Goal: Use online tool/utility: Use online tool/utility

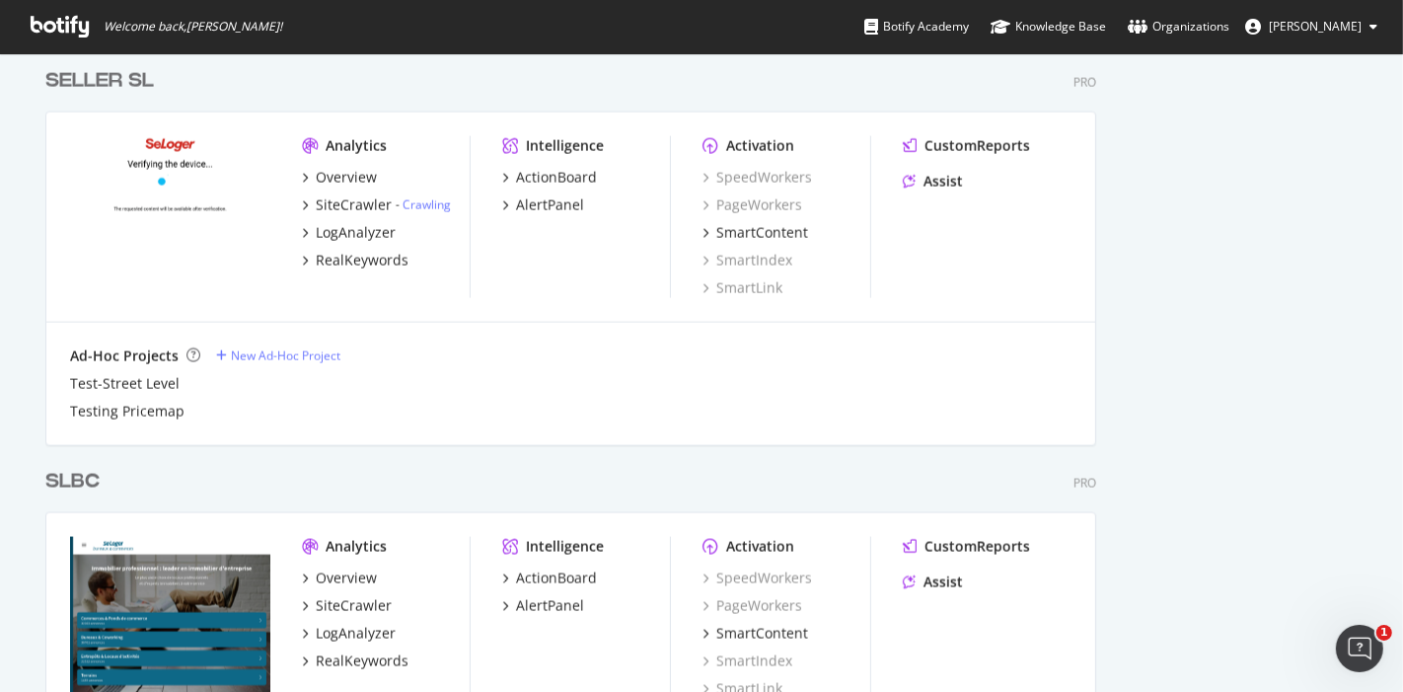
scroll to position [2219, 0]
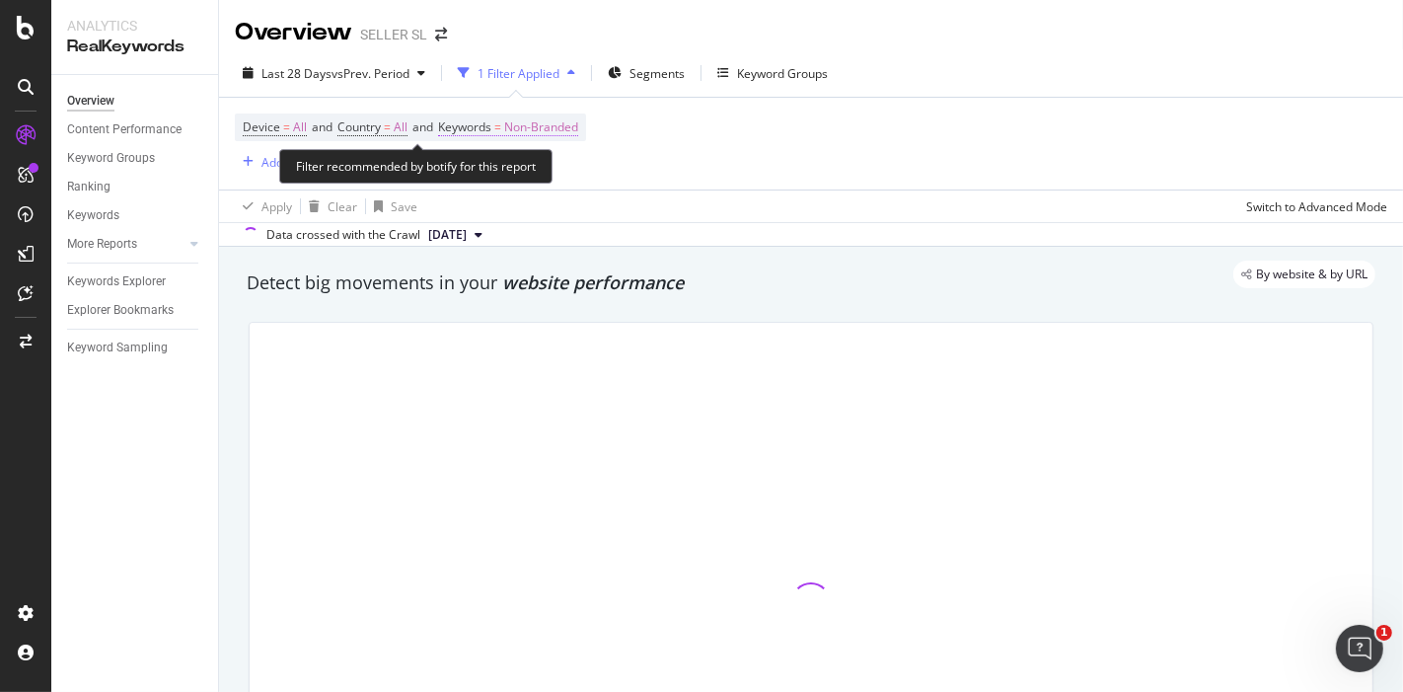
click at [544, 128] on span "Non-Branded" at bounding box center [541, 127] width 74 height 28
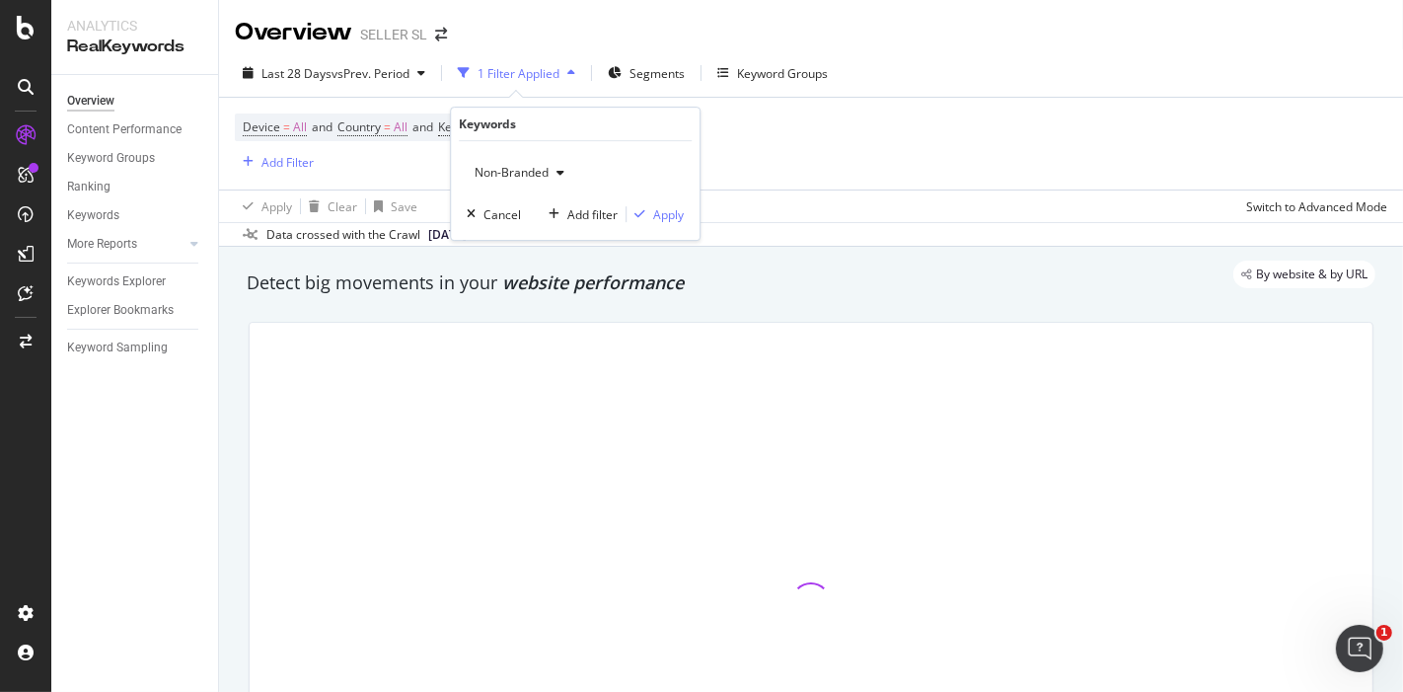
click at [515, 171] on span "Non-Branded" at bounding box center [508, 172] width 82 height 17
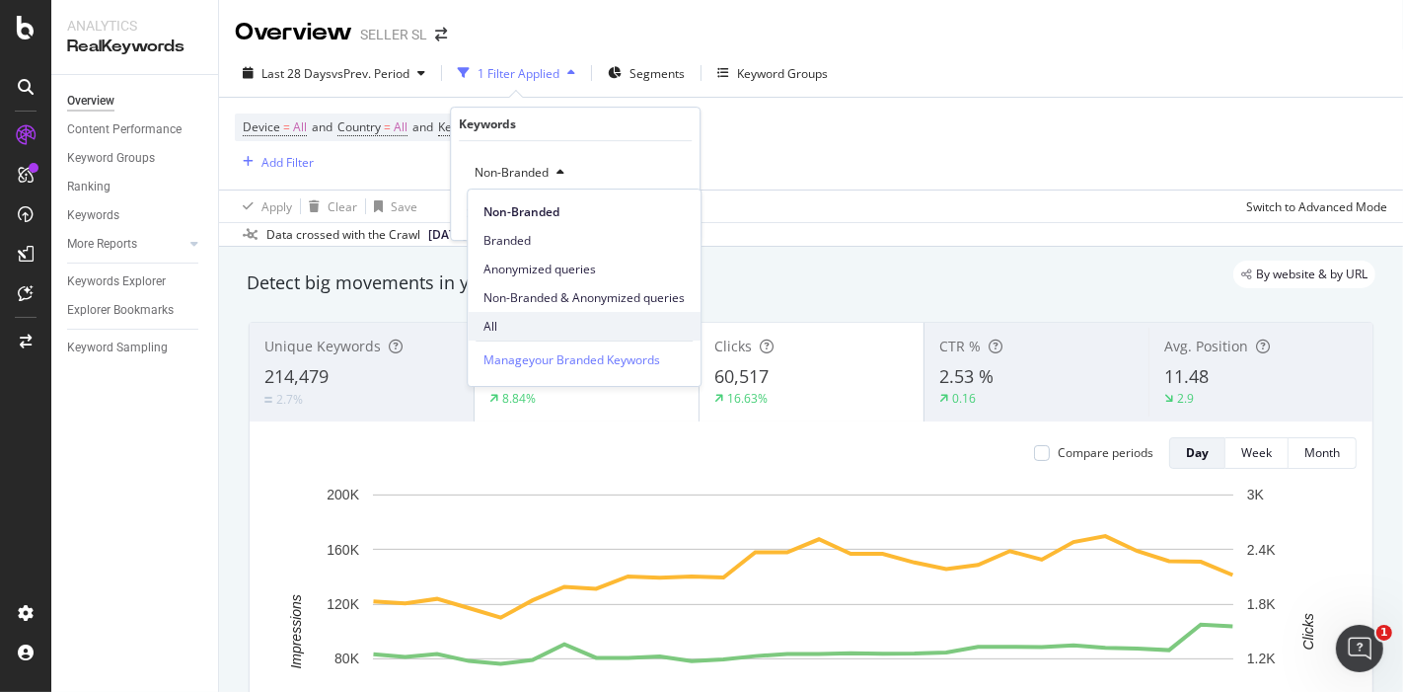
click at [504, 323] on span "All" at bounding box center [583, 327] width 201 height 18
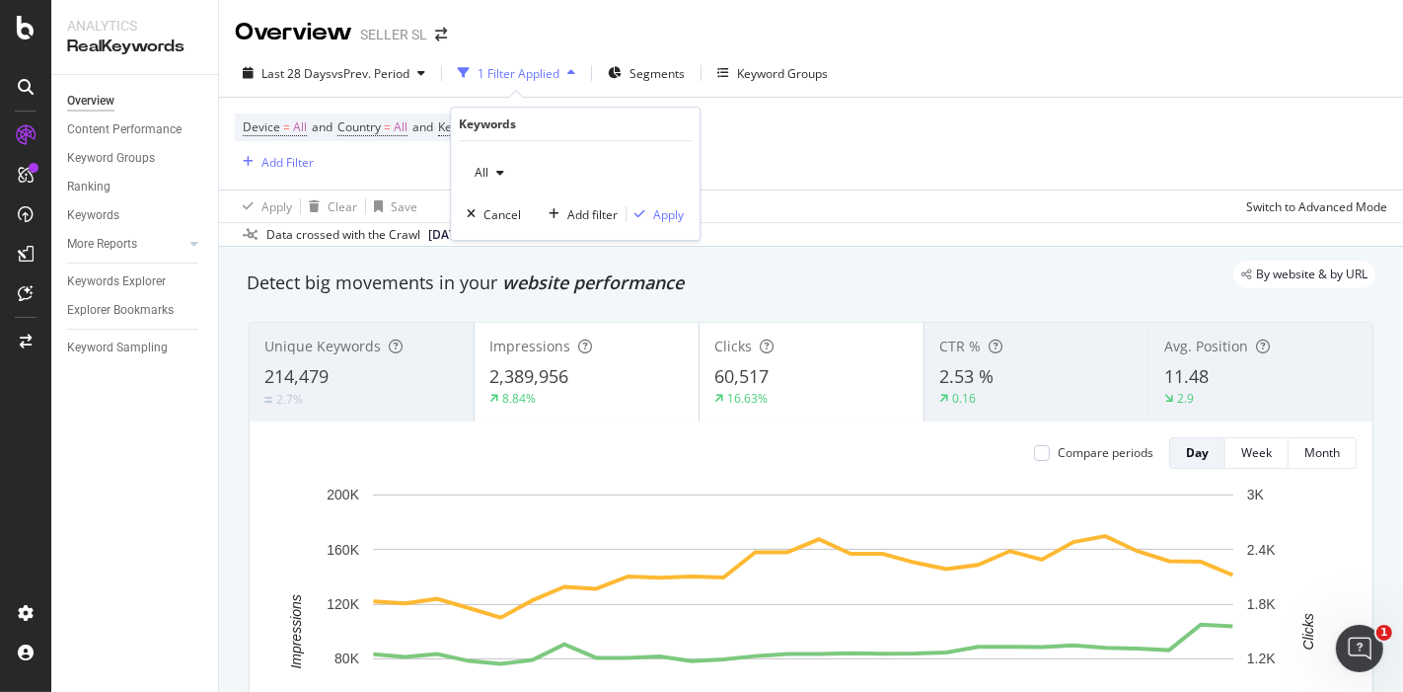
click at [666, 224] on div "All Cancel Add filter Apply" at bounding box center [575, 190] width 249 height 99
click at [668, 218] on div "Apply" at bounding box center [668, 214] width 31 height 17
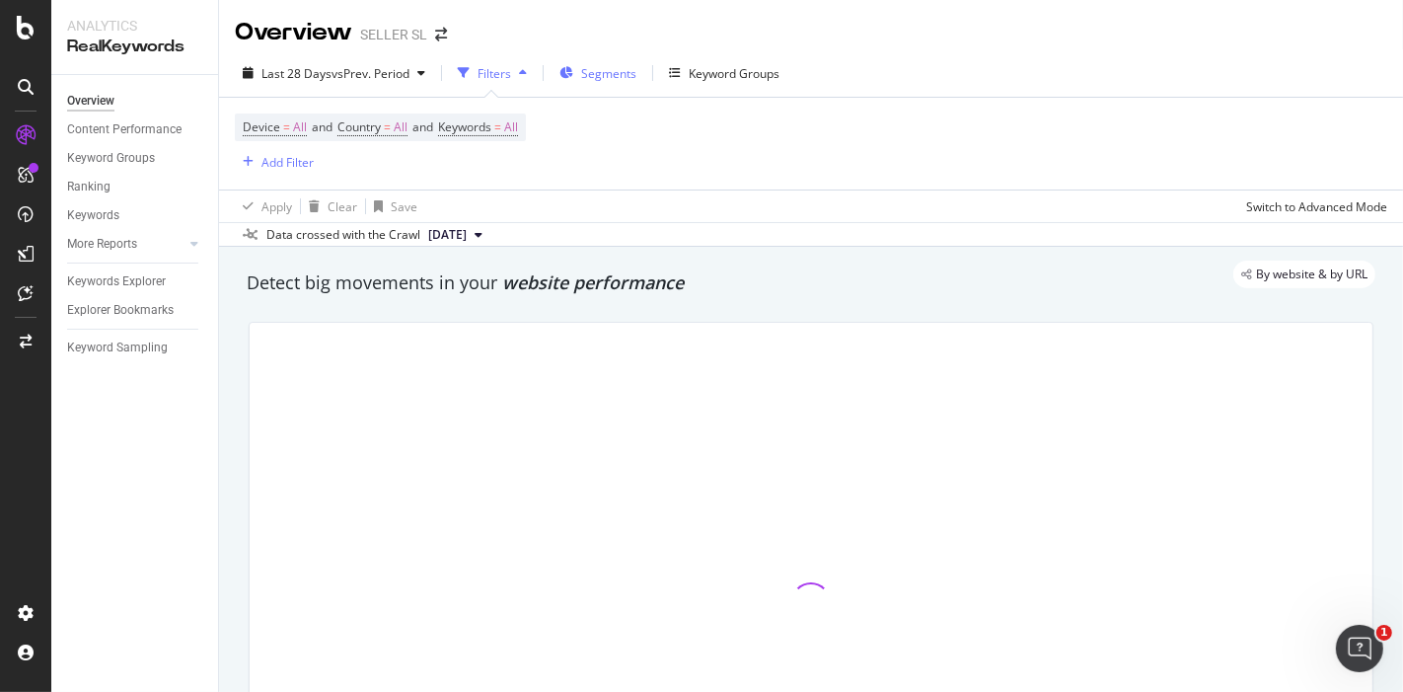
click at [594, 77] on span "Segments" at bounding box center [608, 73] width 55 height 17
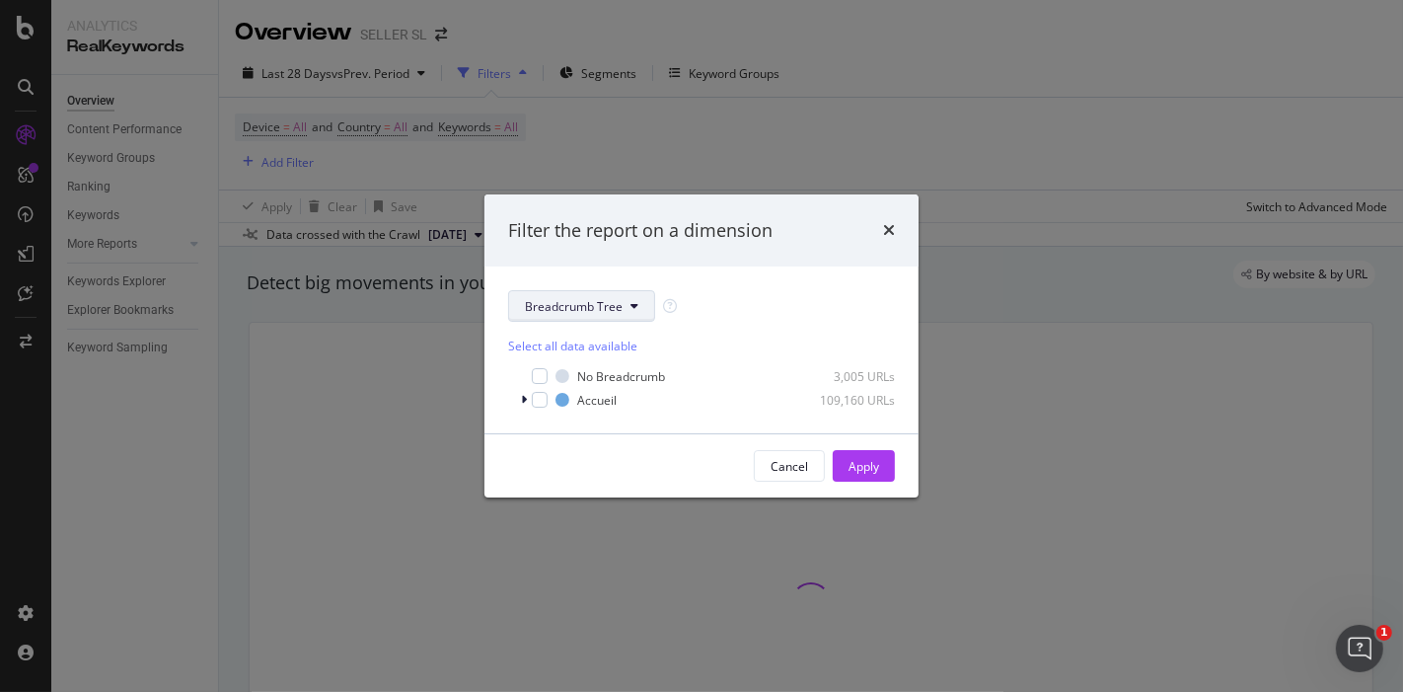
click at [597, 310] on span "Breadcrumb Tree" at bounding box center [574, 306] width 98 height 17
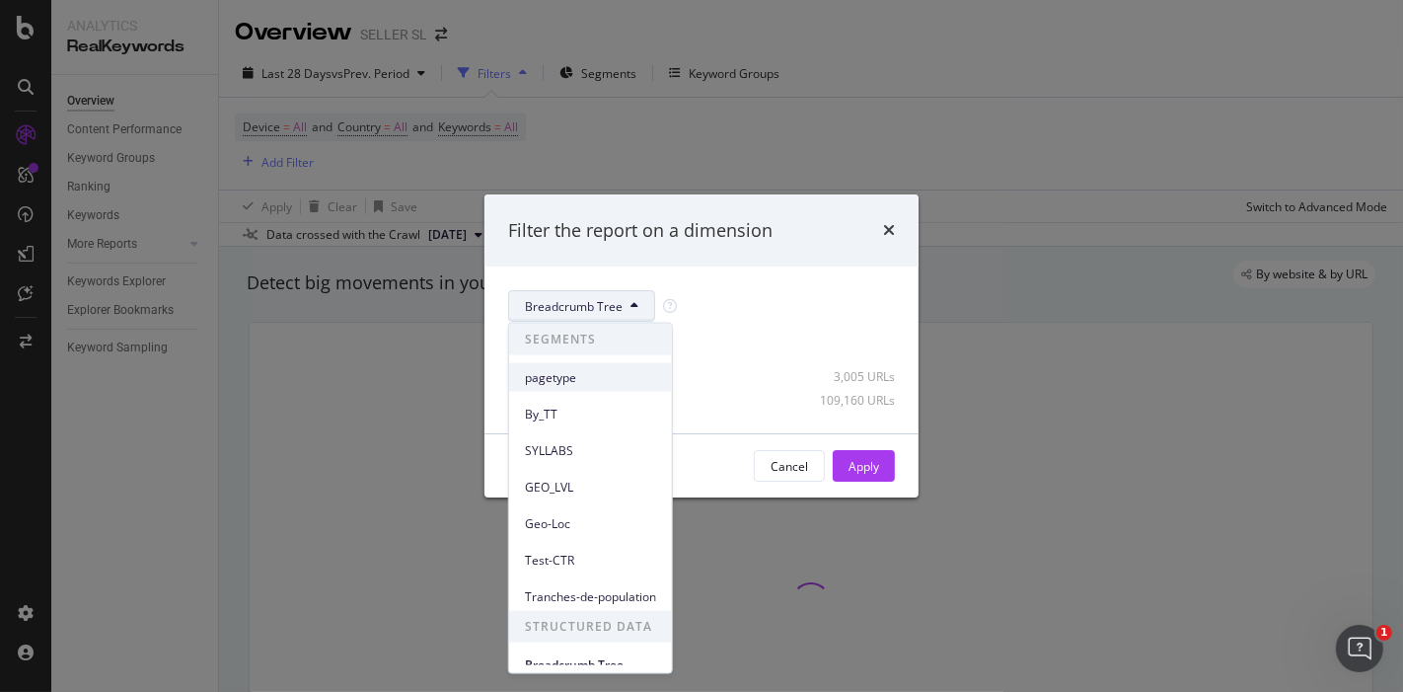
click at [557, 383] on span "pagetype" at bounding box center [590, 377] width 131 height 18
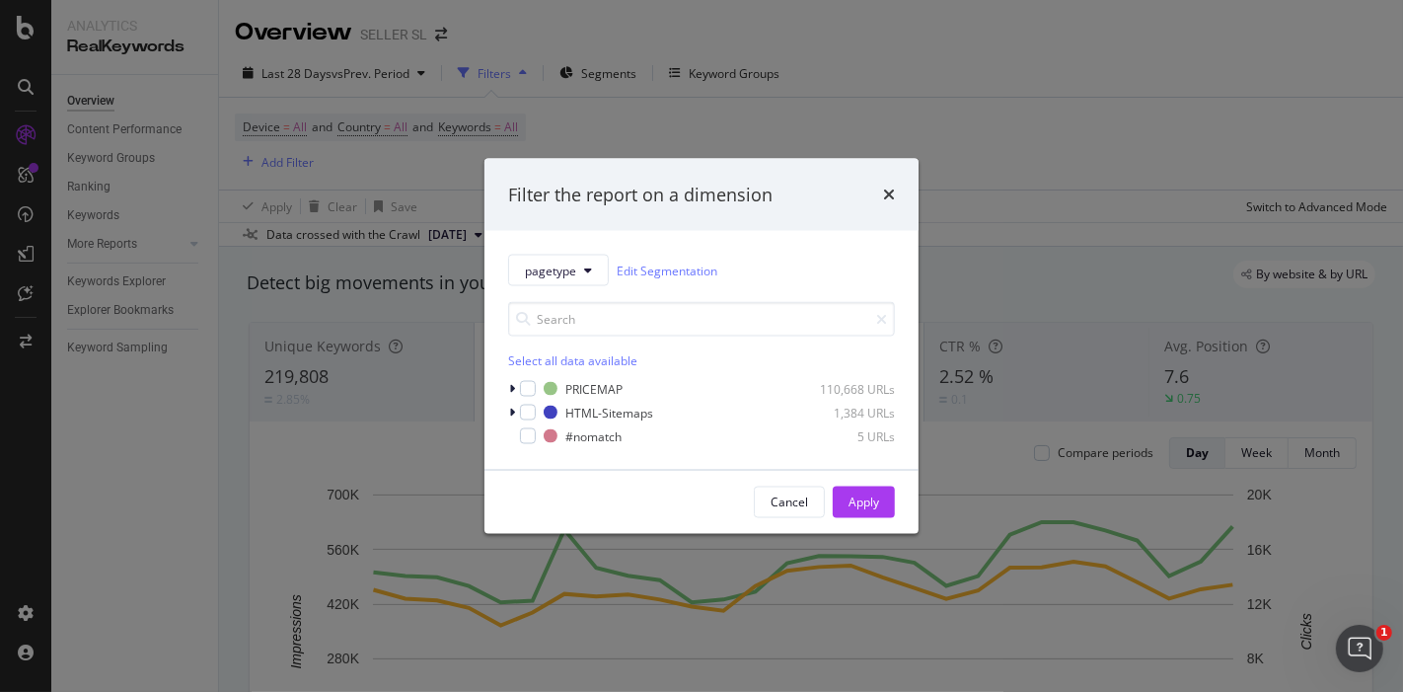
click at [606, 80] on div "Filter the report on a dimension pagetype Edit Segmentation Select all data ava…" at bounding box center [701, 346] width 1403 height 692
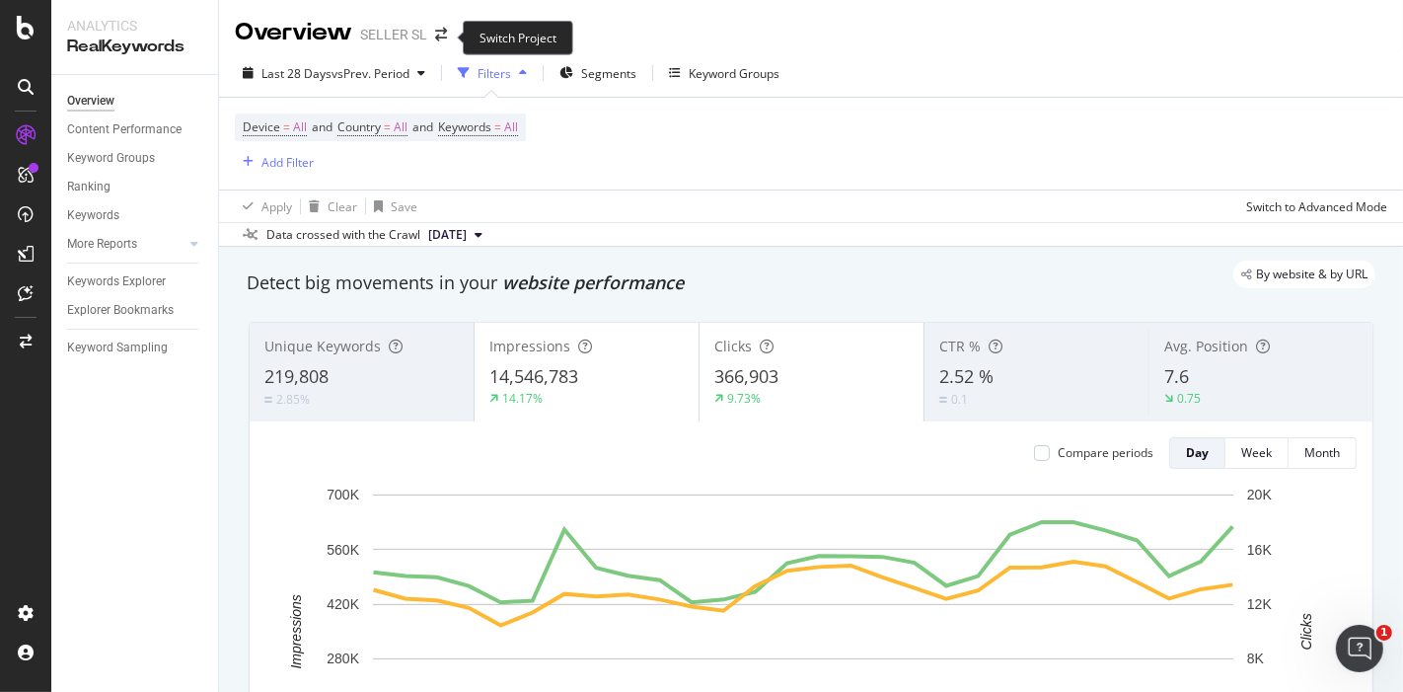
click at [432, 37] on span at bounding box center [441, 35] width 28 height 14
click at [440, 37] on icon "arrow-right-arrow-left" at bounding box center [441, 35] width 12 height 14
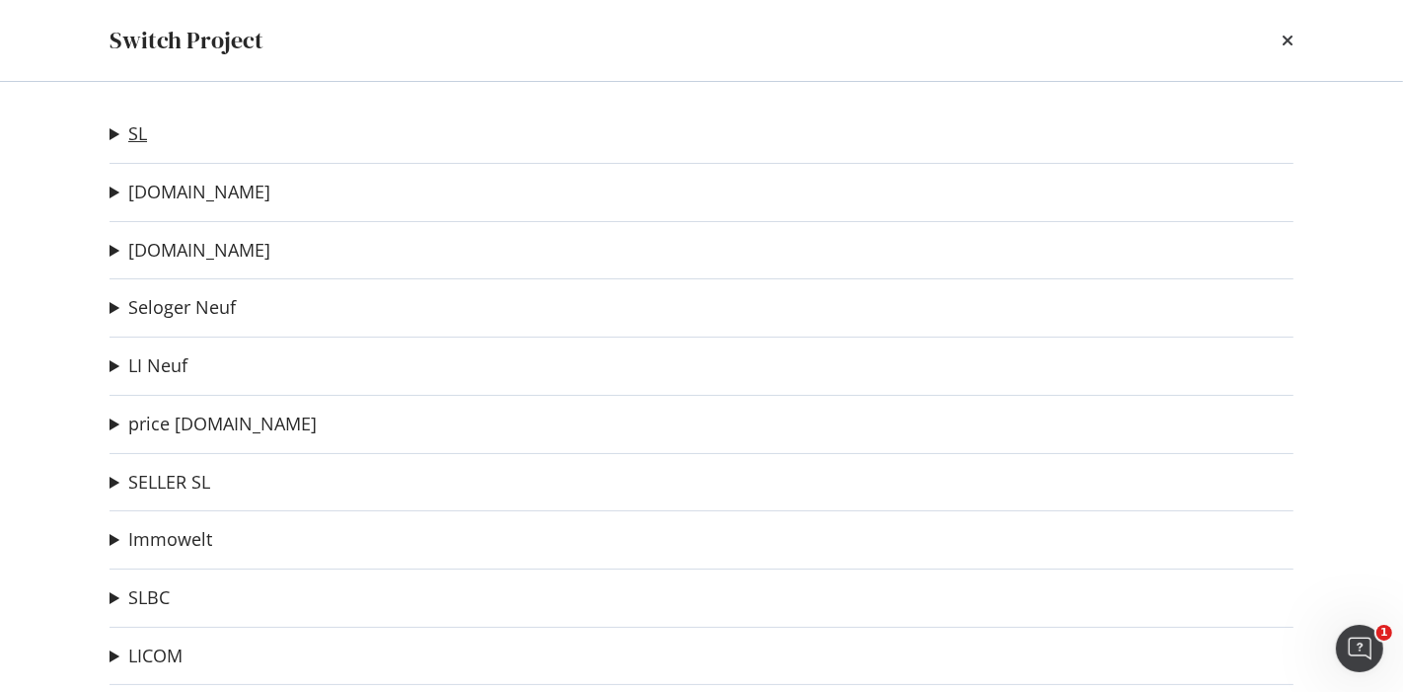
click at [138, 136] on link "SL" at bounding box center [137, 133] width 19 height 21
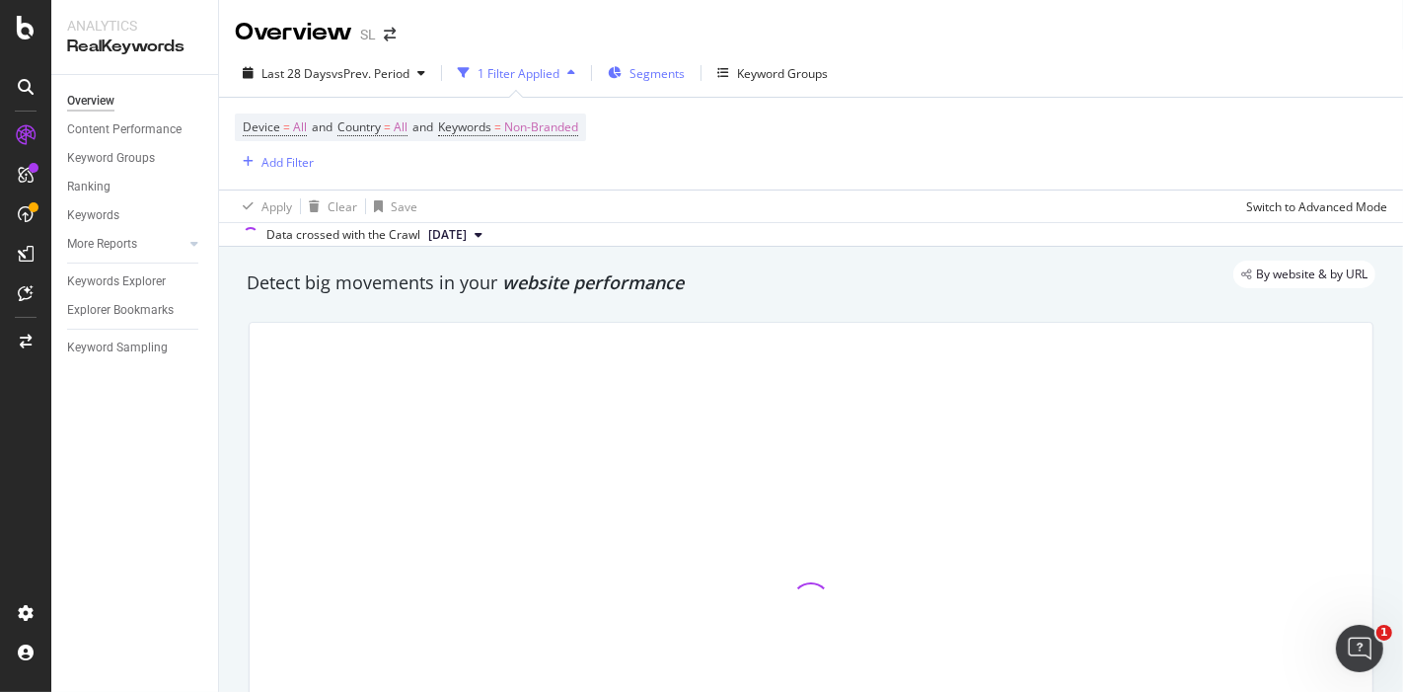
click at [668, 76] on span "Segments" at bounding box center [657, 73] width 55 height 17
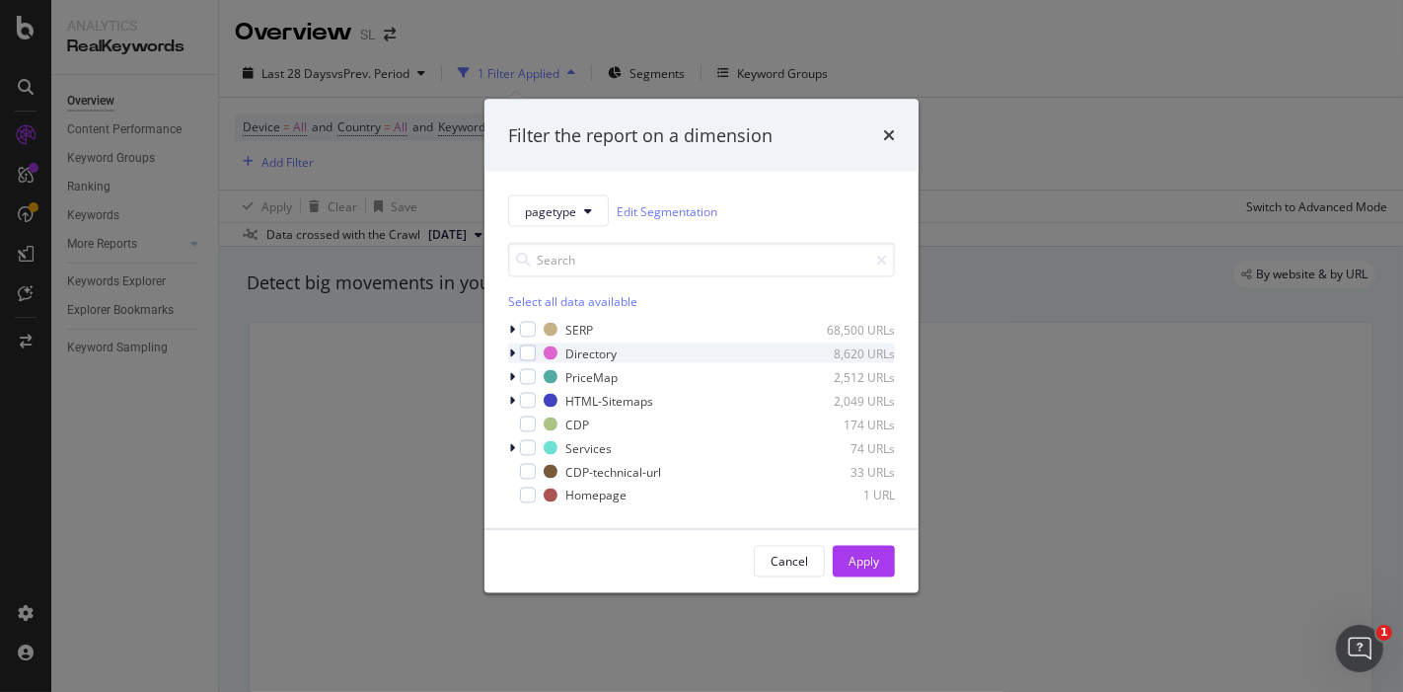
click at [512, 350] on icon "modal" at bounding box center [512, 353] width 6 height 12
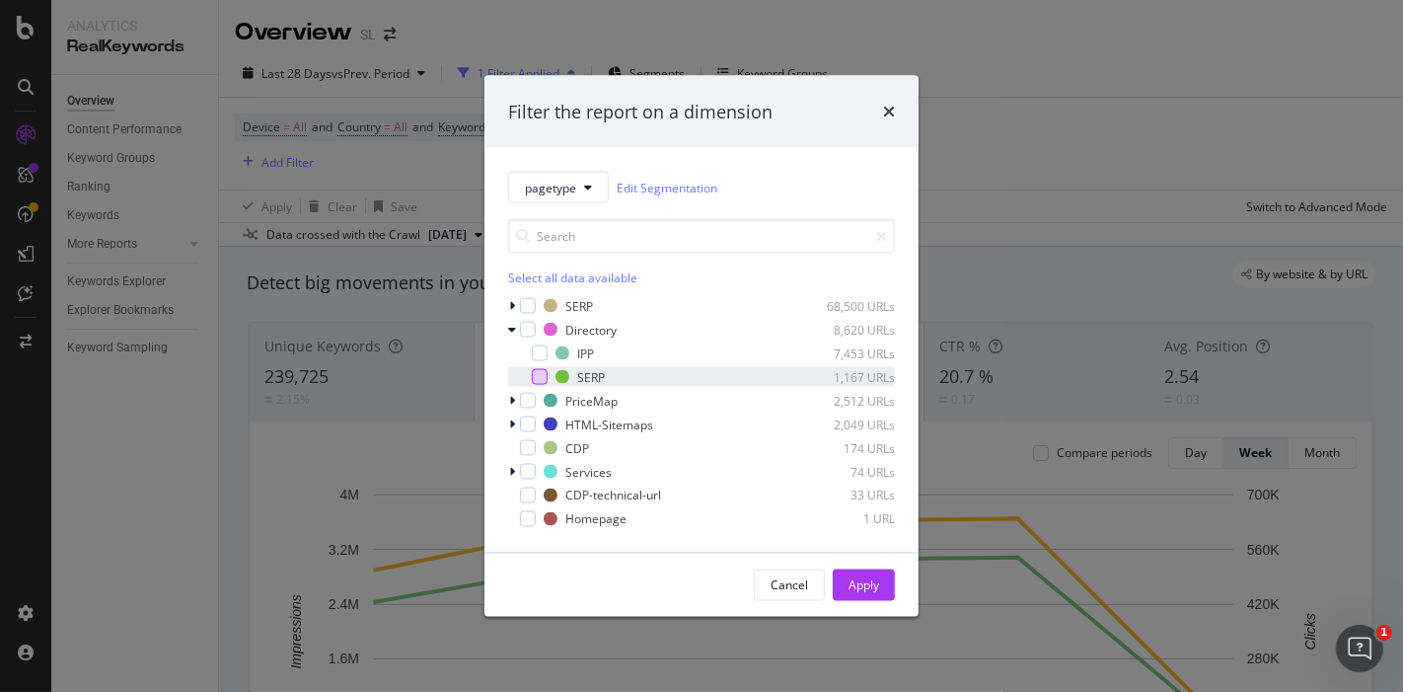
click at [537, 372] on div "modal" at bounding box center [540, 377] width 16 height 16
click at [871, 589] on div "Apply" at bounding box center [864, 584] width 31 height 17
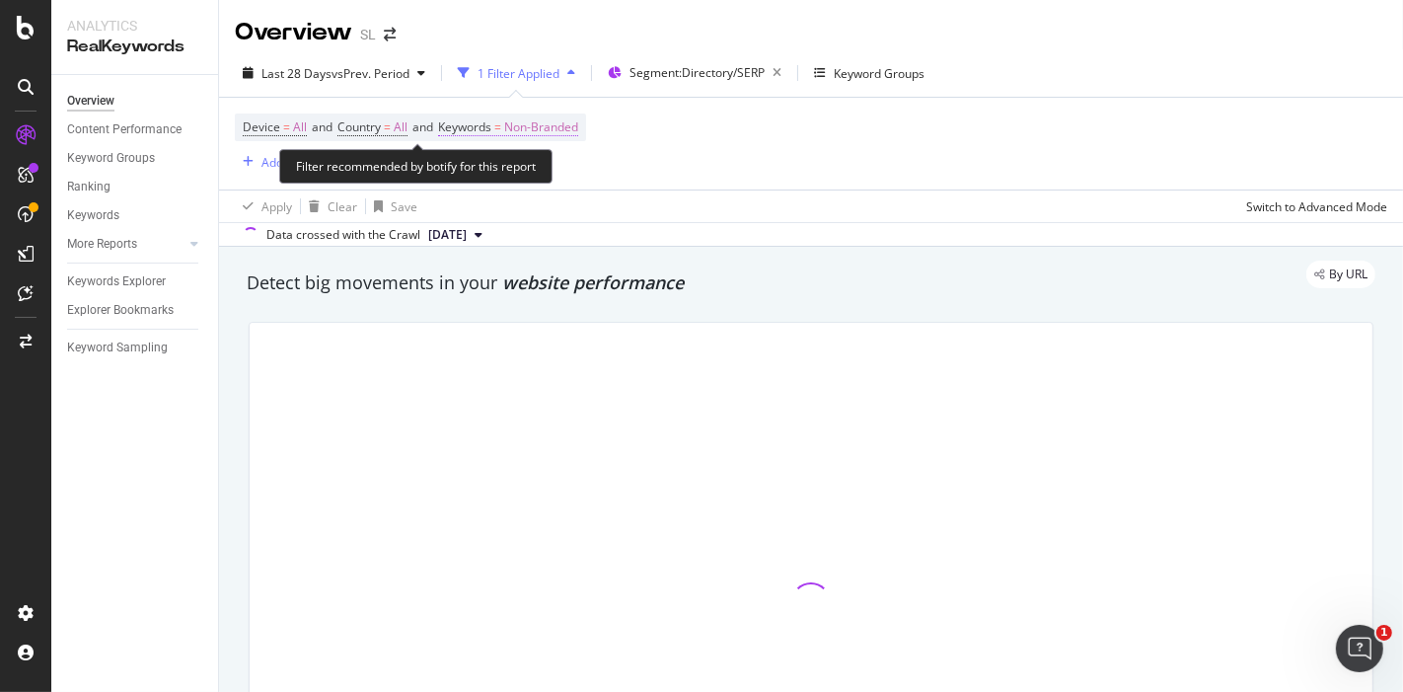
click at [558, 125] on span "Non-Branded" at bounding box center [541, 127] width 74 height 28
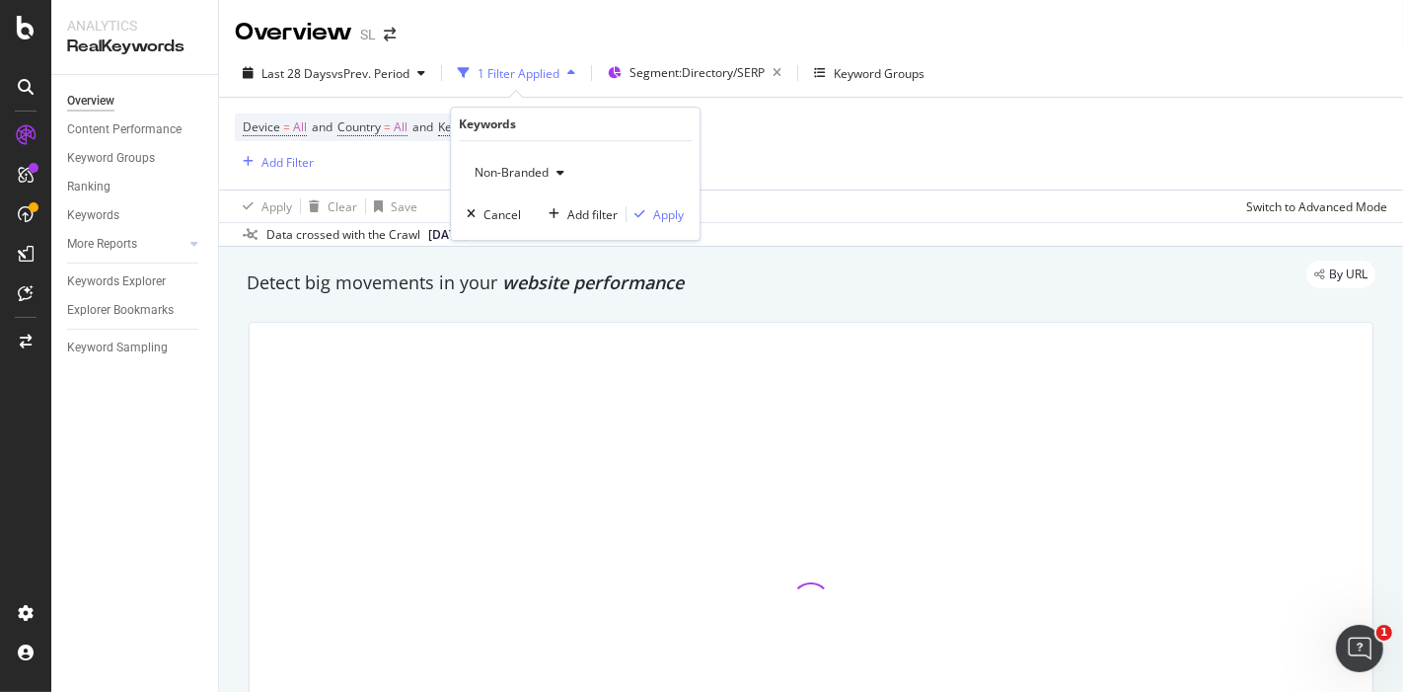
click at [560, 175] on icon "button" at bounding box center [561, 173] width 8 height 12
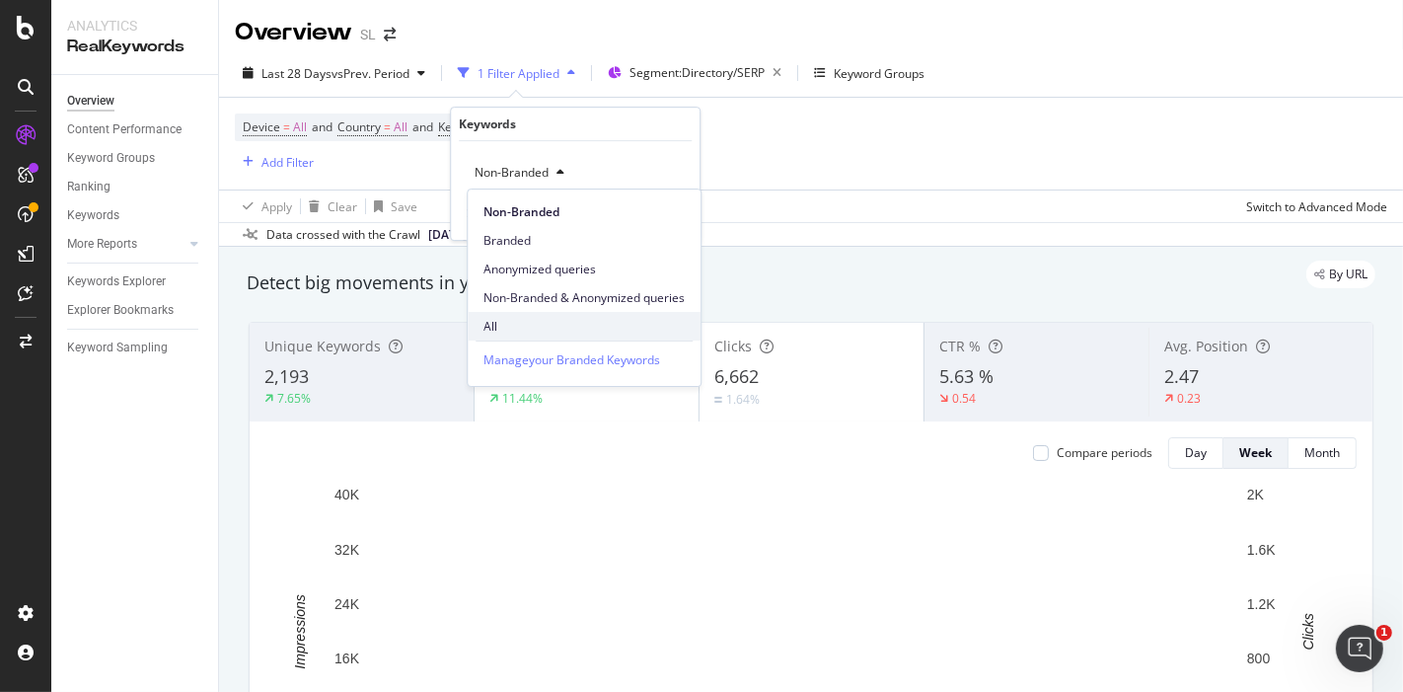
click at [508, 320] on span "All" at bounding box center [583, 327] width 201 height 18
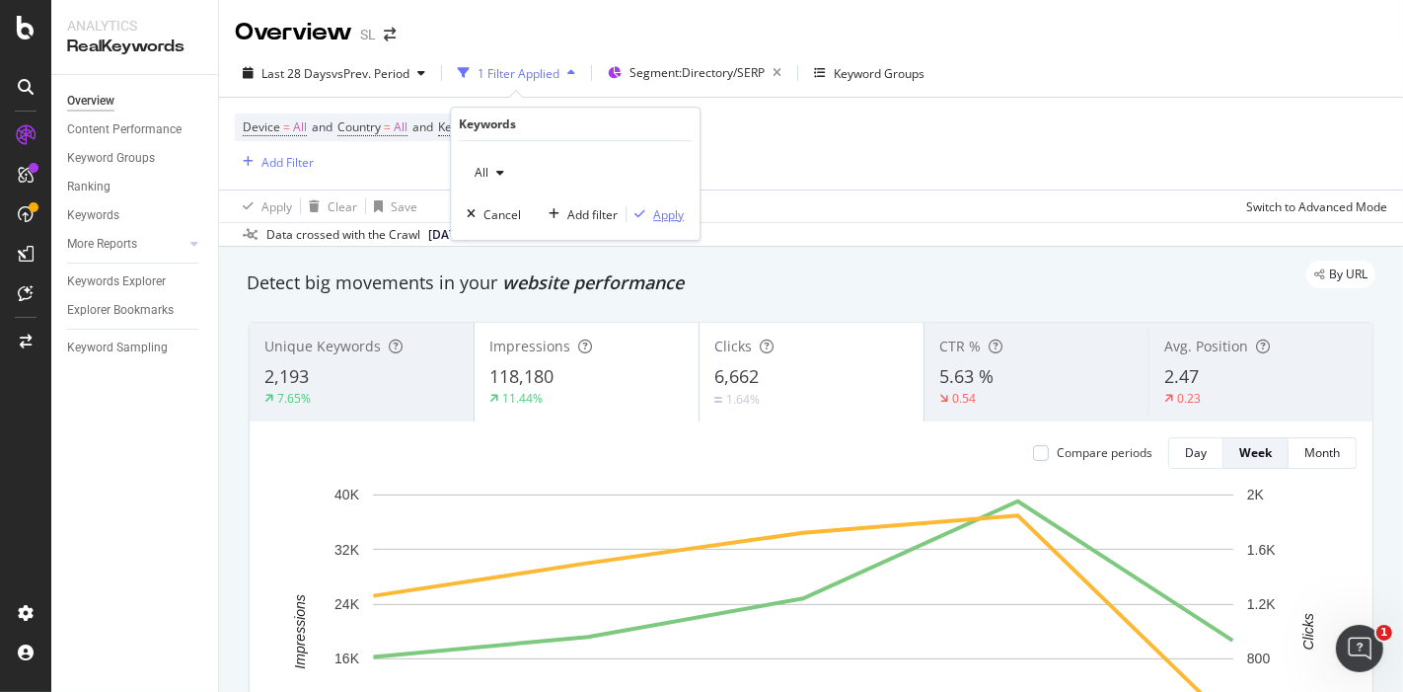
click at [680, 211] on div "Apply" at bounding box center [668, 214] width 31 height 17
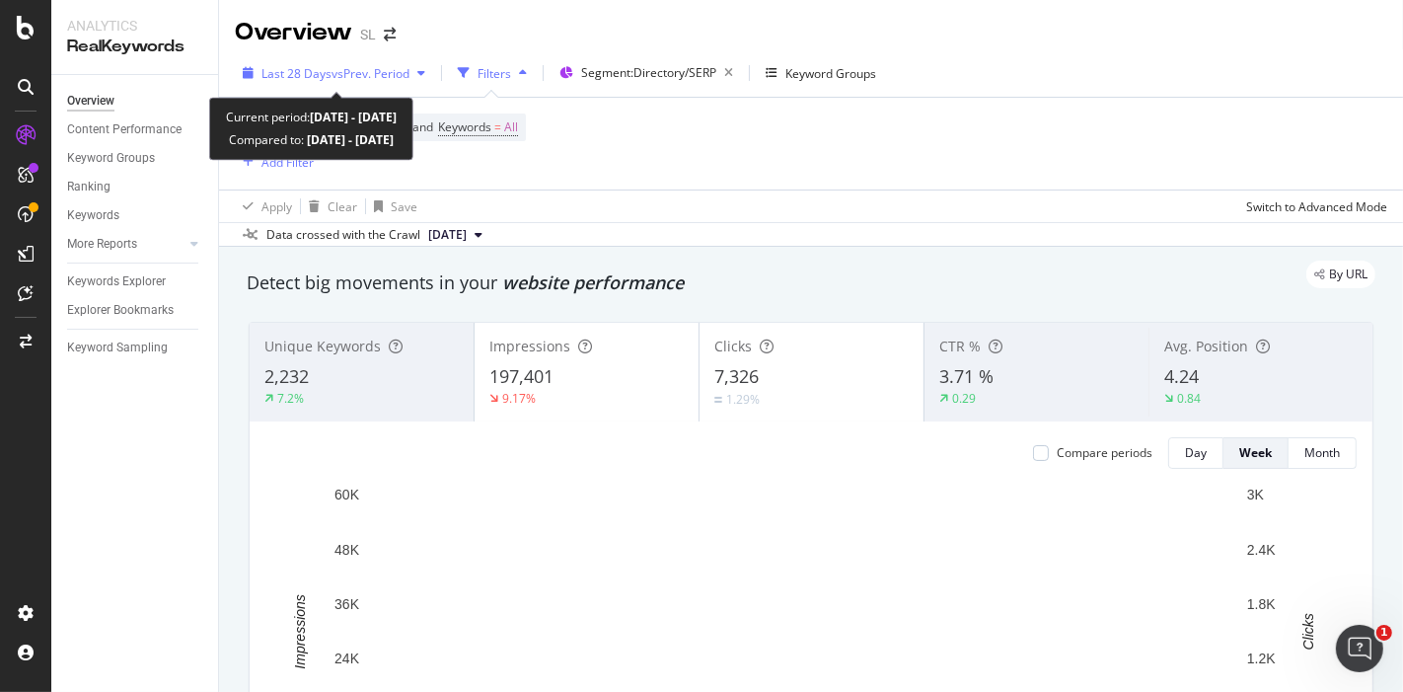
click at [396, 75] on span "vs Prev. Period" at bounding box center [371, 73] width 78 height 17
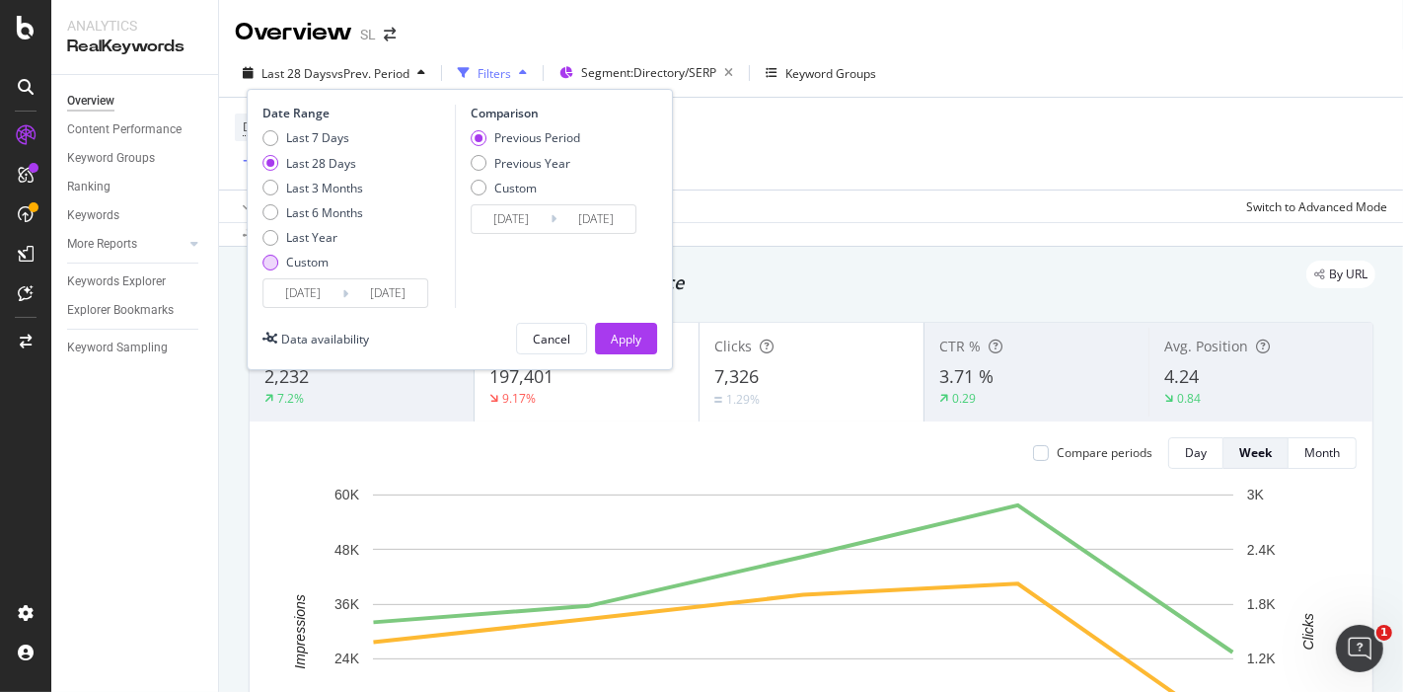
click at [264, 258] on div "Custom" at bounding box center [270, 263] width 16 height 16
click at [330, 293] on input "[DATE]" at bounding box center [302, 293] width 79 height 28
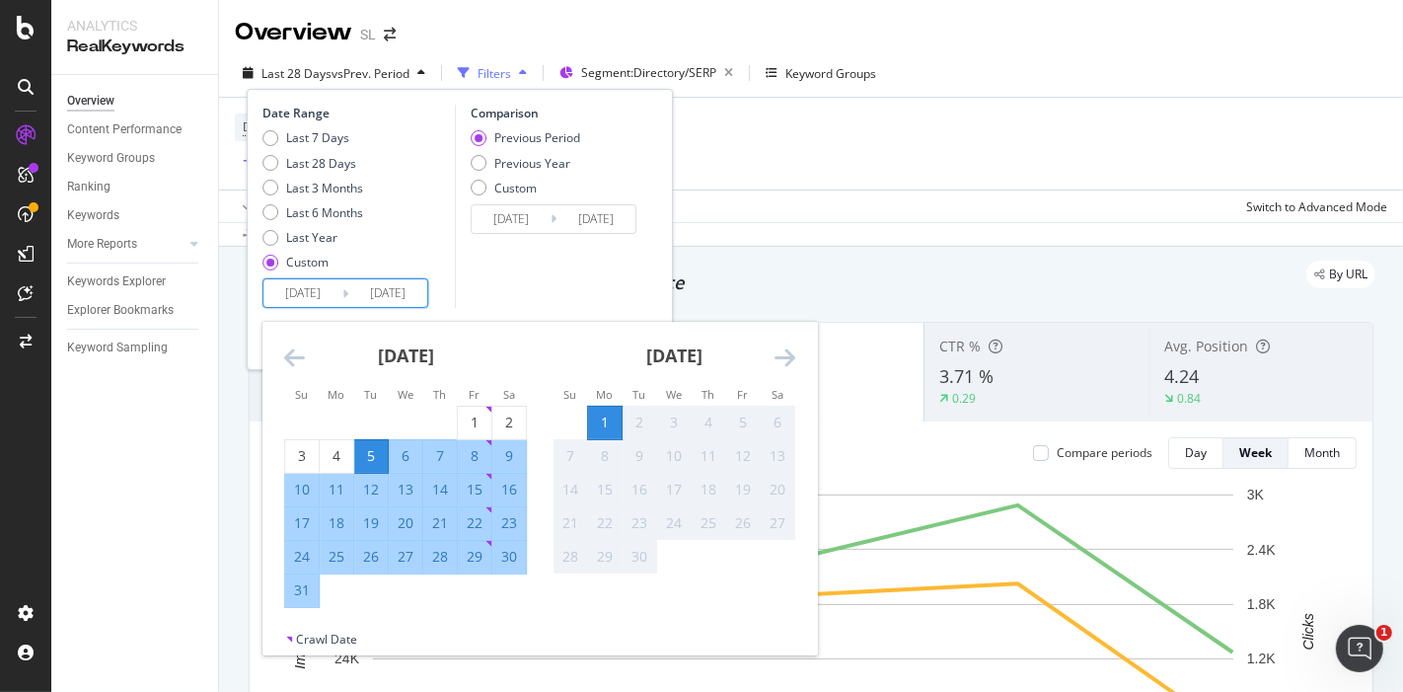
click at [290, 356] on icon "Move backward to switch to the previous month." at bounding box center [294, 357] width 21 height 24
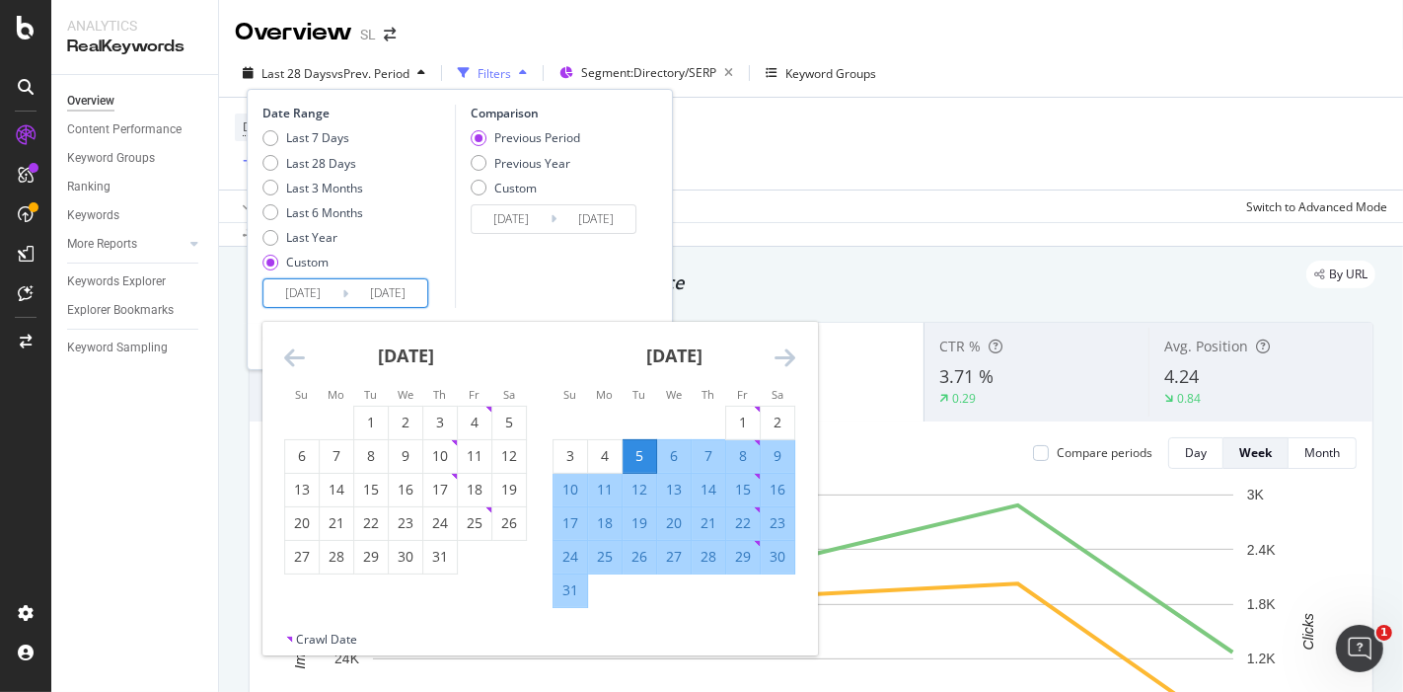
click at [290, 356] on icon "Move backward to switch to the previous month." at bounding box center [294, 357] width 21 height 24
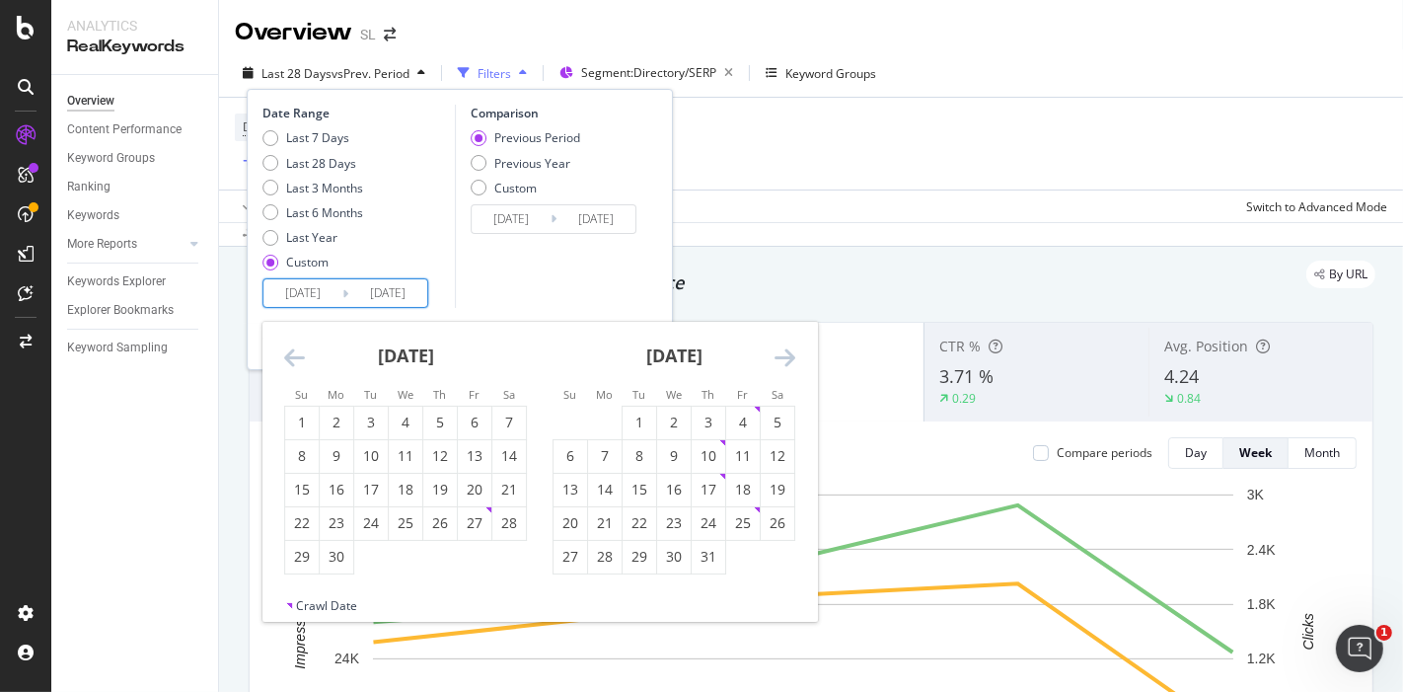
click at [290, 356] on icon "Move backward to switch to the previous month." at bounding box center [294, 357] width 21 height 24
click at [474, 553] on div "30" at bounding box center [475, 557] width 34 height 20
type input "[DATE]"
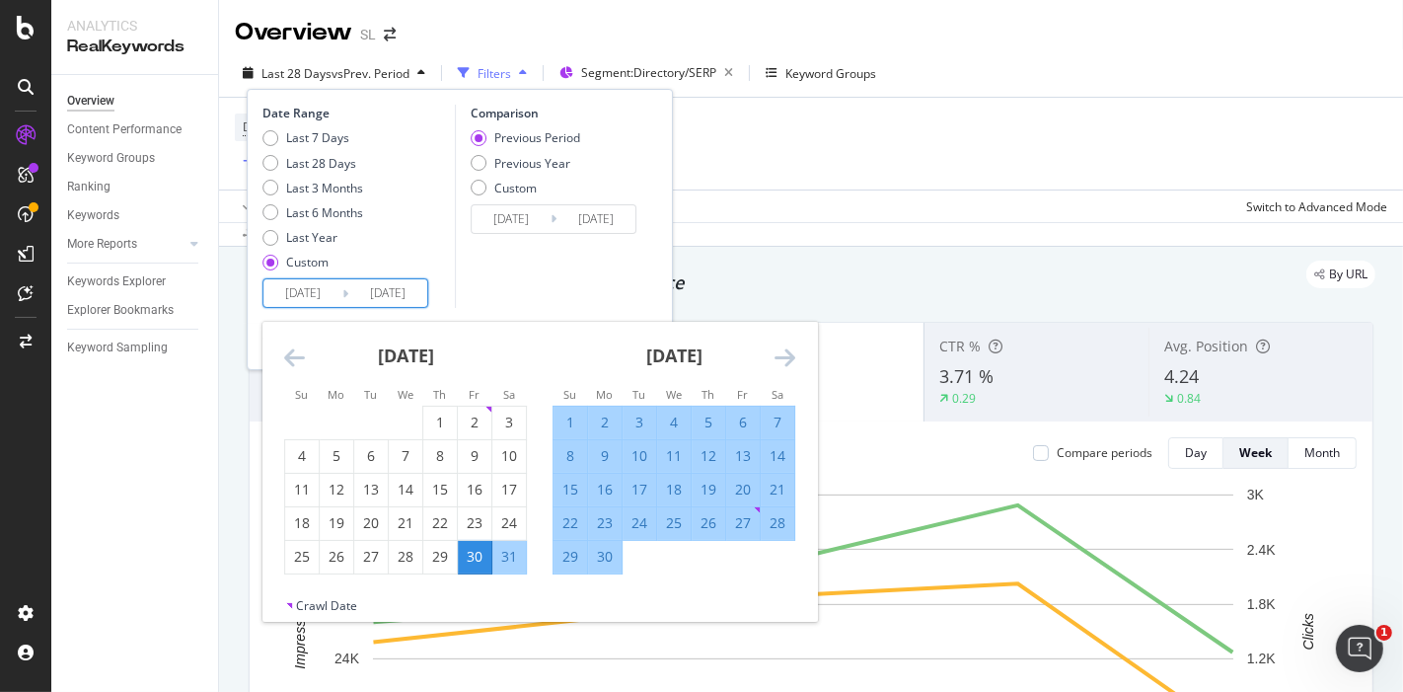
click at [533, 289] on div "Comparison Previous Period Previous Year Custom [DATE] Navigate forward to inte…" at bounding box center [548, 206] width 187 height 203
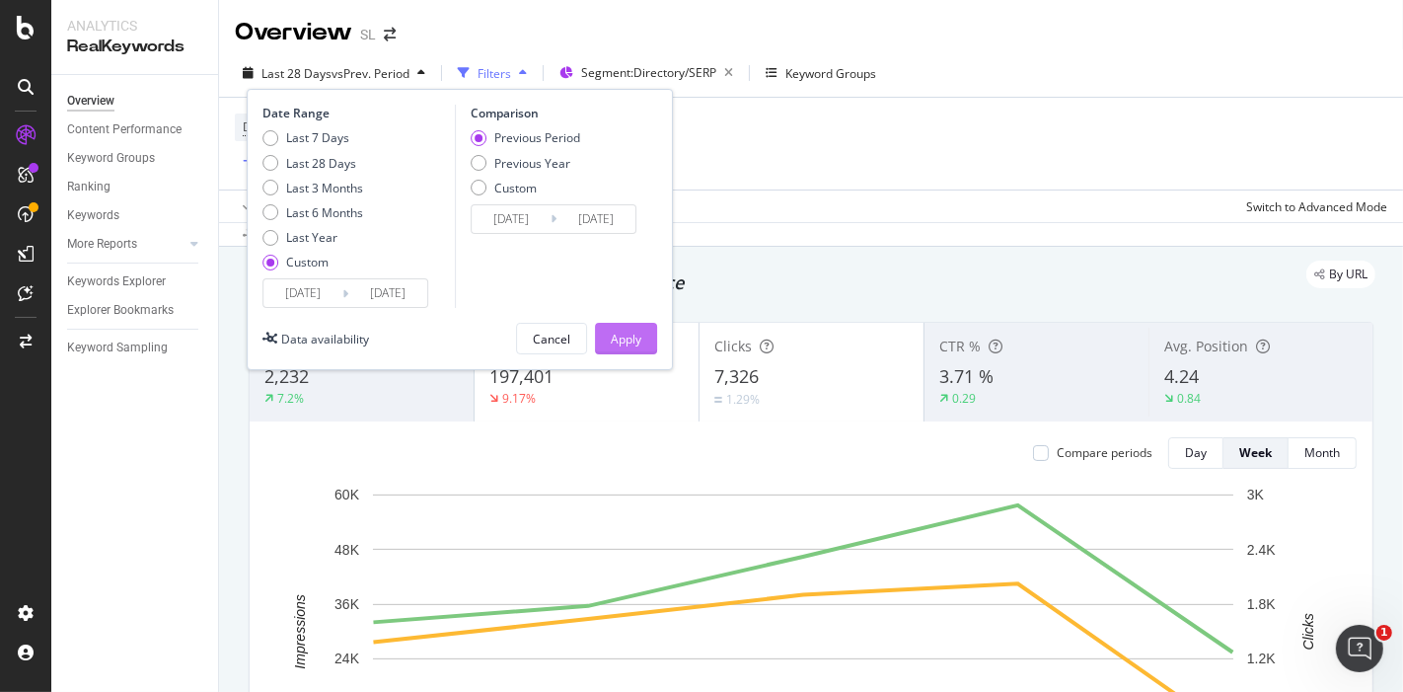
click at [628, 331] on div "Apply" at bounding box center [626, 339] width 31 height 17
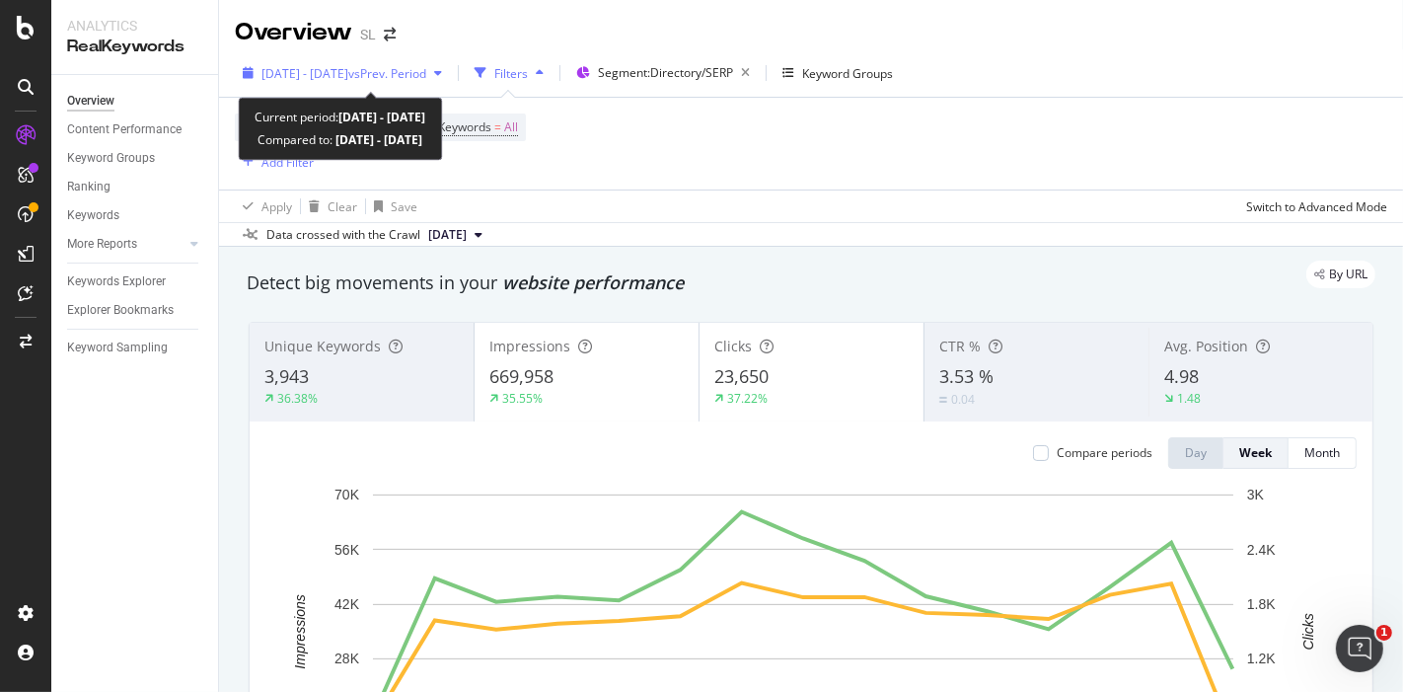
click at [404, 65] on span "vs Prev. Period" at bounding box center [387, 73] width 78 height 17
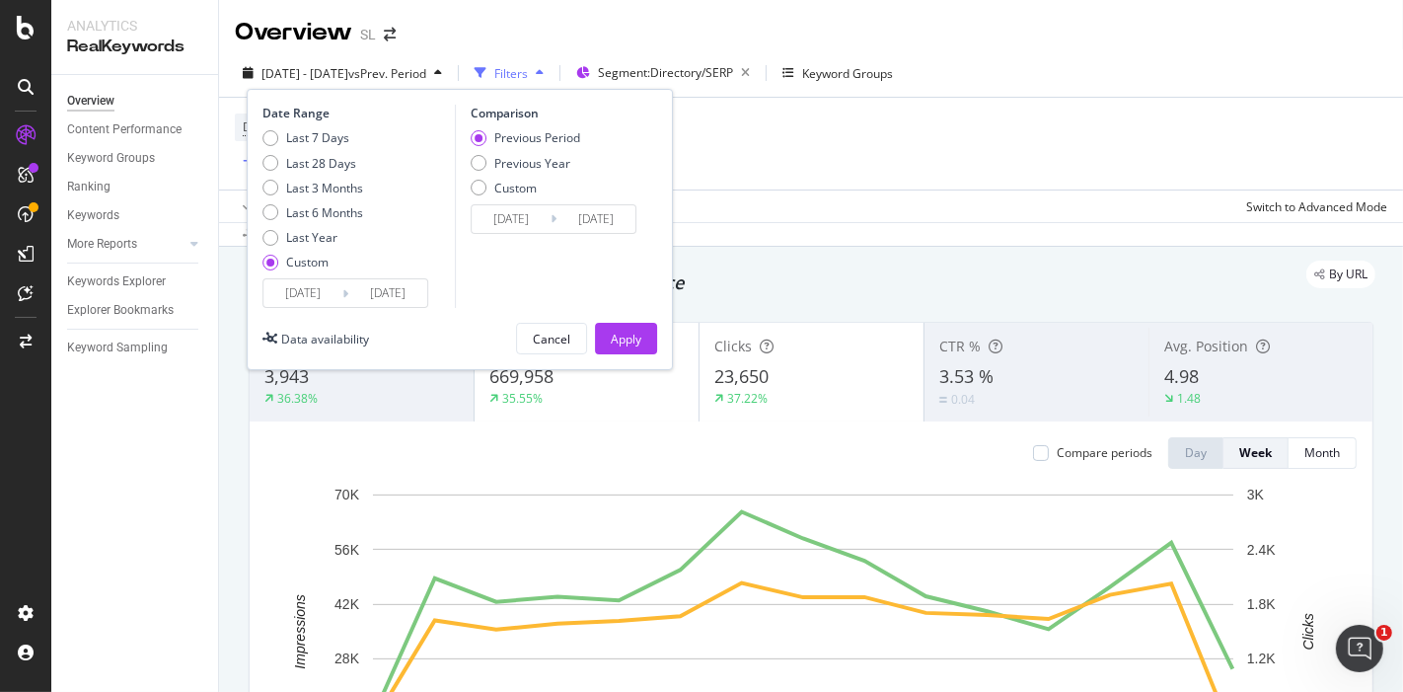
click at [381, 286] on input "[DATE]" at bounding box center [387, 293] width 79 height 28
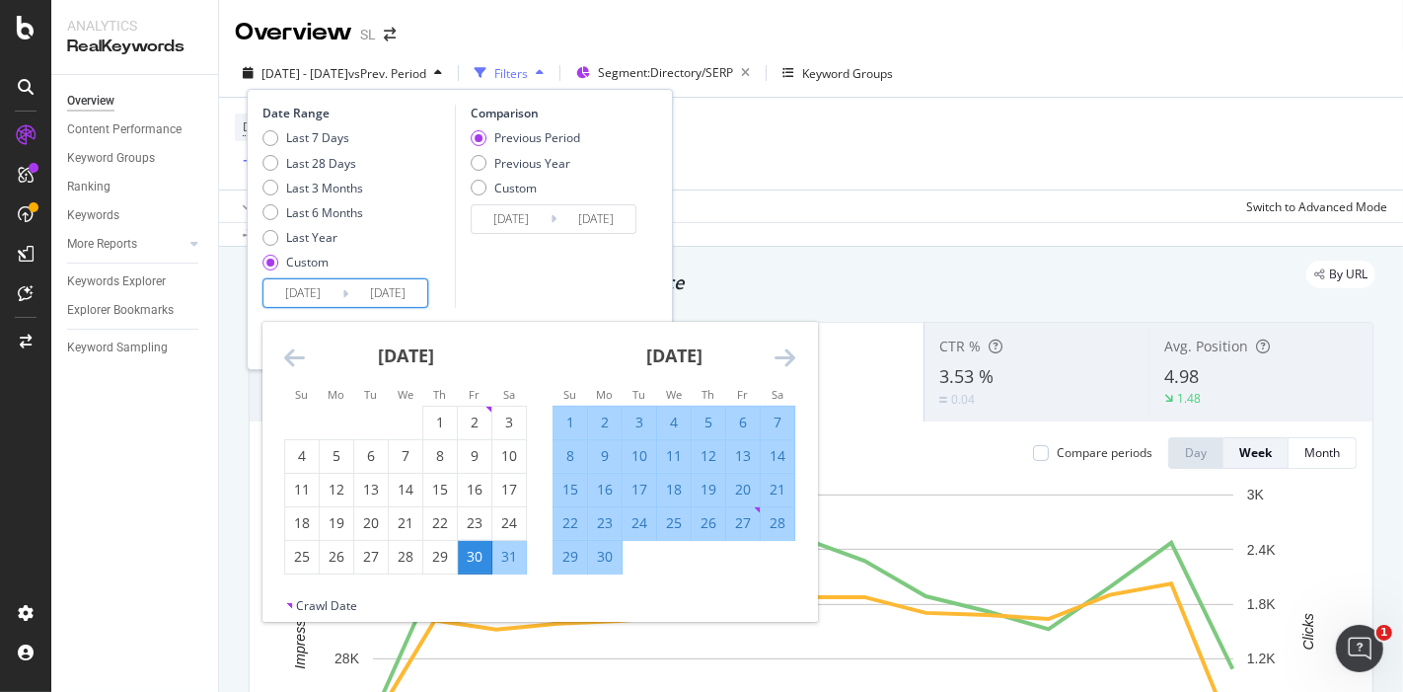
click at [775, 362] on icon "Move forward to switch to the next month." at bounding box center [785, 357] width 21 height 24
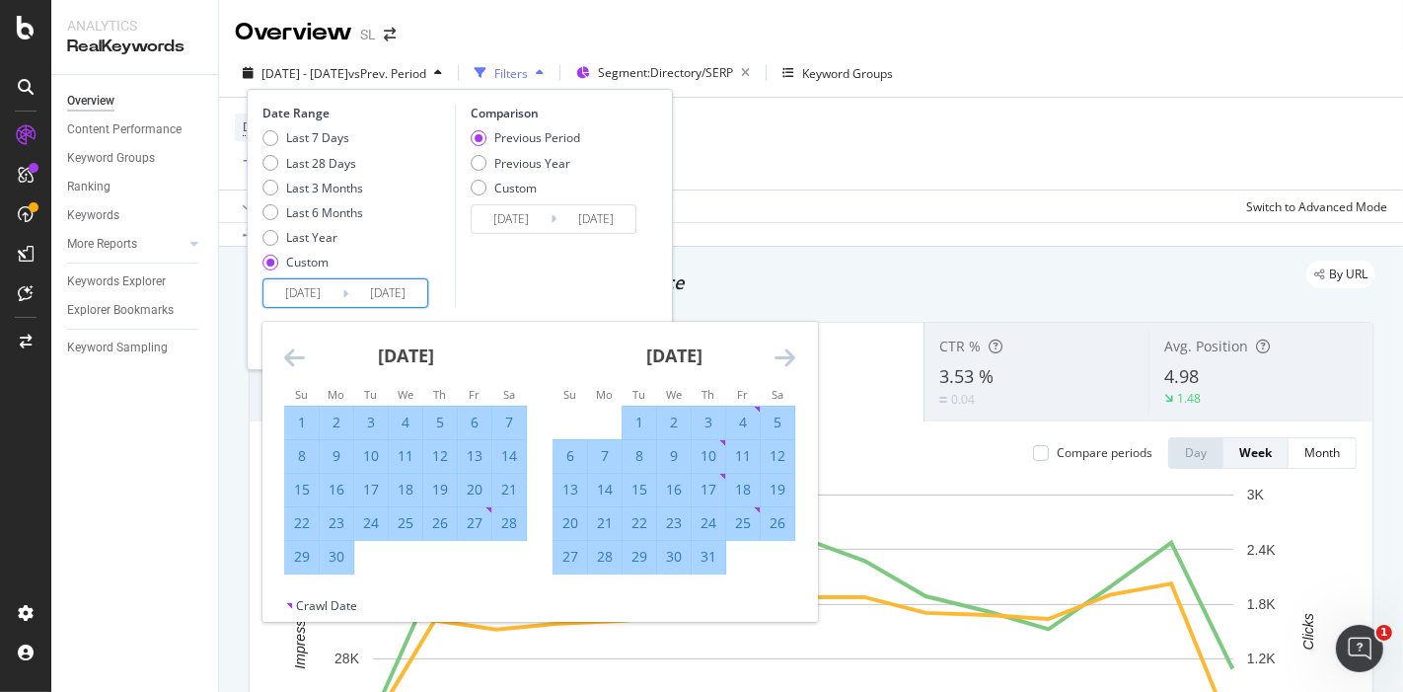
click at [775, 362] on icon "Move forward to switch to the next month." at bounding box center [785, 357] width 21 height 24
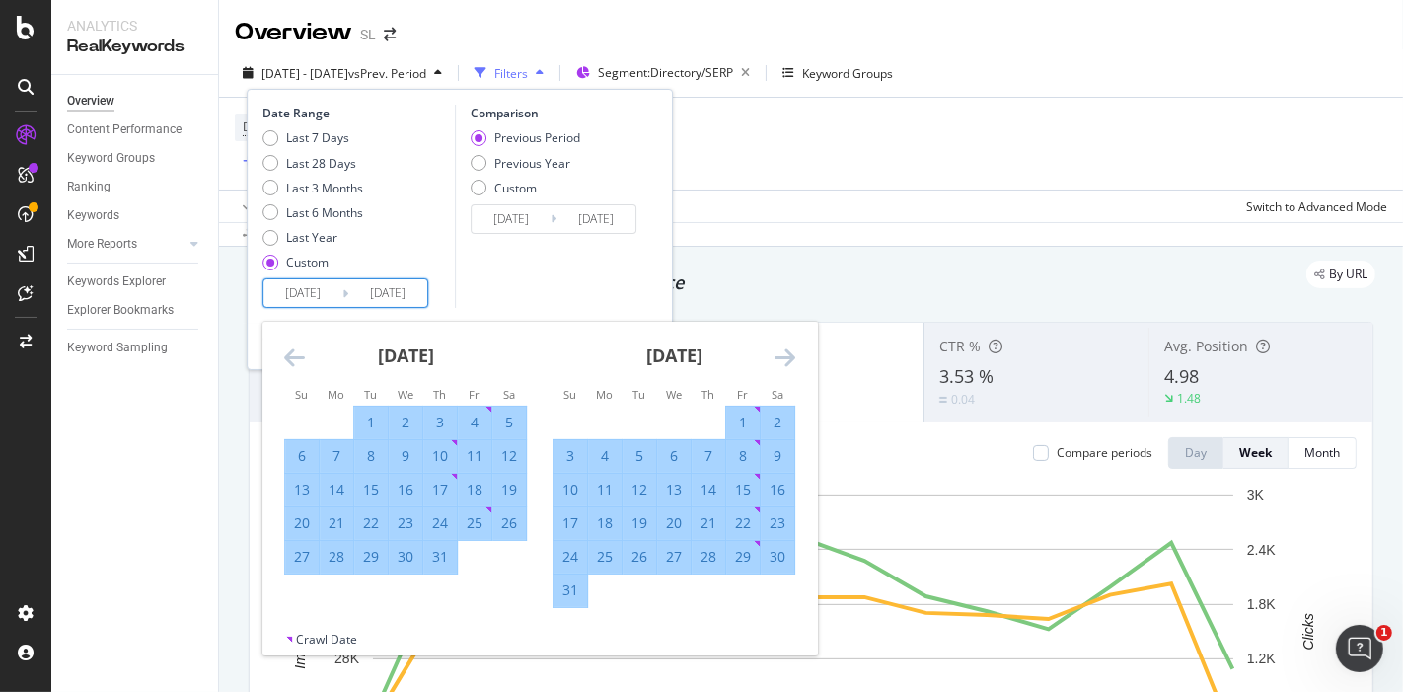
click at [569, 600] on div "31" at bounding box center [571, 590] width 34 height 33
type input "[DATE]"
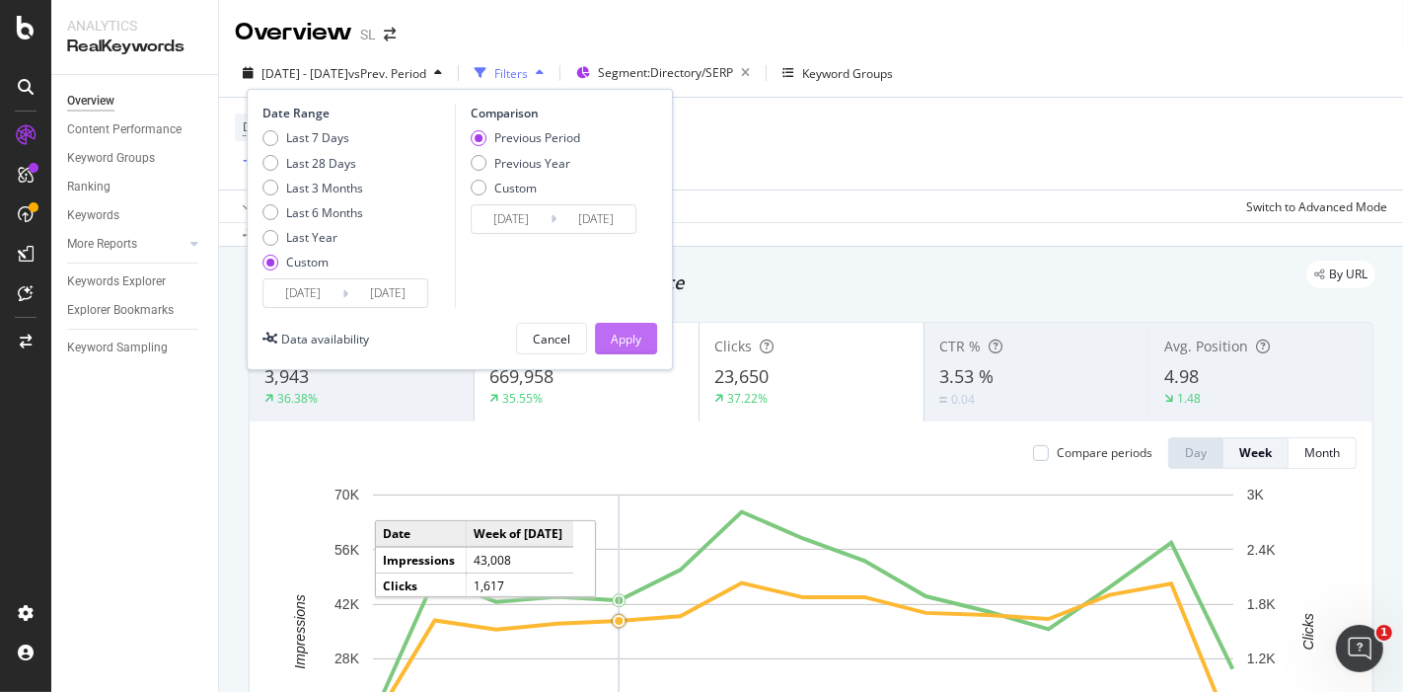
click at [620, 343] on div "Apply" at bounding box center [626, 339] width 31 height 17
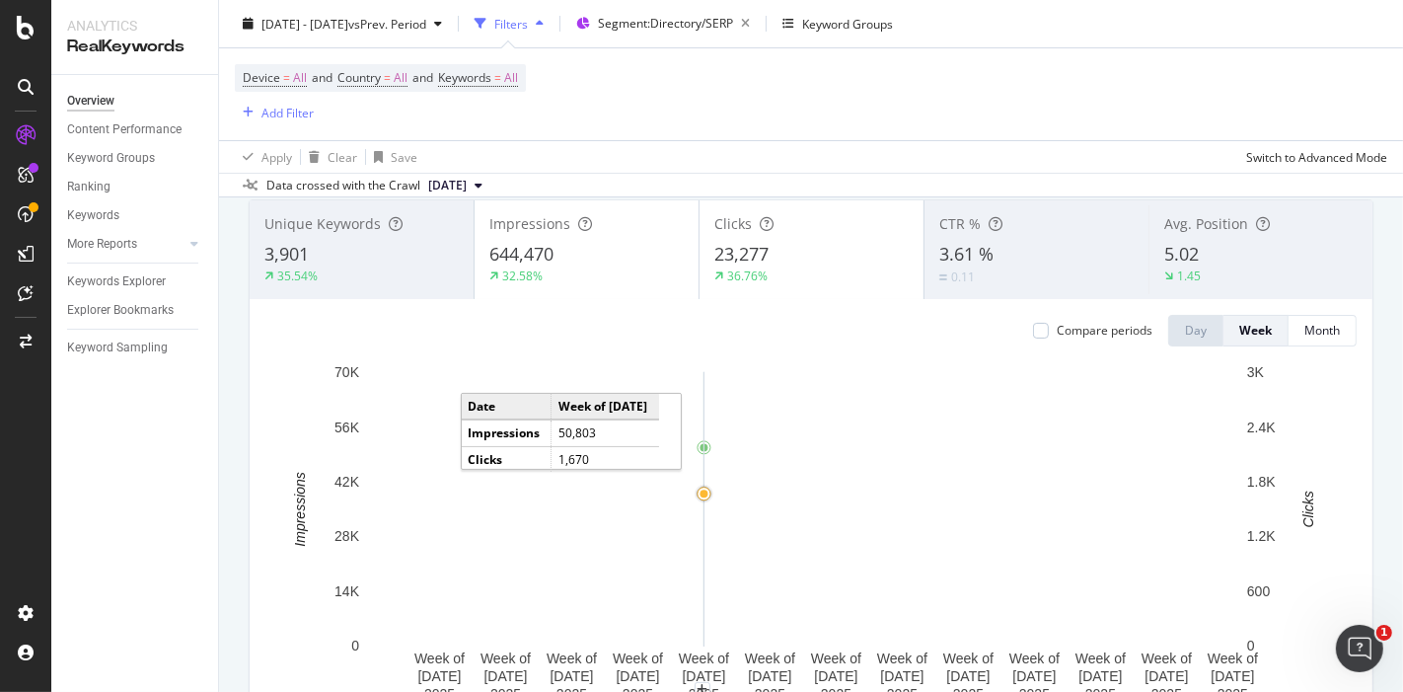
scroll to position [76, 0]
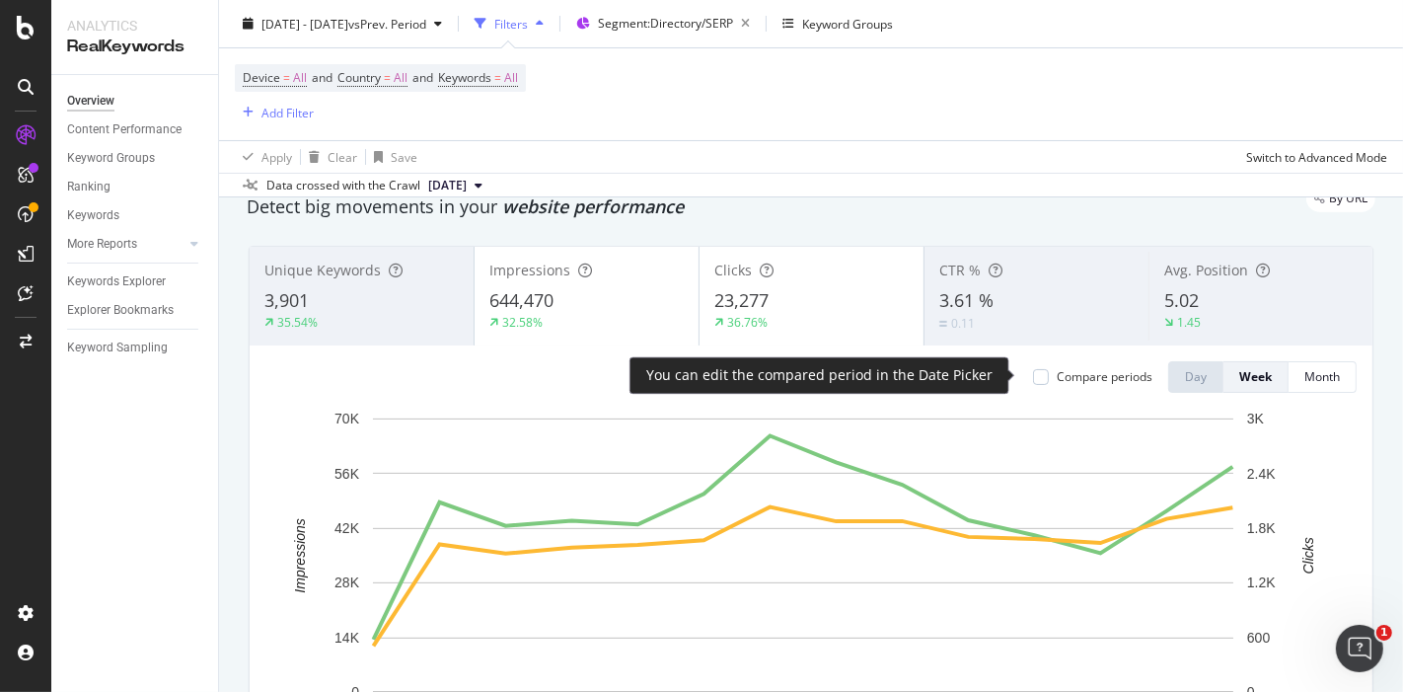
click at [1057, 380] on div "Compare periods" at bounding box center [1105, 376] width 96 height 17
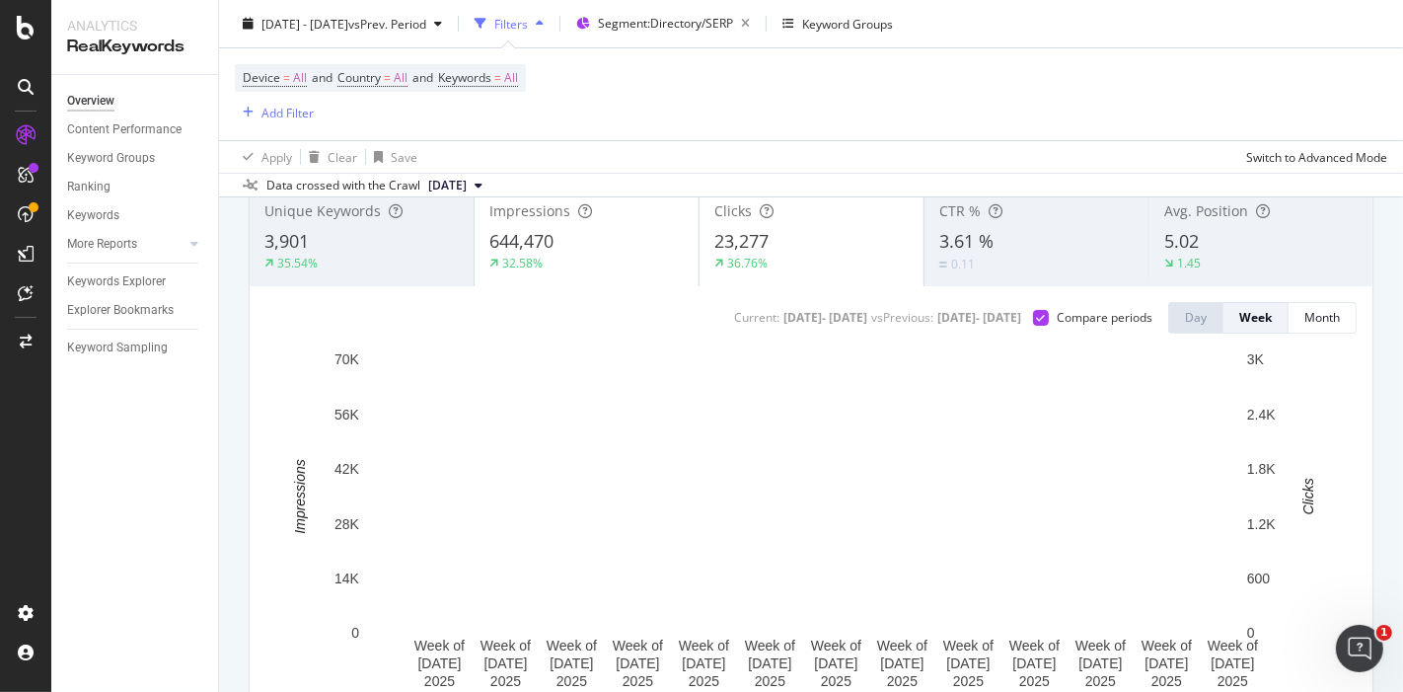
scroll to position [119, 0]
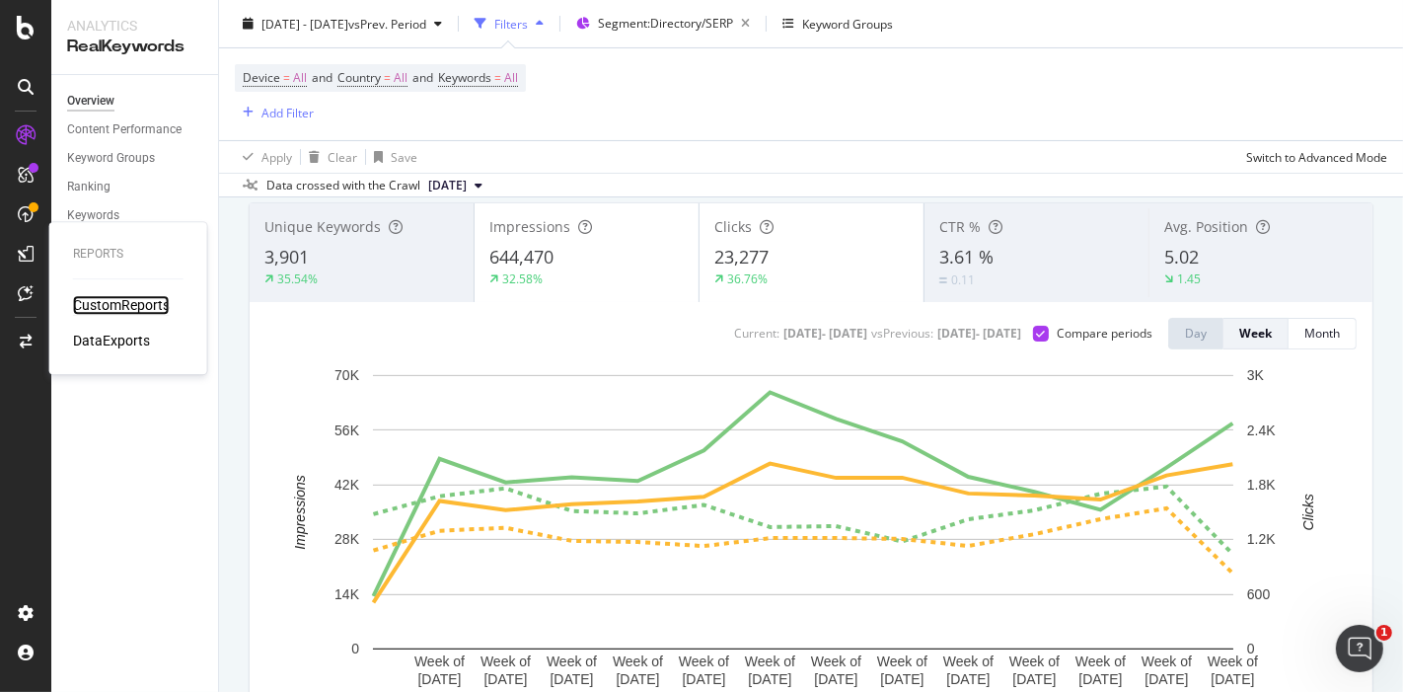
click at [104, 311] on div "CustomReports" at bounding box center [121, 305] width 97 height 20
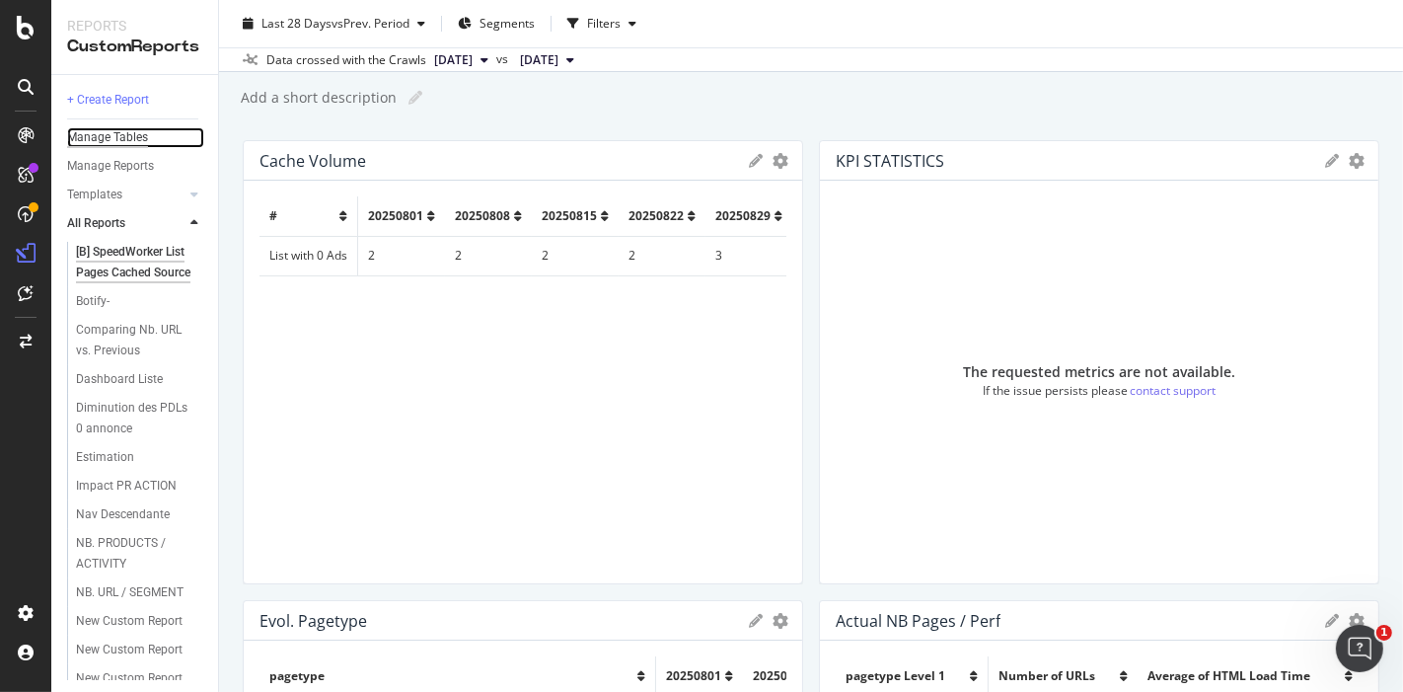
click at [118, 139] on div "Manage Tables" at bounding box center [107, 137] width 81 height 21
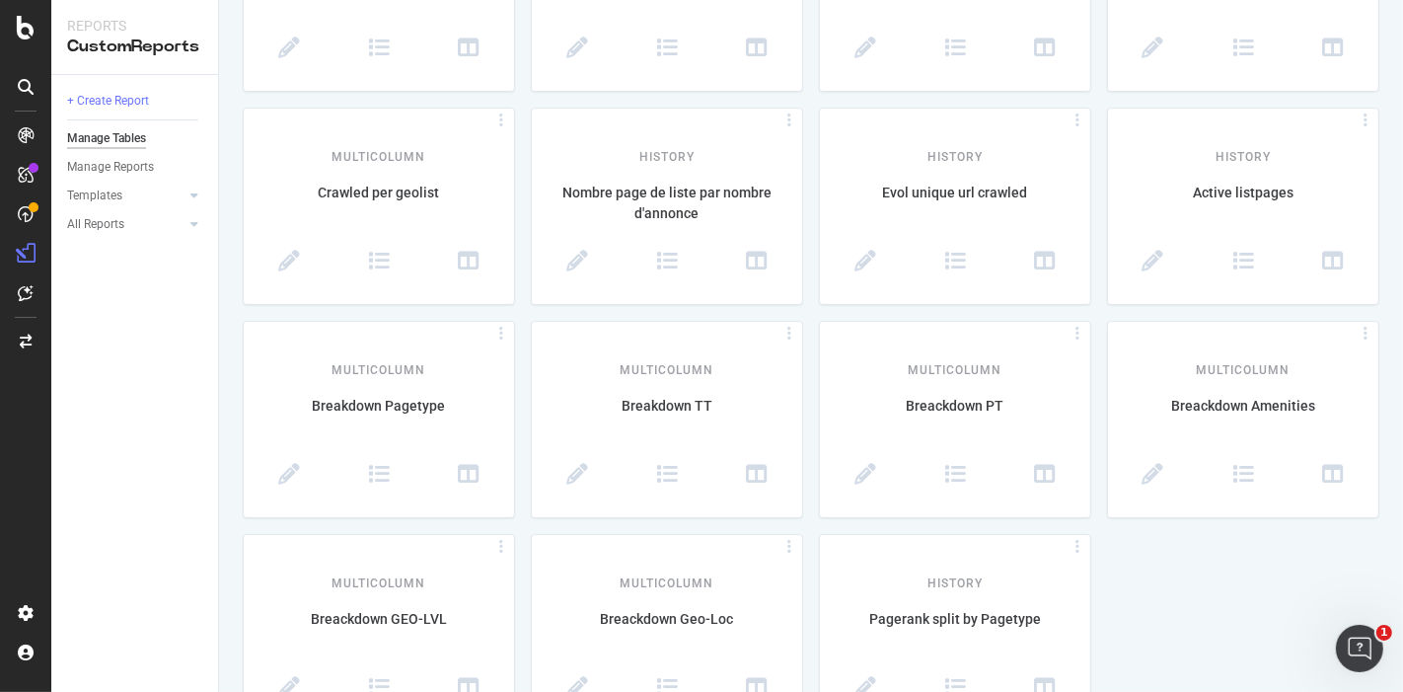
scroll to position [439, 0]
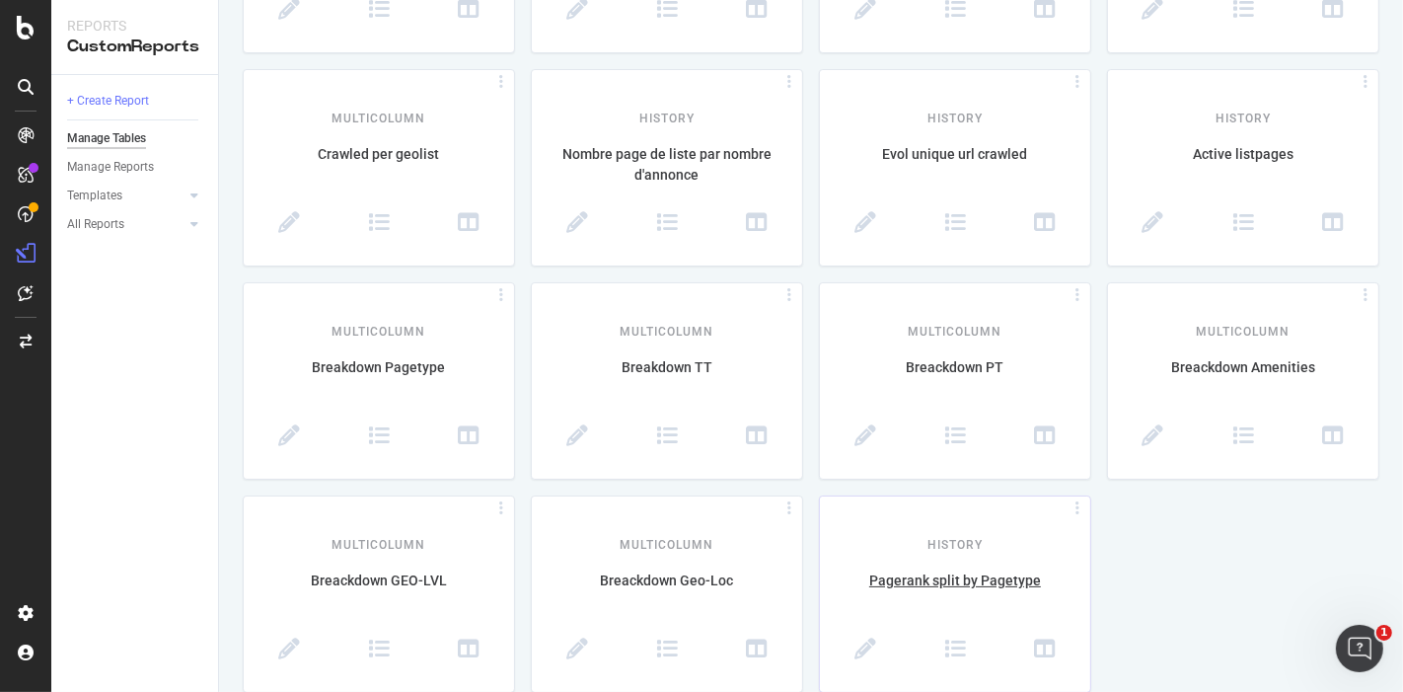
click at [947, 564] on div "History Pagerank split by Pagetype" at bounding box center [955, 593] width 270 height 195
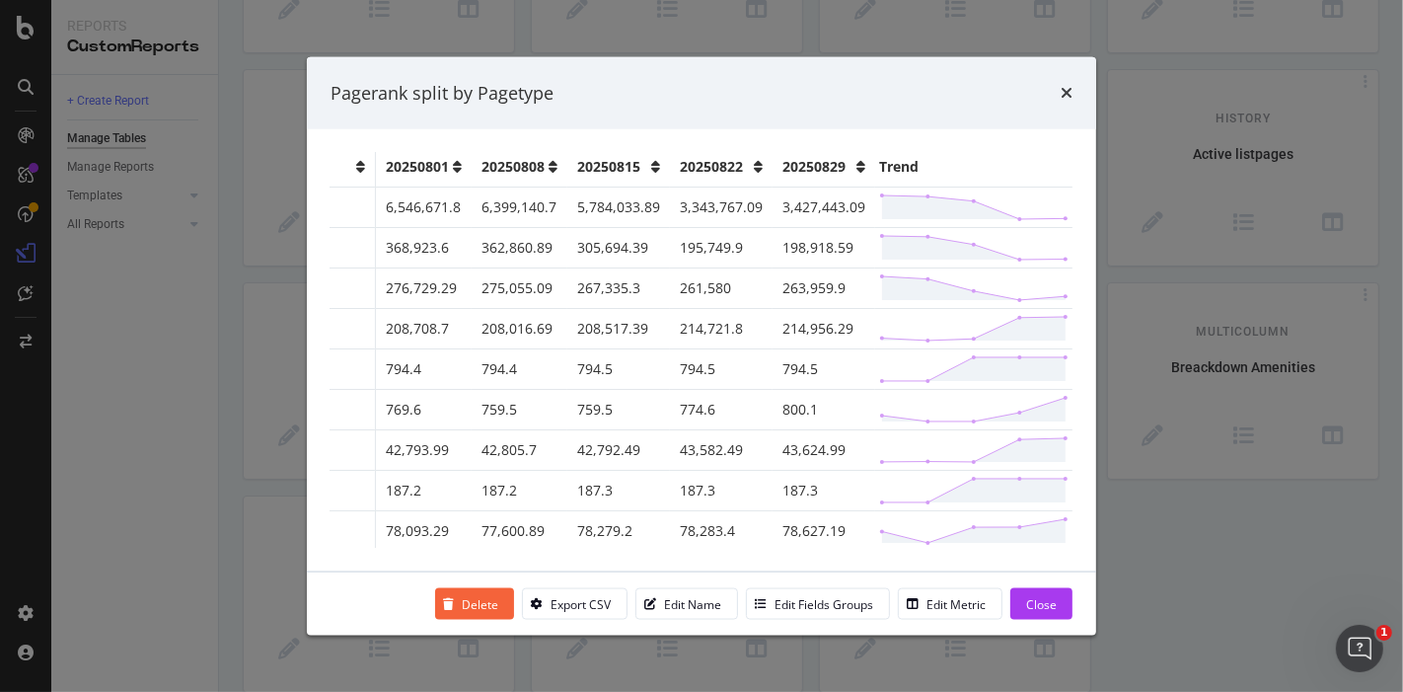
scroll to position [6, 0]
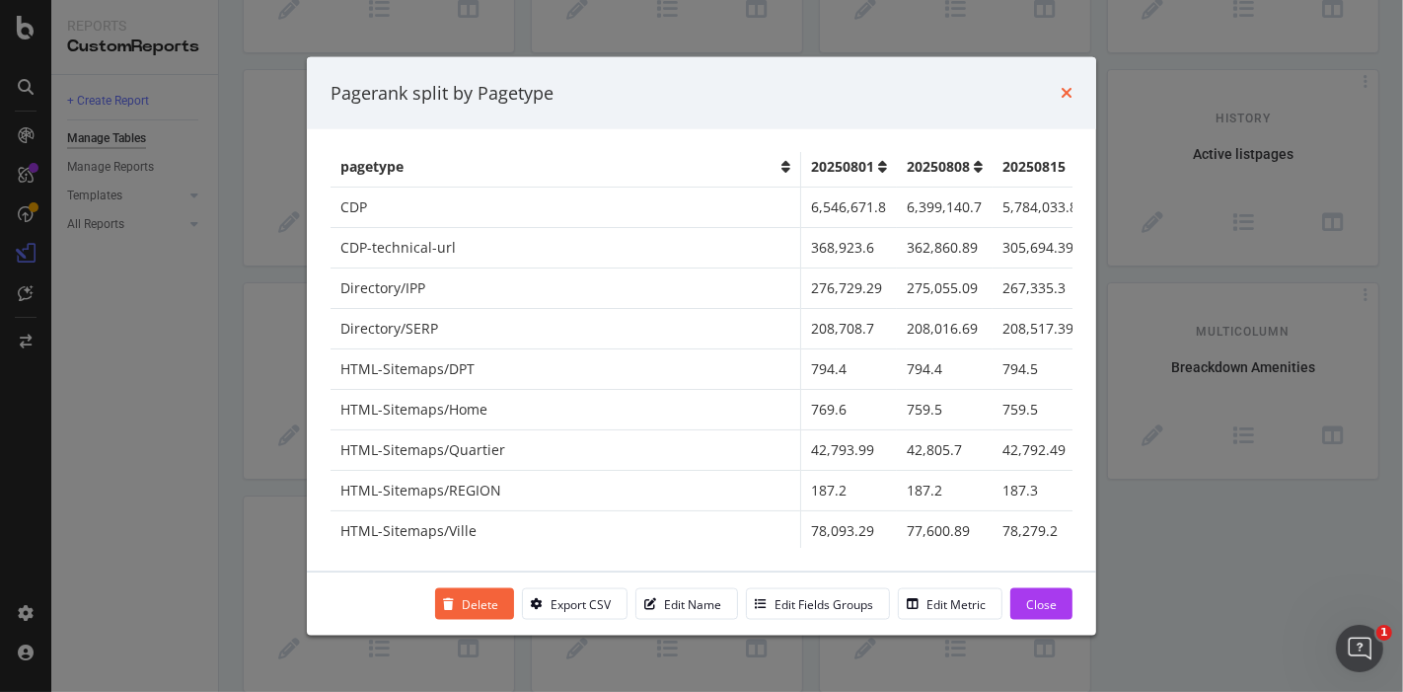
click at [1065, 92] on icon "times" at bounding box center [1067, 93] width 12 height 16
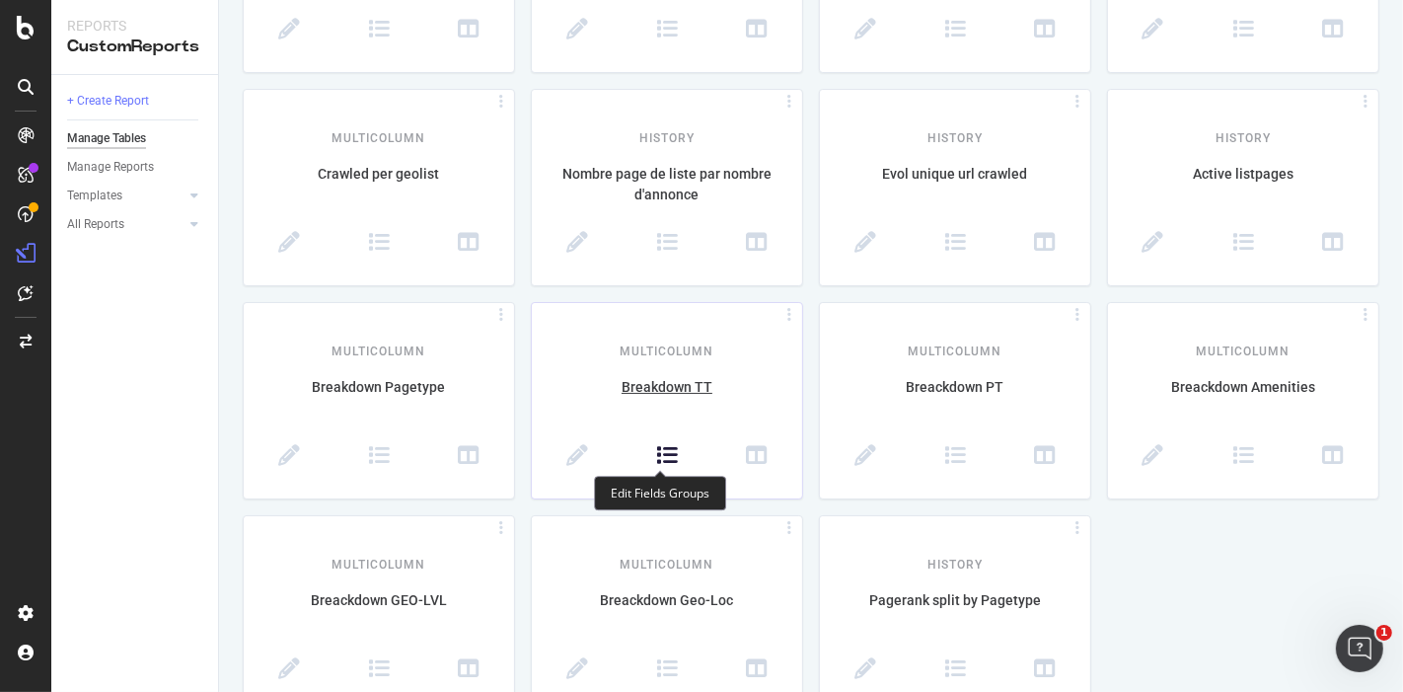
scroll to position [439, 0]
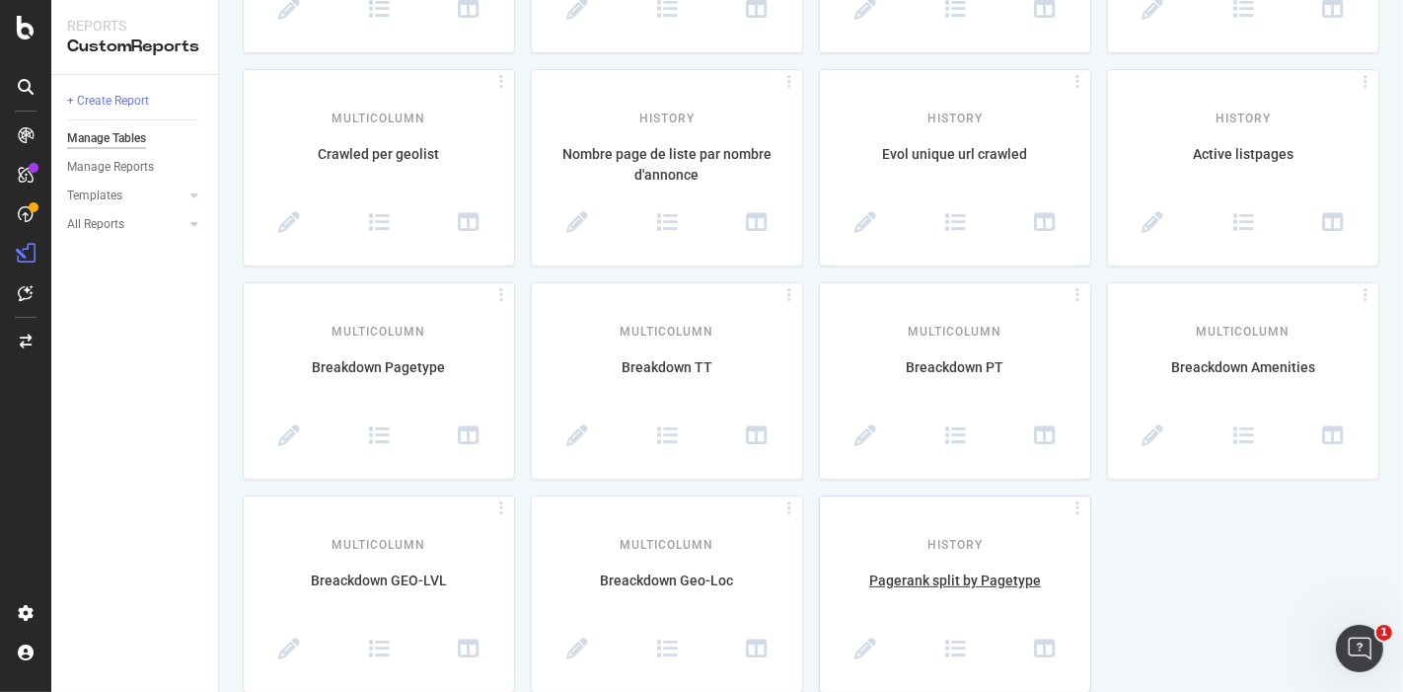
click at [1069, 500] on div at bounding box center [1078, 508] width 20 height 17
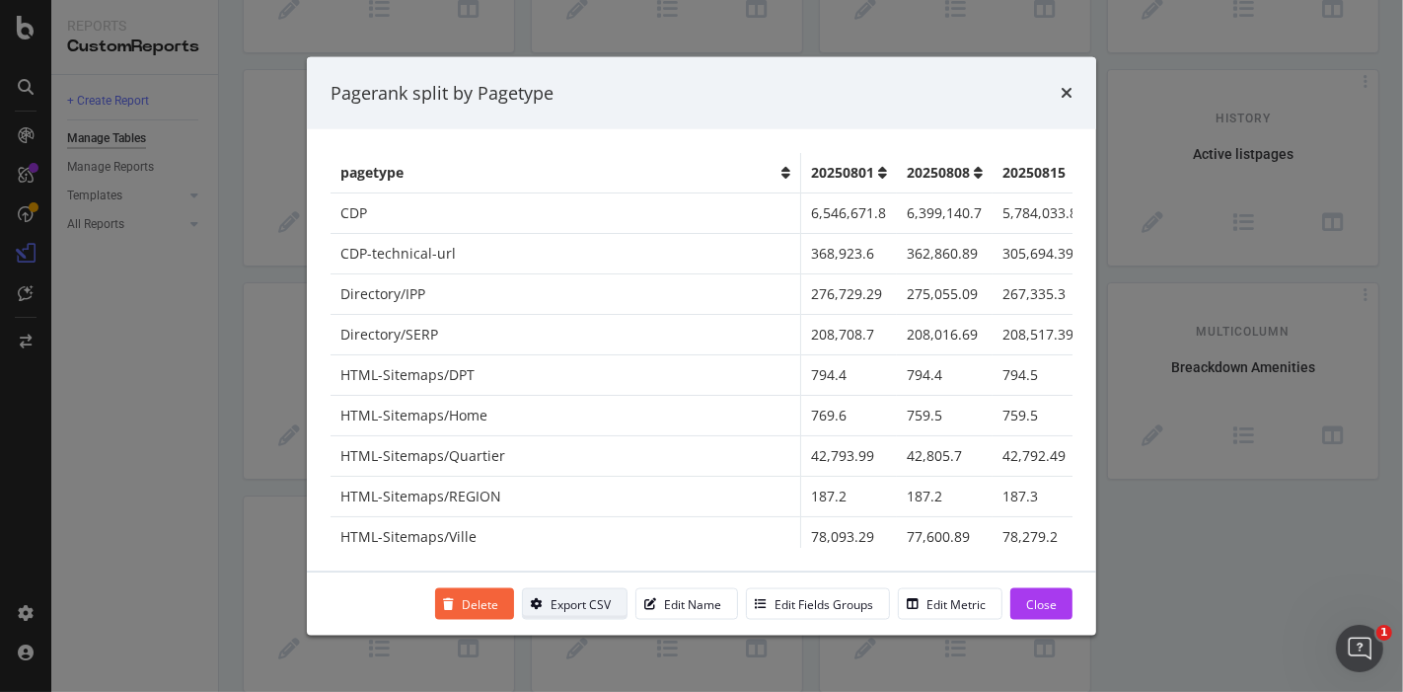
click at [563, 613] on div "Export CSV" at bounding box center [567, 604] width 88 height 28
click at [937, 611] on div "Edit Metric" at bounding box center [956, 603] width 59 height 17
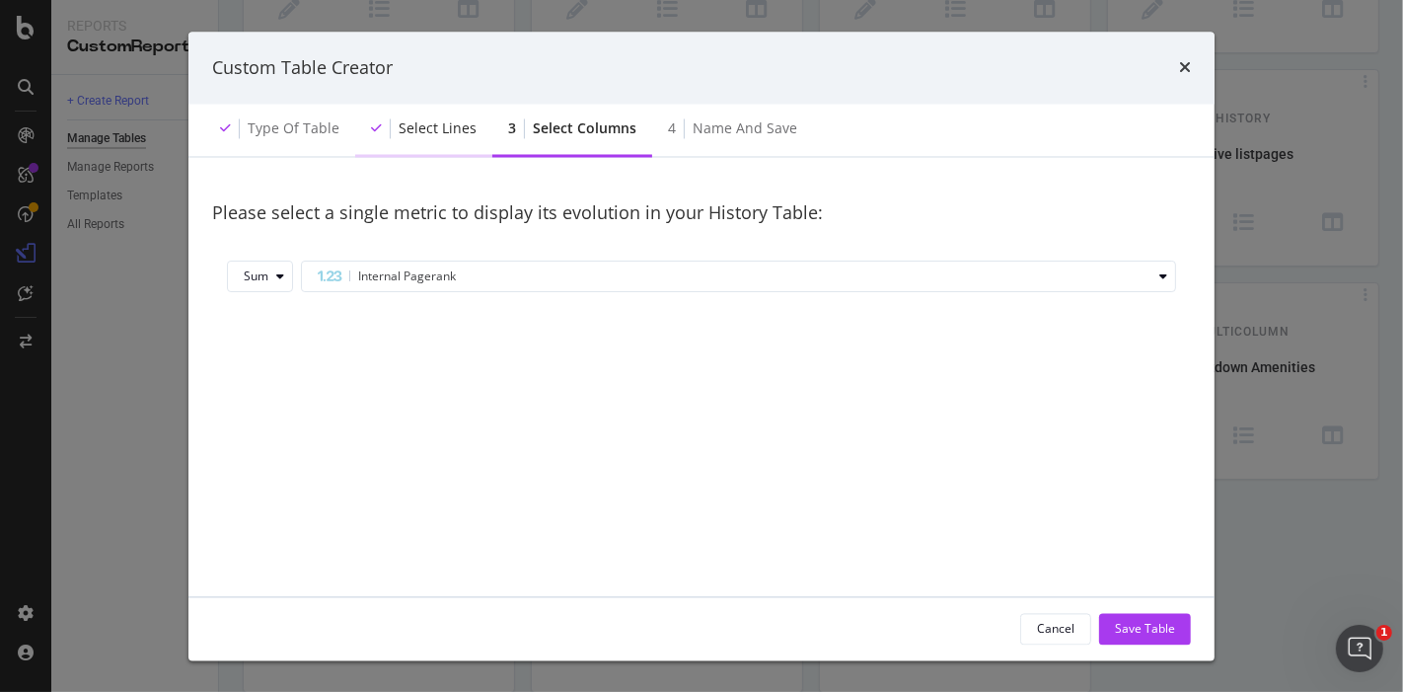
click at [430, 145] on div "Select lines" at bounding box center [423, 131] width 137 height 54
click at [707, 128] on div "Name and save" at bounding box center [745, 129] width 105 height 20
click at [186, 144] on div "Custom Table Creator Type of table Select lines 3 Select columns 4 Name and sav…" at bounding box center [701, 346] width 1403 height 692
click at [1192, 65] on div "Custom Table Creator" at bounding box center [701, 68] width 1026 height 73
click at [1189, 65] on icon "times" at bounding box center [1185, 68] width 12 height 16
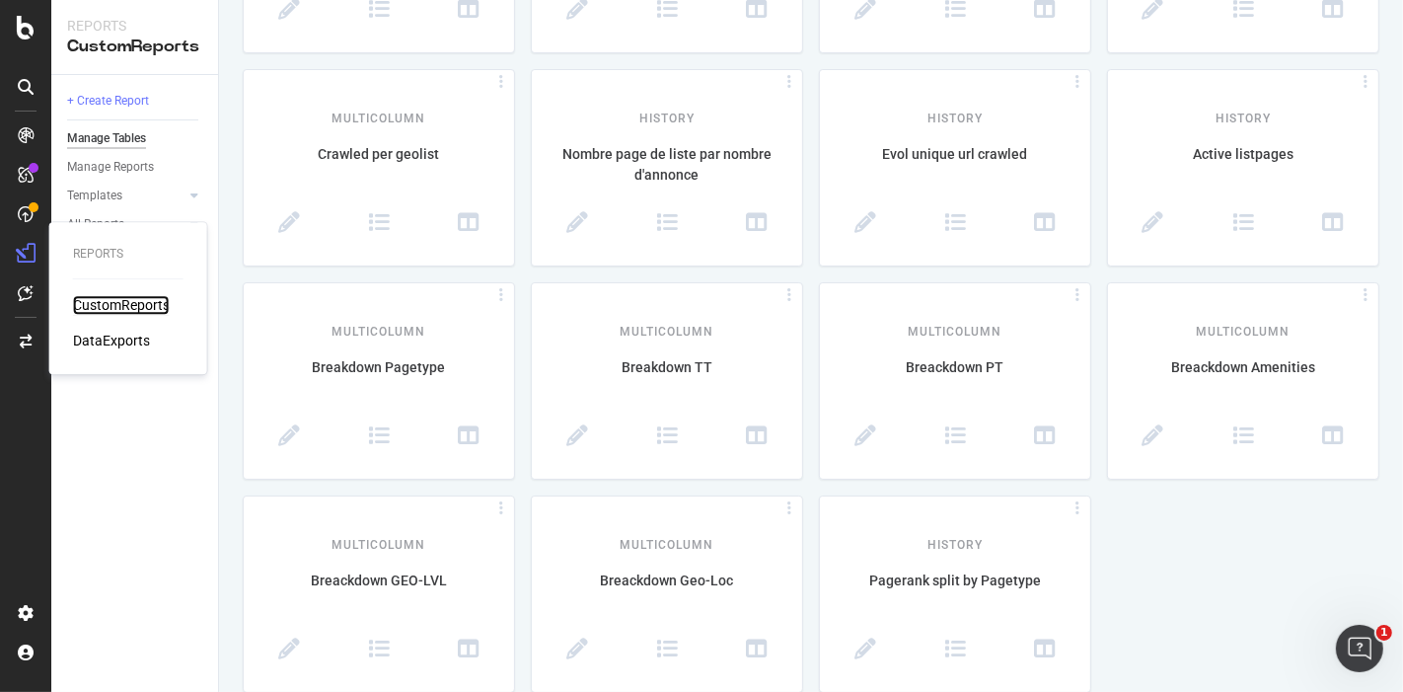
click at [133, 311] on div "CustomReports" at bounding box center [121, 305] width 97 height 20
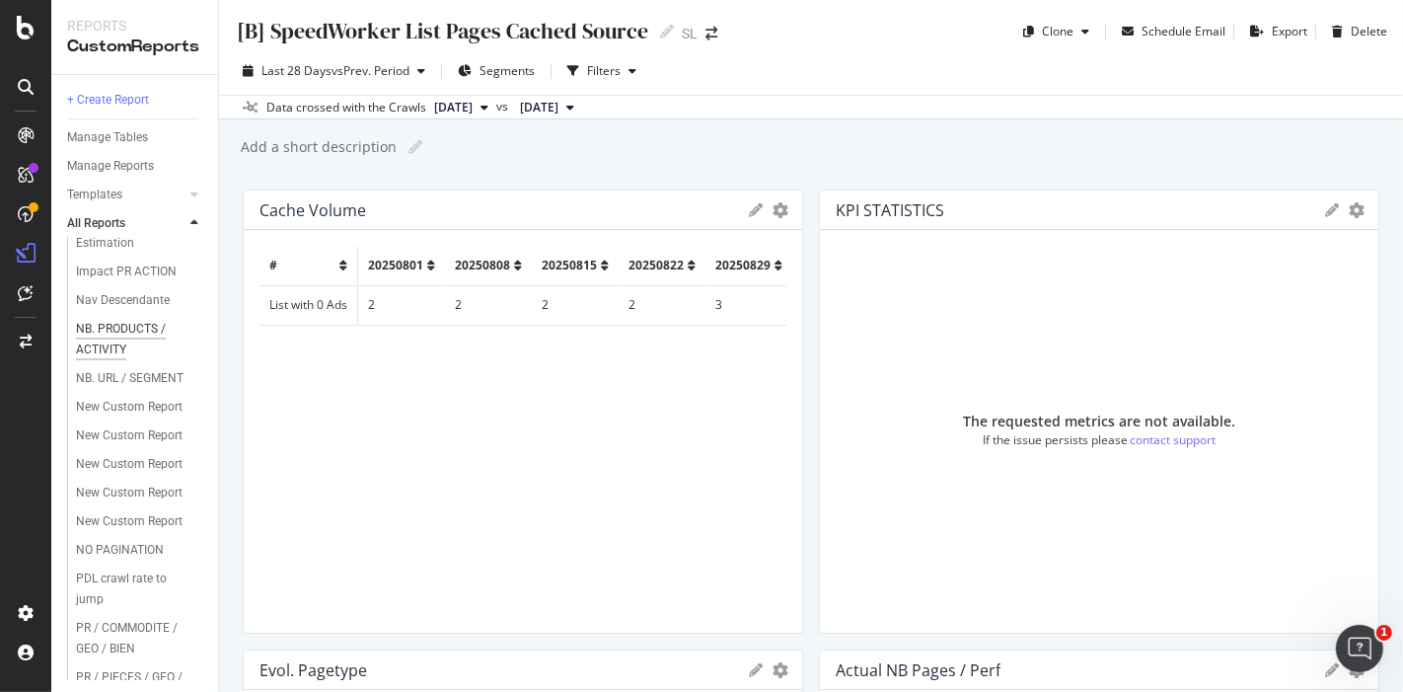
scroll to position [219, 0]
click at [112, 412] on div "New Custom Report" at bounding box center [129, 402] width 107 height 21
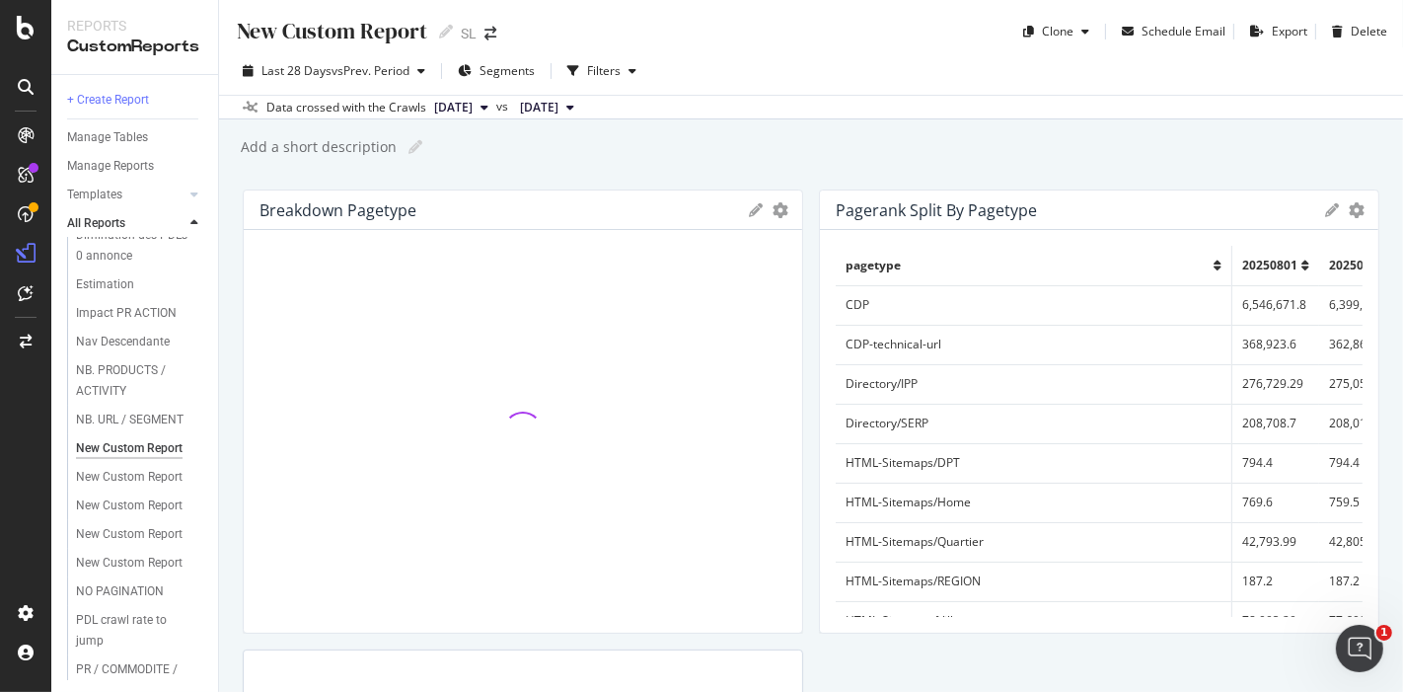
scroll to position [175, 0]
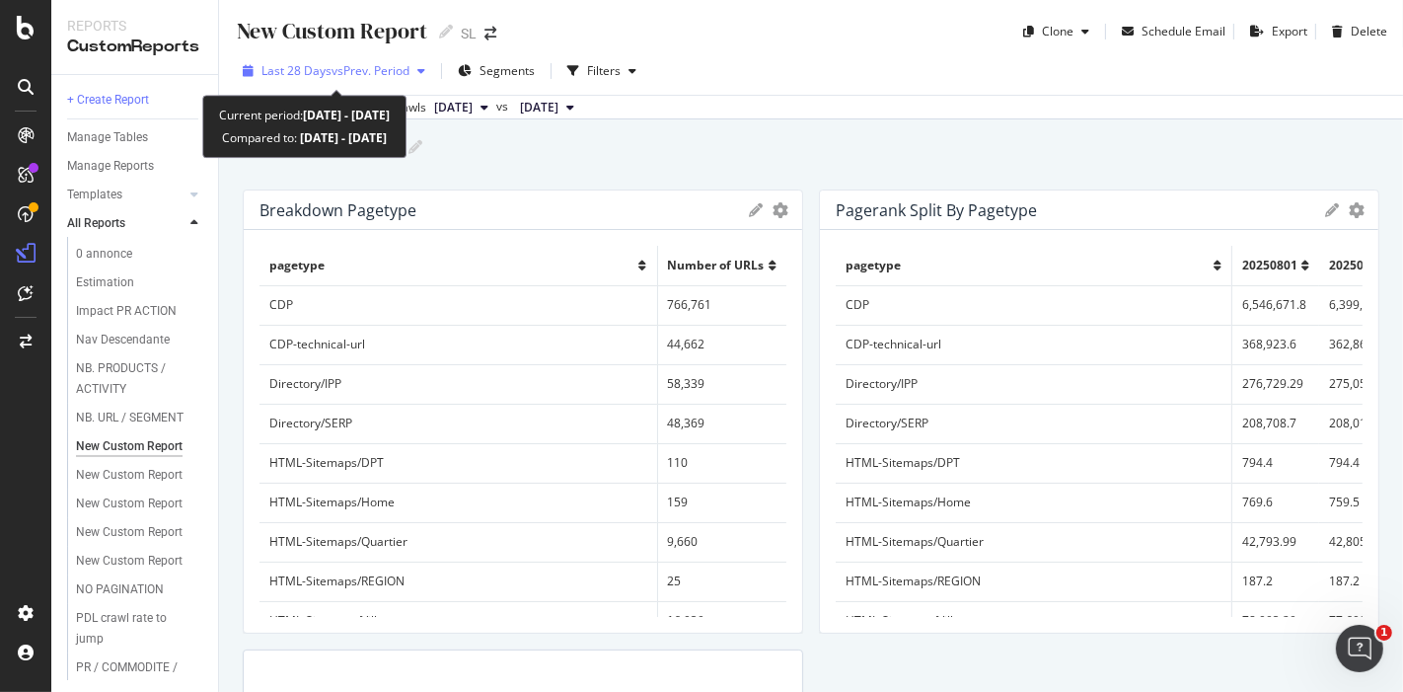
click at [390, 72] on span "vs Prev. Period" at bounding box center [371, 70] width 78 height 17
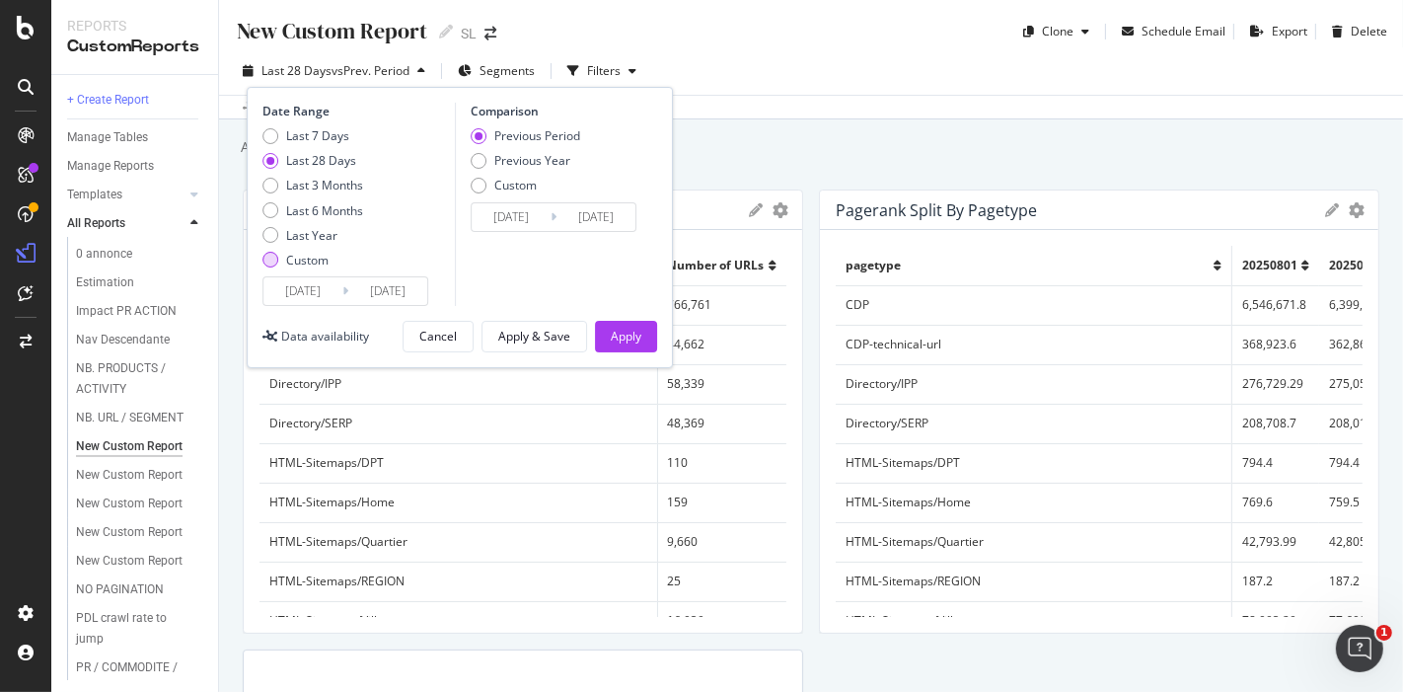
click at [286, 257] on div "Custom" at bounding box center [307, 260] width 42 height 17
click at [340, 280] on input "[DATE]" at bounding box center [302, 291] width 79 height 28
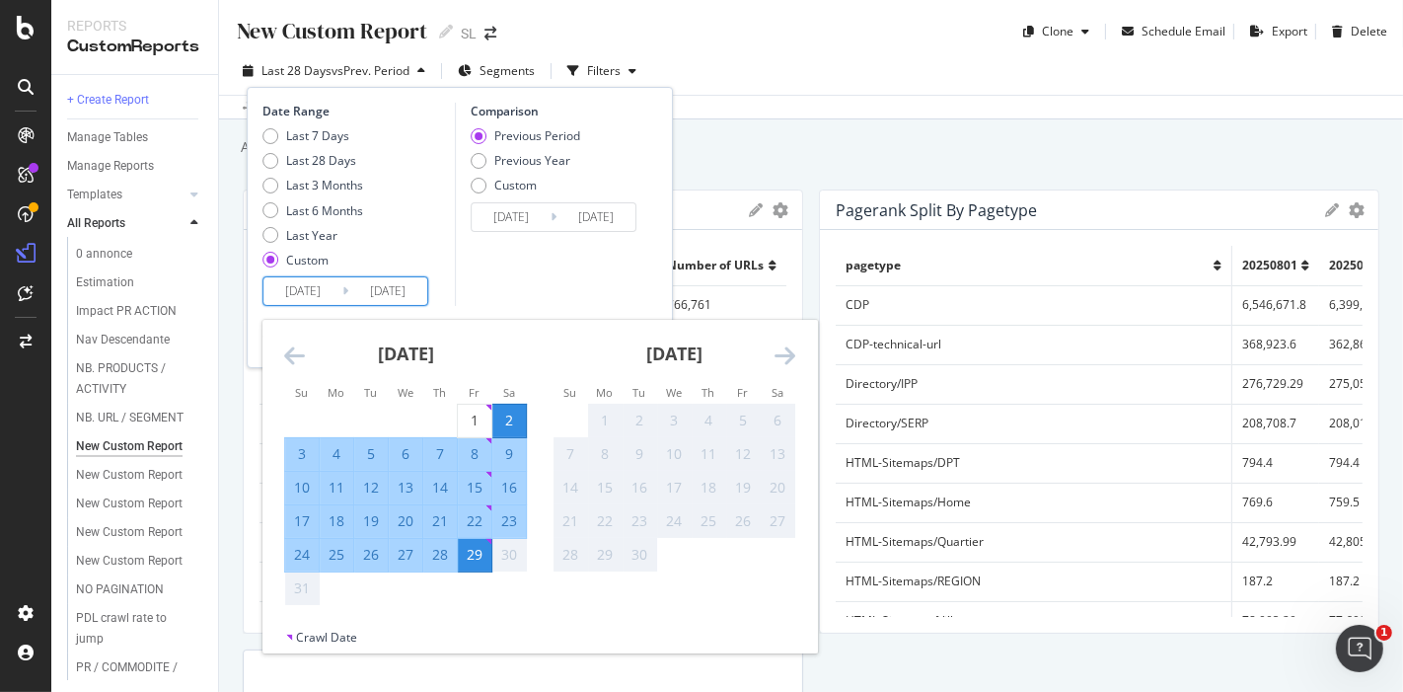
click at [290, 354] on icon "Move backward to switch to the previous month." at bounding box center [294, 355] width 21 height 24
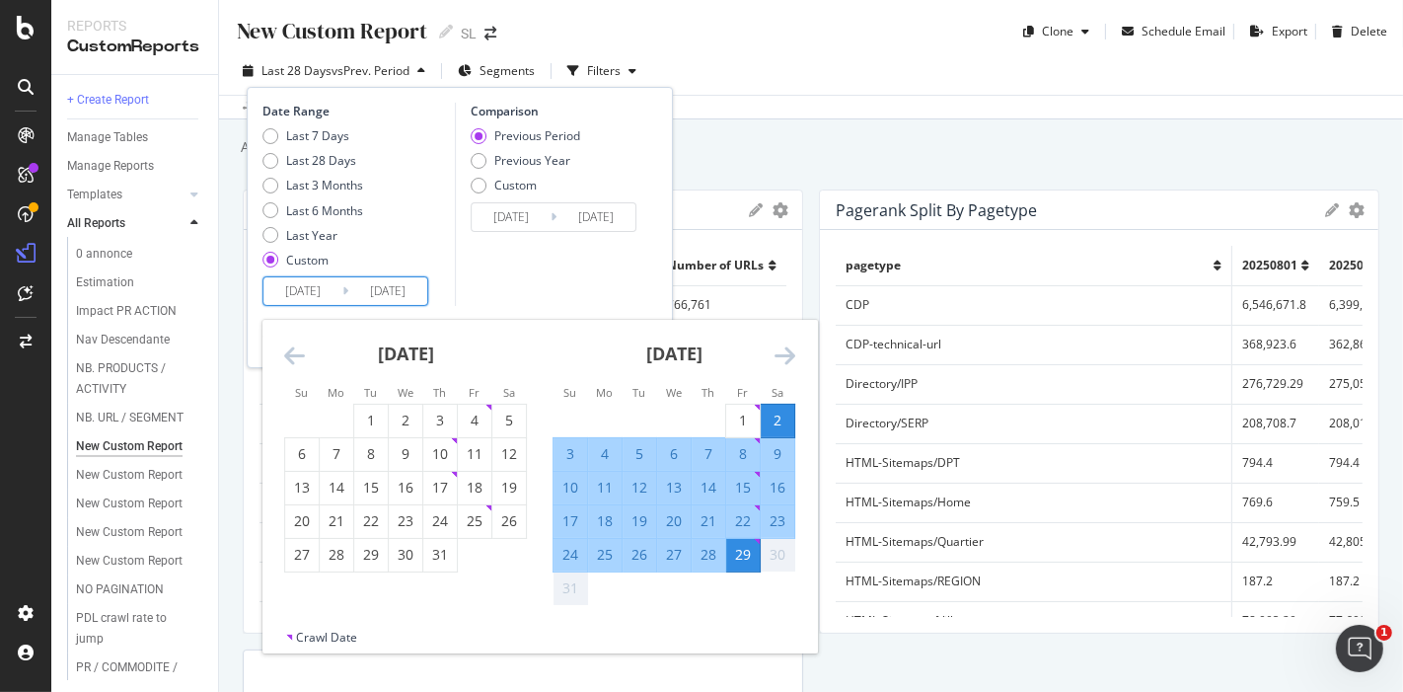
click at [290, 354] on icon "Move backward to switch to the previous month." at bounding box center [294, 355] width 21 height 24
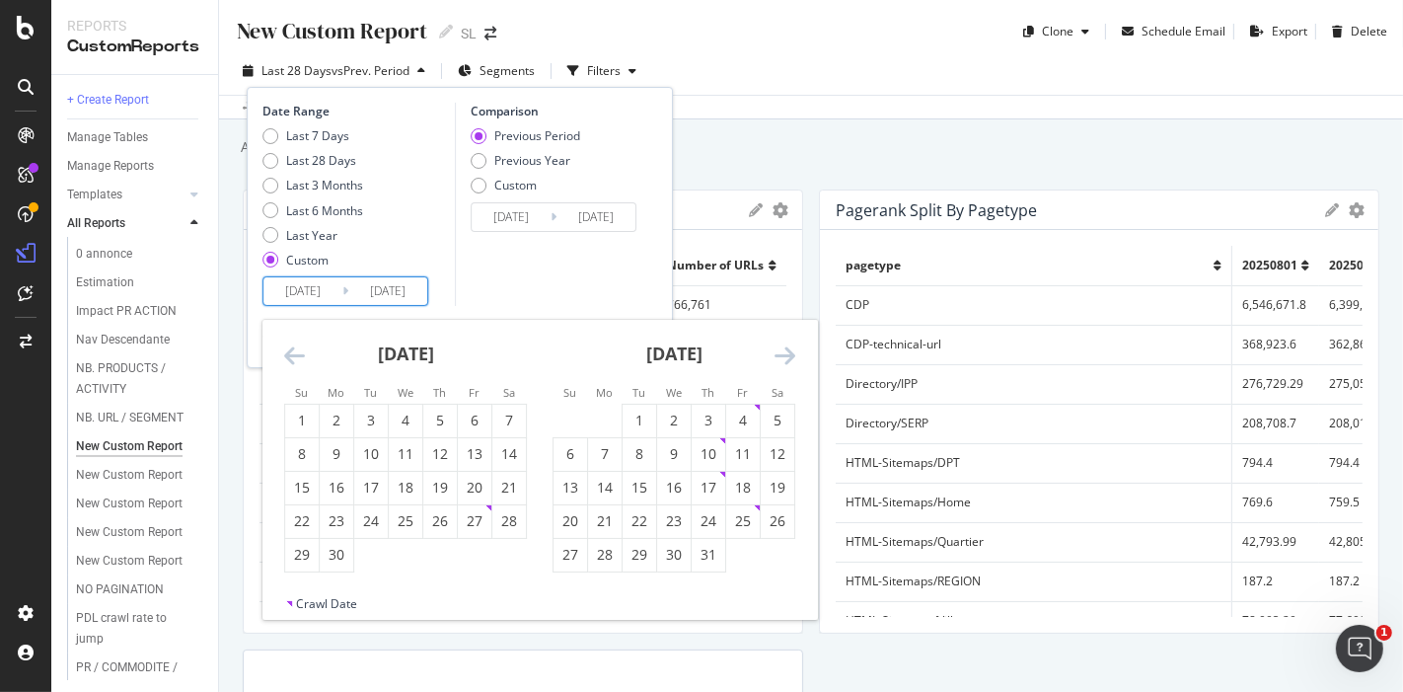
click at [290, 354] on icon "Move backward to switch to the previous month." at bounding box center [294, 355] width 21 height 24
click at [504, 549] on div "31" at bounding box center [509, 555] width 34 height 20
type input "[DATE]"
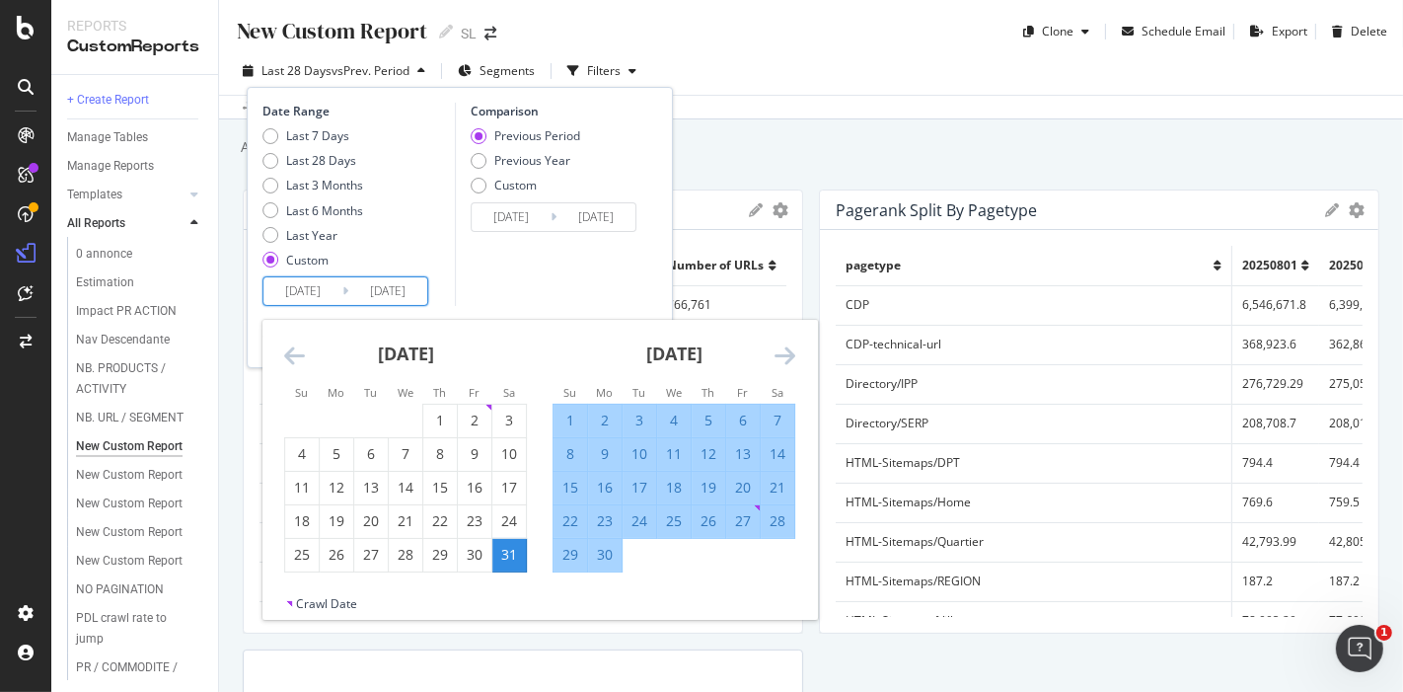
click at [553, 276] on div "Comparison Previous Period Previous Year Custom [DATE] Navigate forward to inte…" at bounding box center [548, 204] width 187 height 203
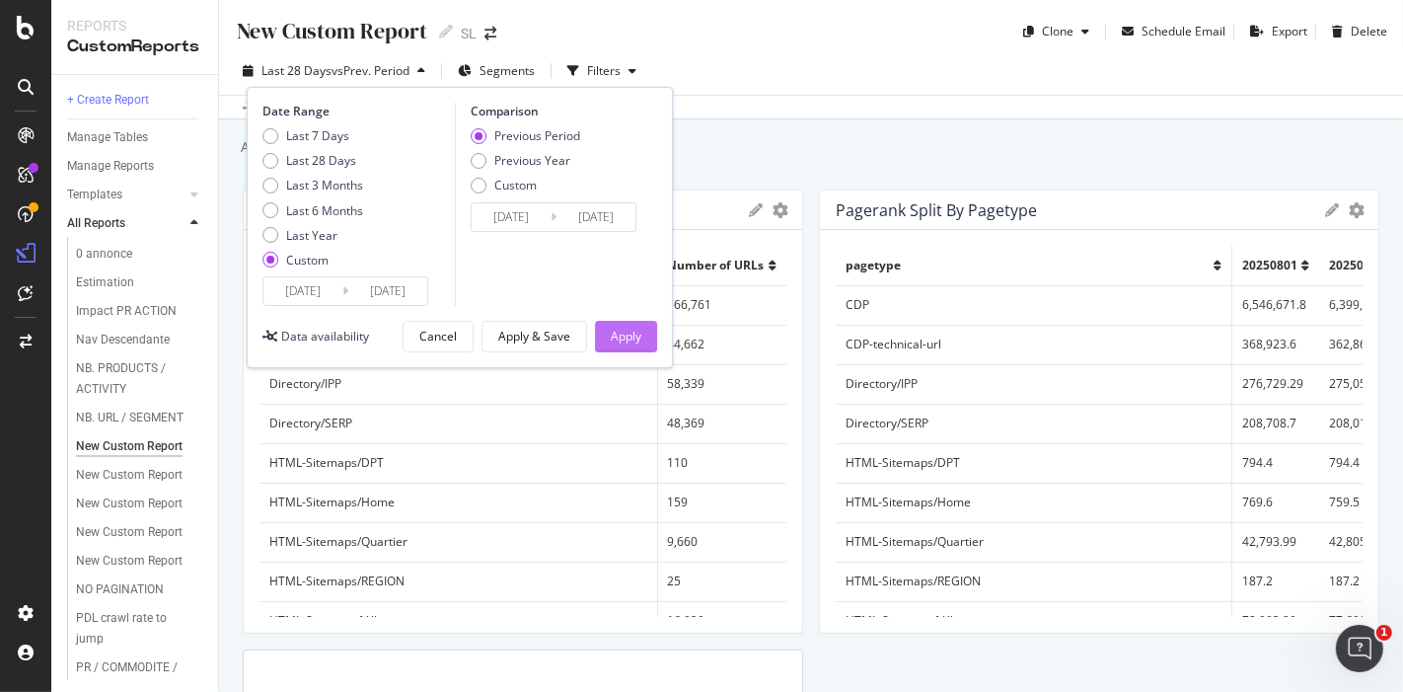
click at [624, 331] on div "Apply" at bounding box center [626, 336] width 31 height 17
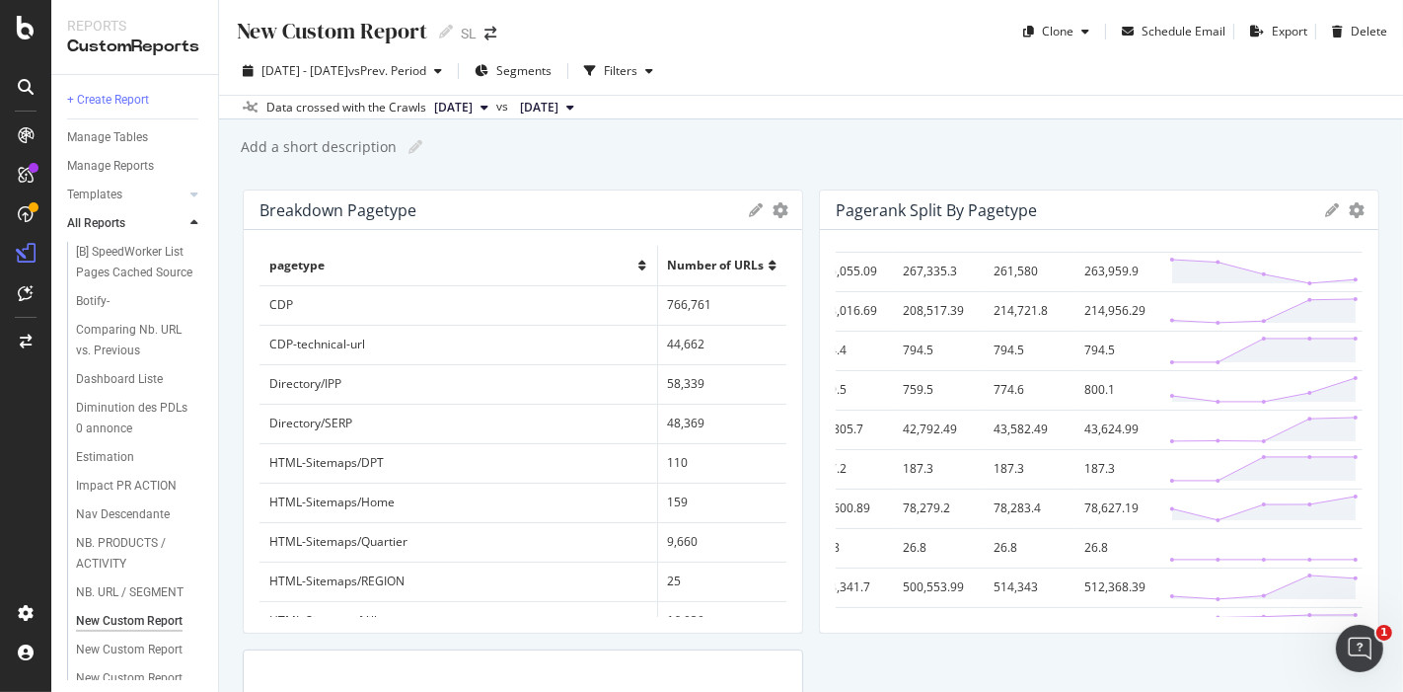
scroll to position [112, 0]
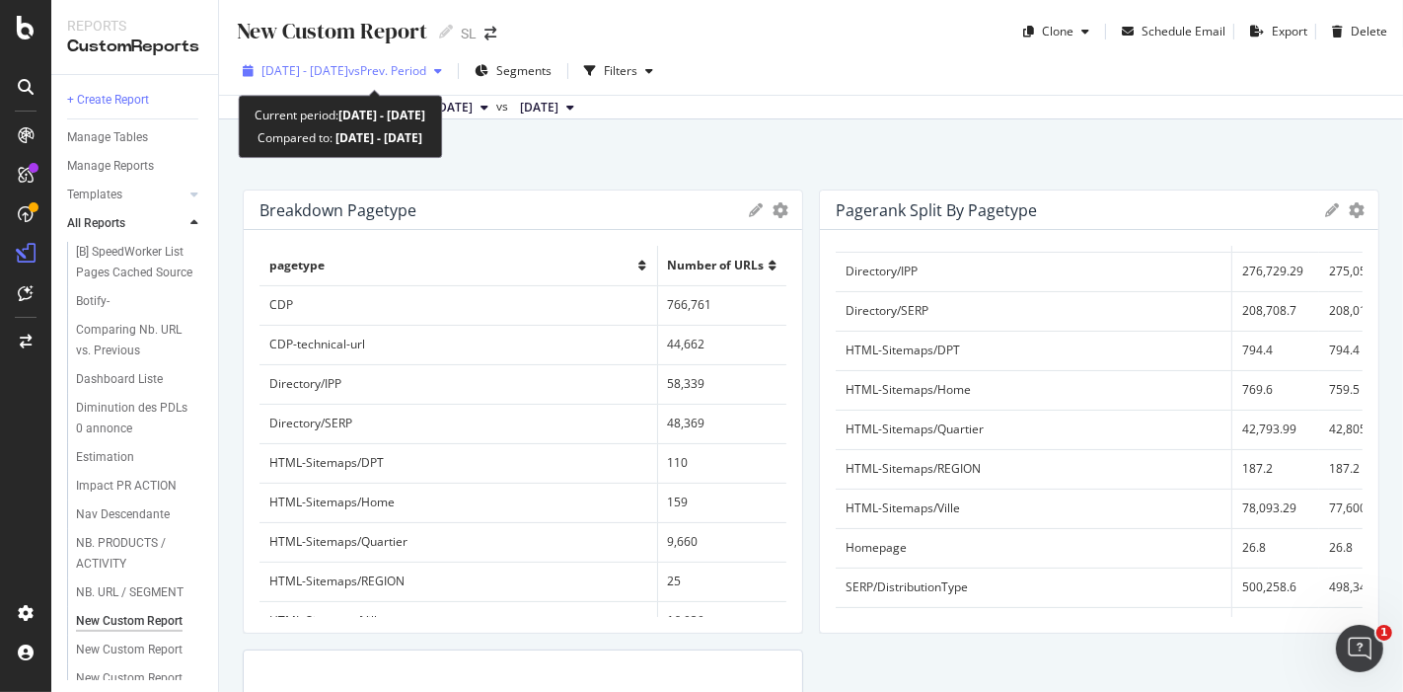
click at [426, 71] on span "vs Prev. Period" at bounding box center [387, 70] width 78 height 17
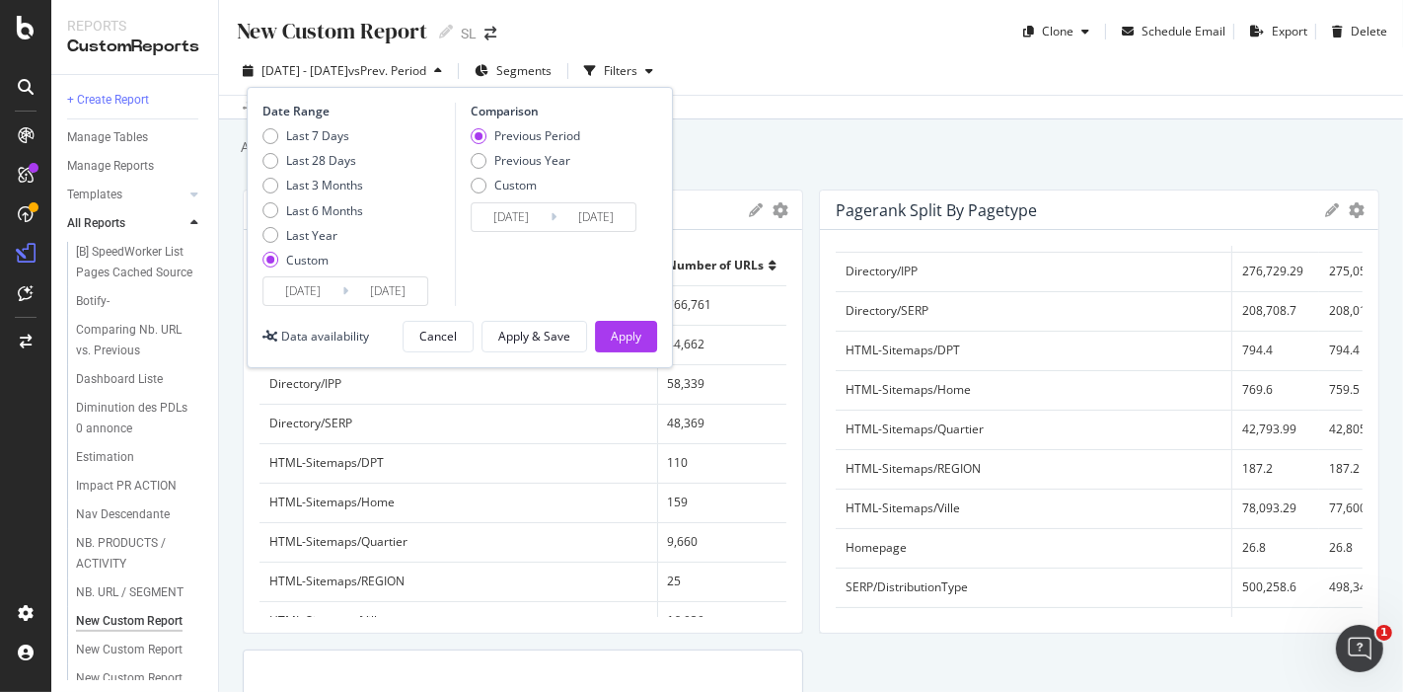
click at [323, 282] on input "[DATE]" at bounding box center [302, 291] width 79 height 28
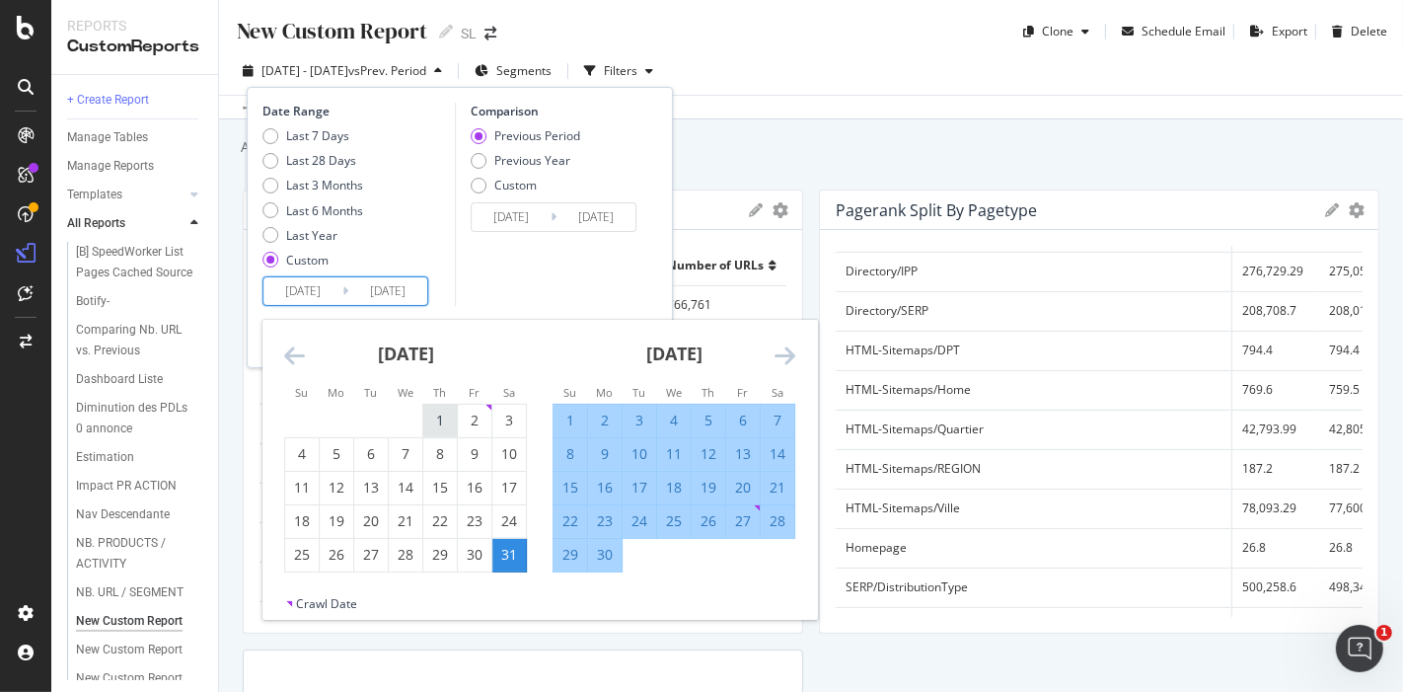
click at [439, 426] on div "1" at bounding box center [440, 420] width 34 height 20
type input "[DATE]"
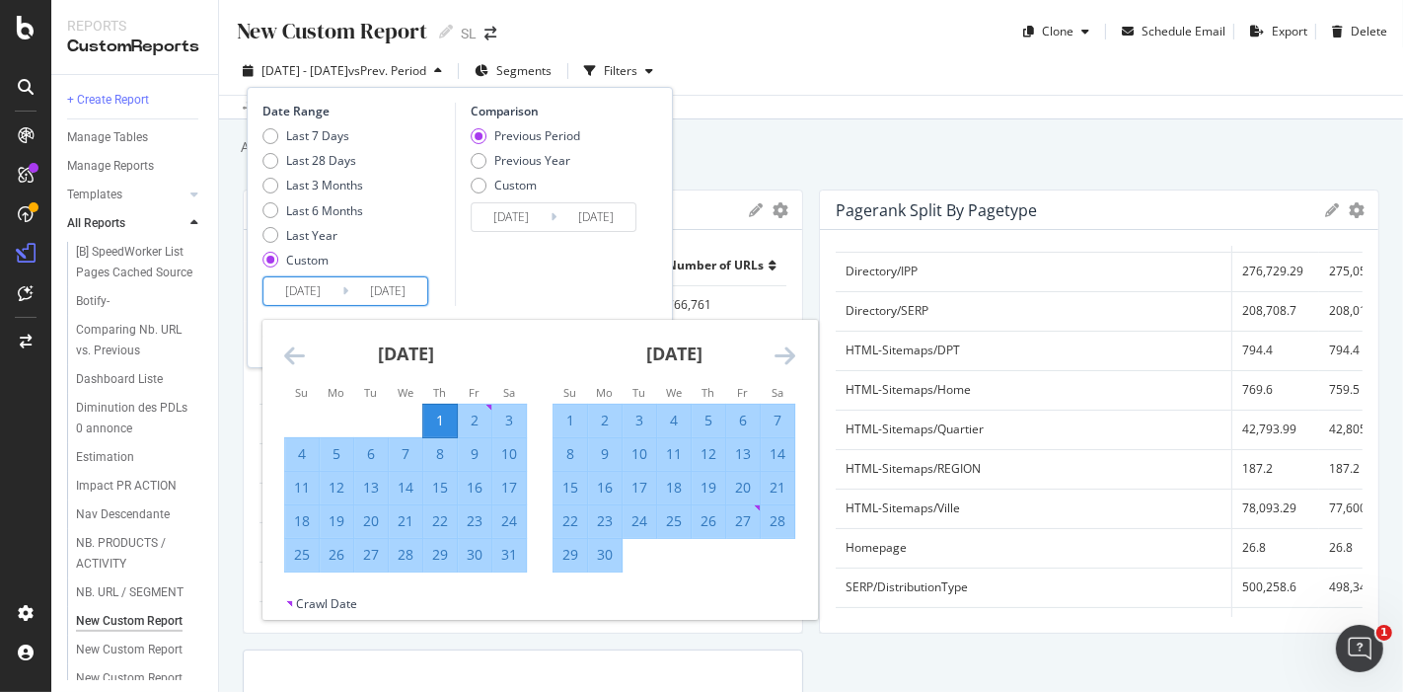
click at [498, 552] on div "31" at bounding box center [509, 555] width 34 height 20
type input "[DATE]"
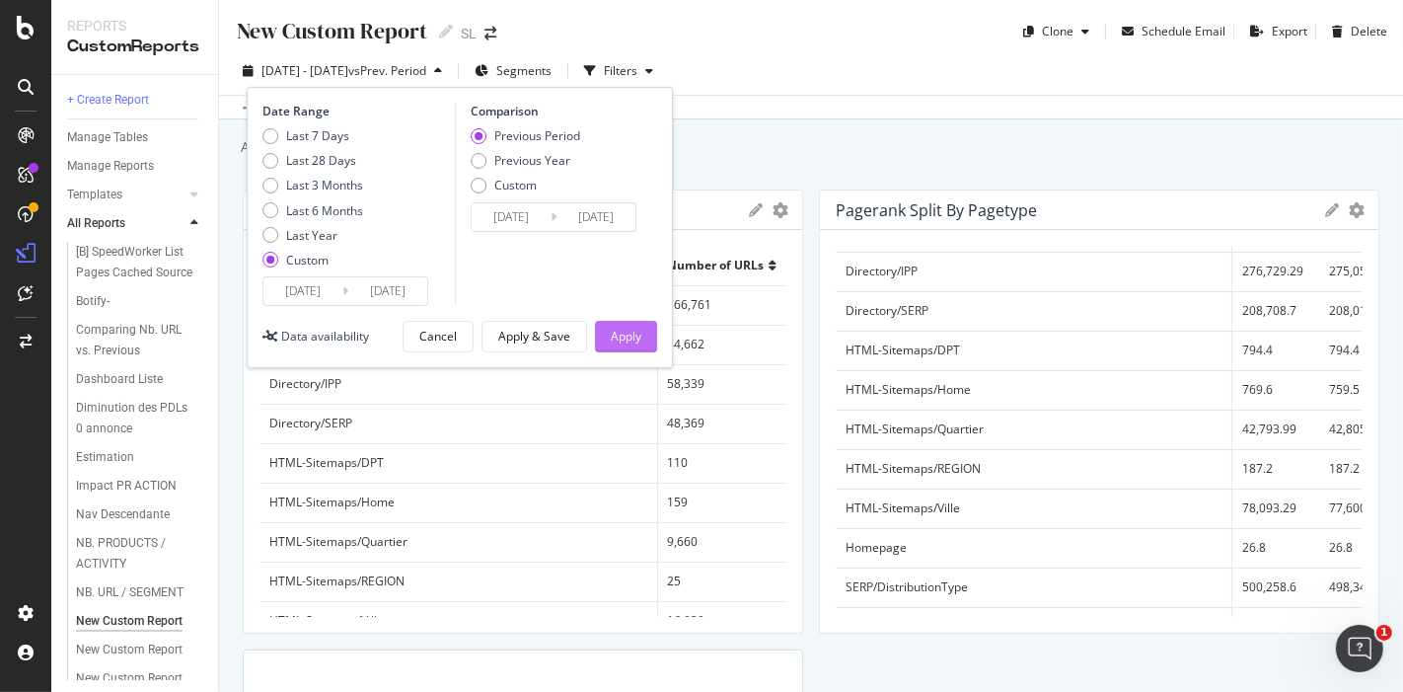
click at [619, 333] on div "Apply" at bounding box center [626, 336] width 31 height 17
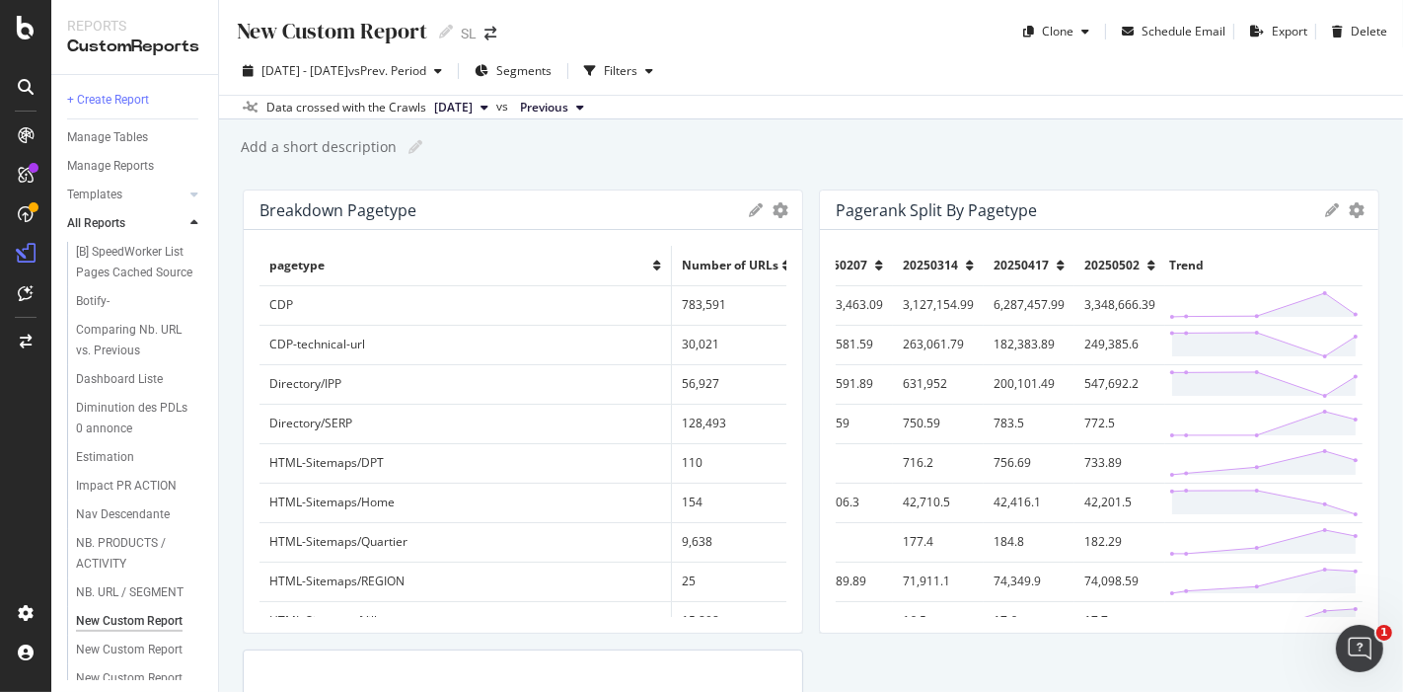
scroll to position [0, 557]
click at [473, 111] on span "[DATE]" at bounding box center [453, 108] width 38 height 18
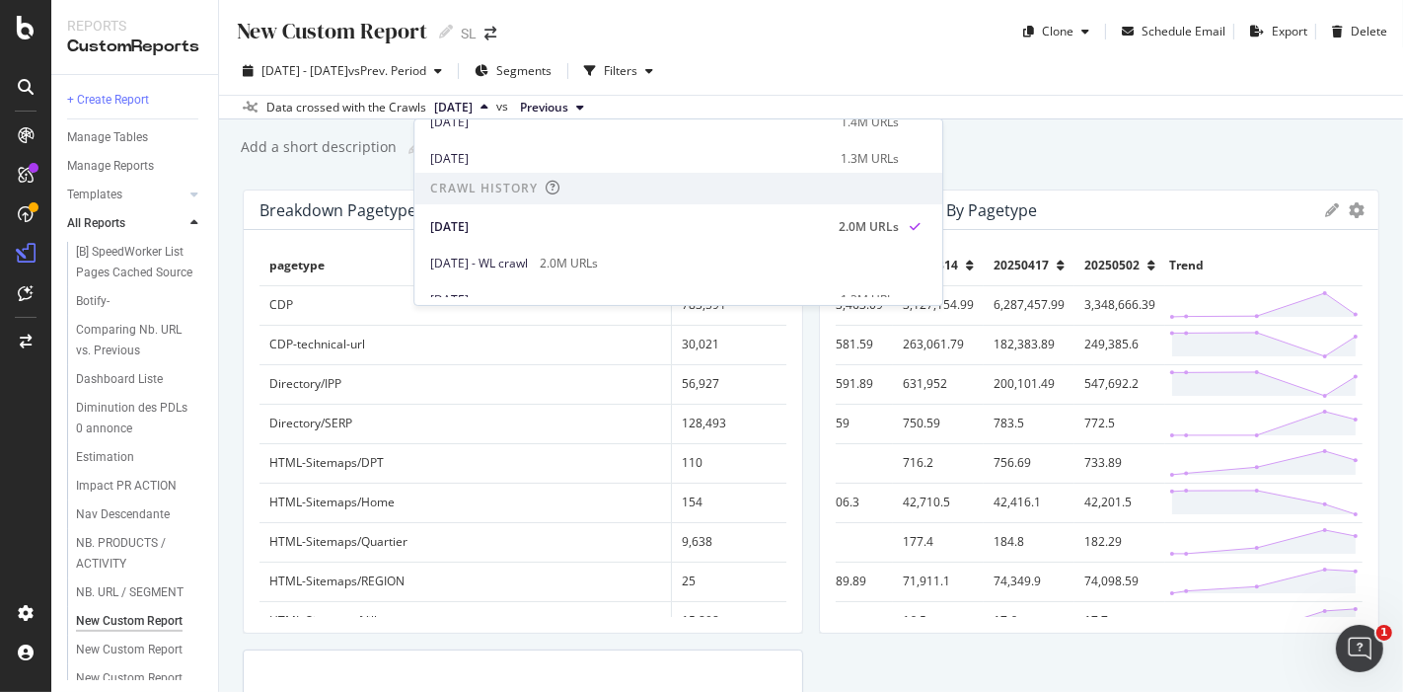
scroll to position [341, 0]
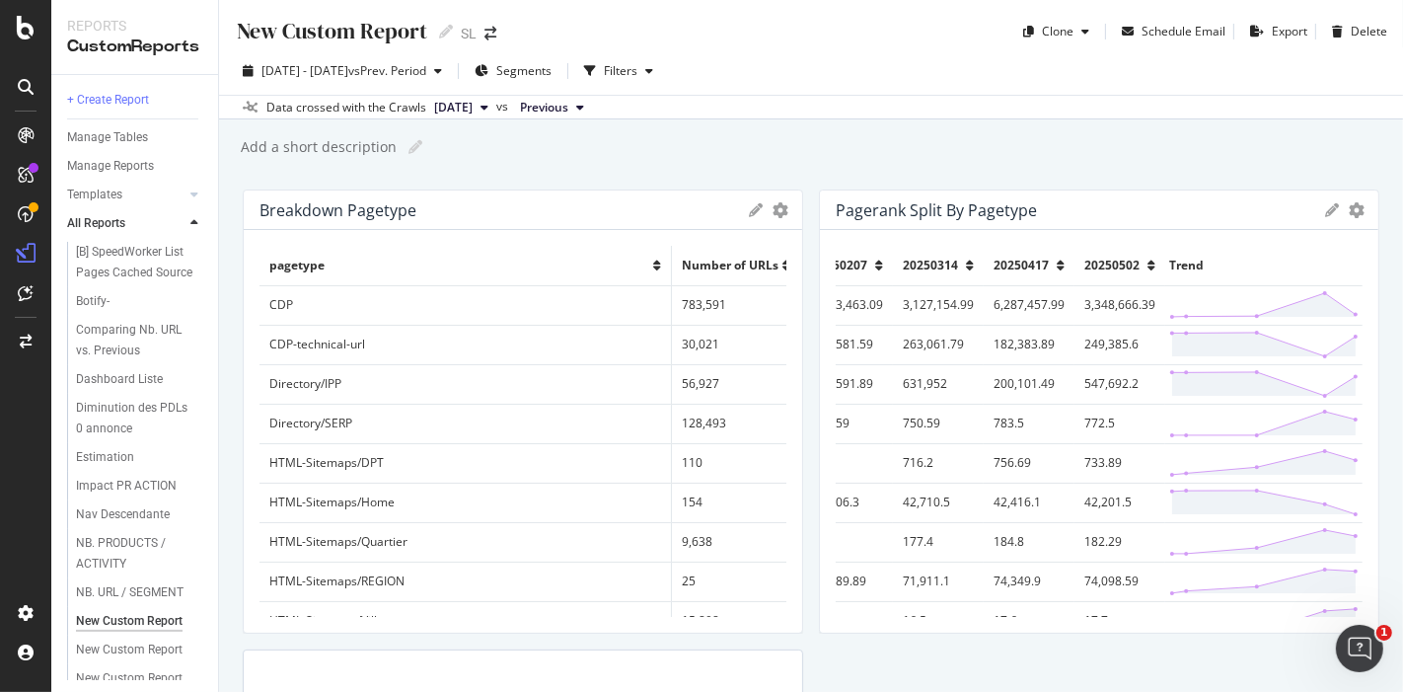
click at [568, 108] on span "Previous" at bounding box center [544, 108] width 48 height 18
click at [473, 107] on span "[DATE]" at bounding box center [453, 108] width 38 height 18
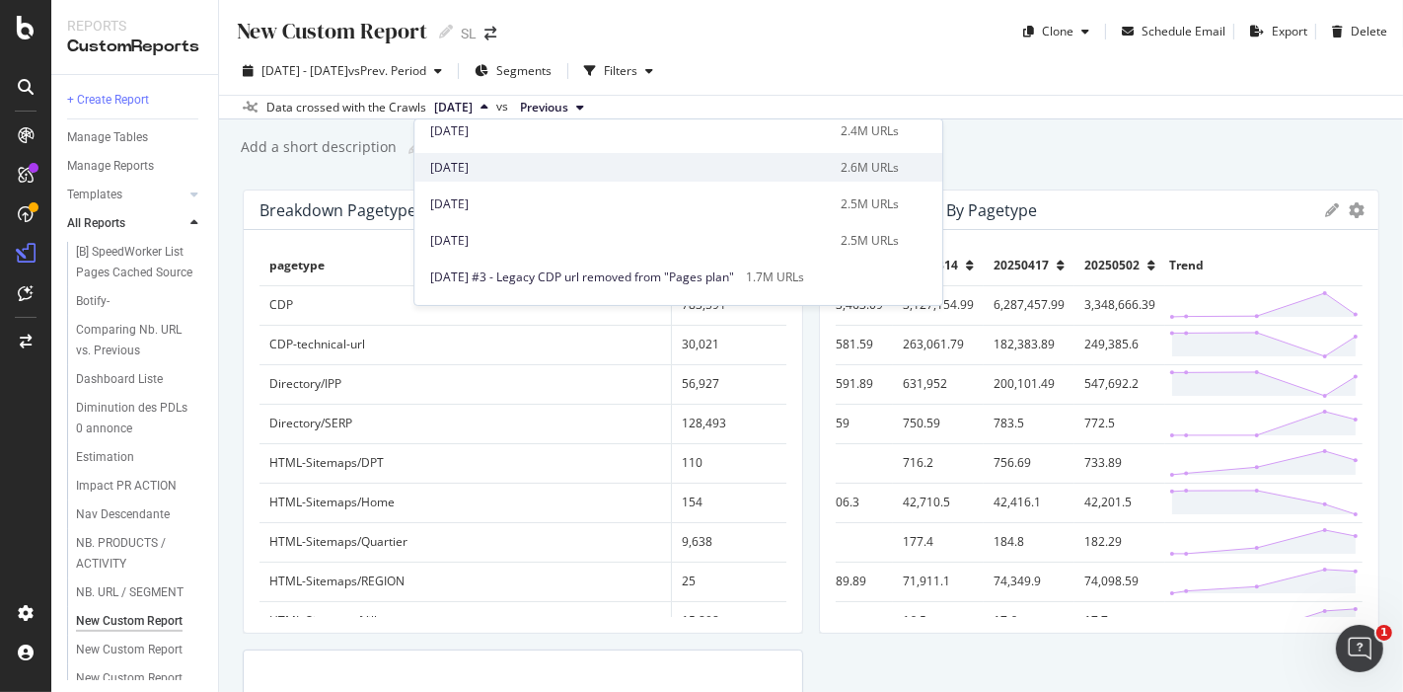
scroll to position [140, 0]
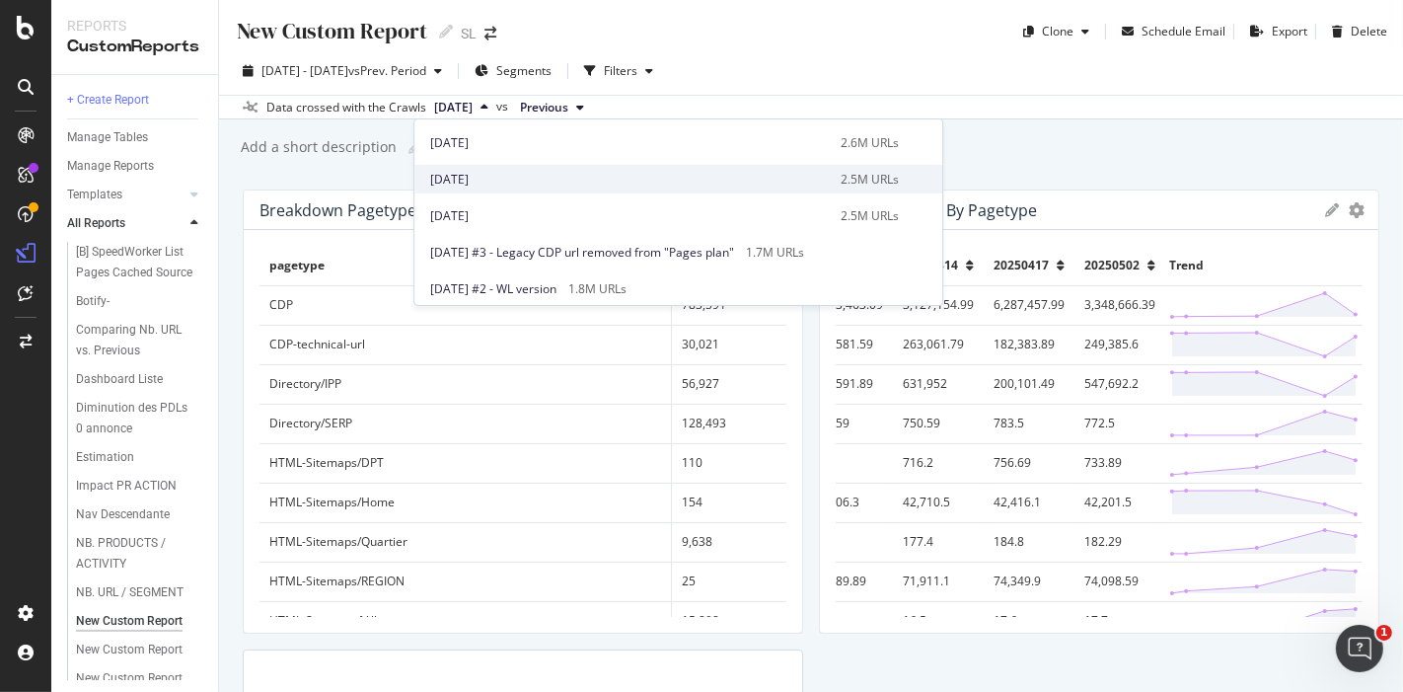
click at [534, 181] on div "[DATE]" at bounding box center [629, 180] width 399 height 18
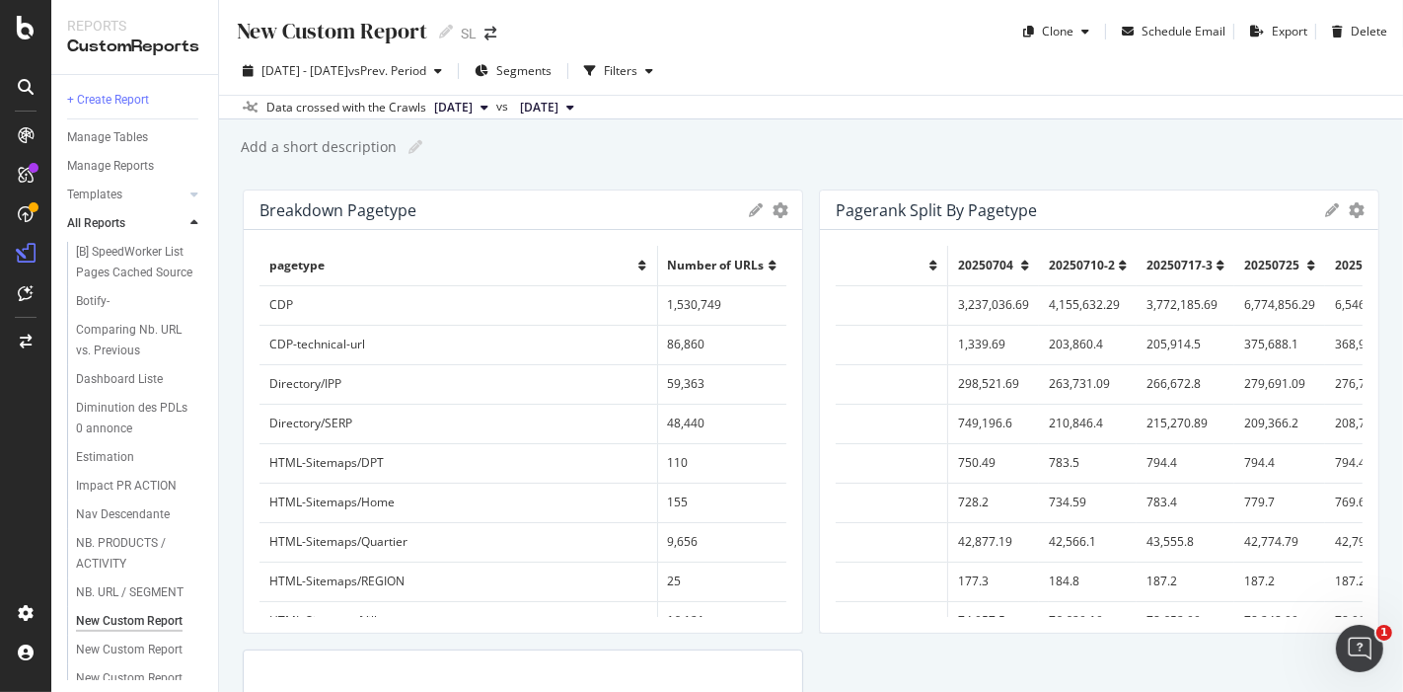
scroll to position [0, 564]
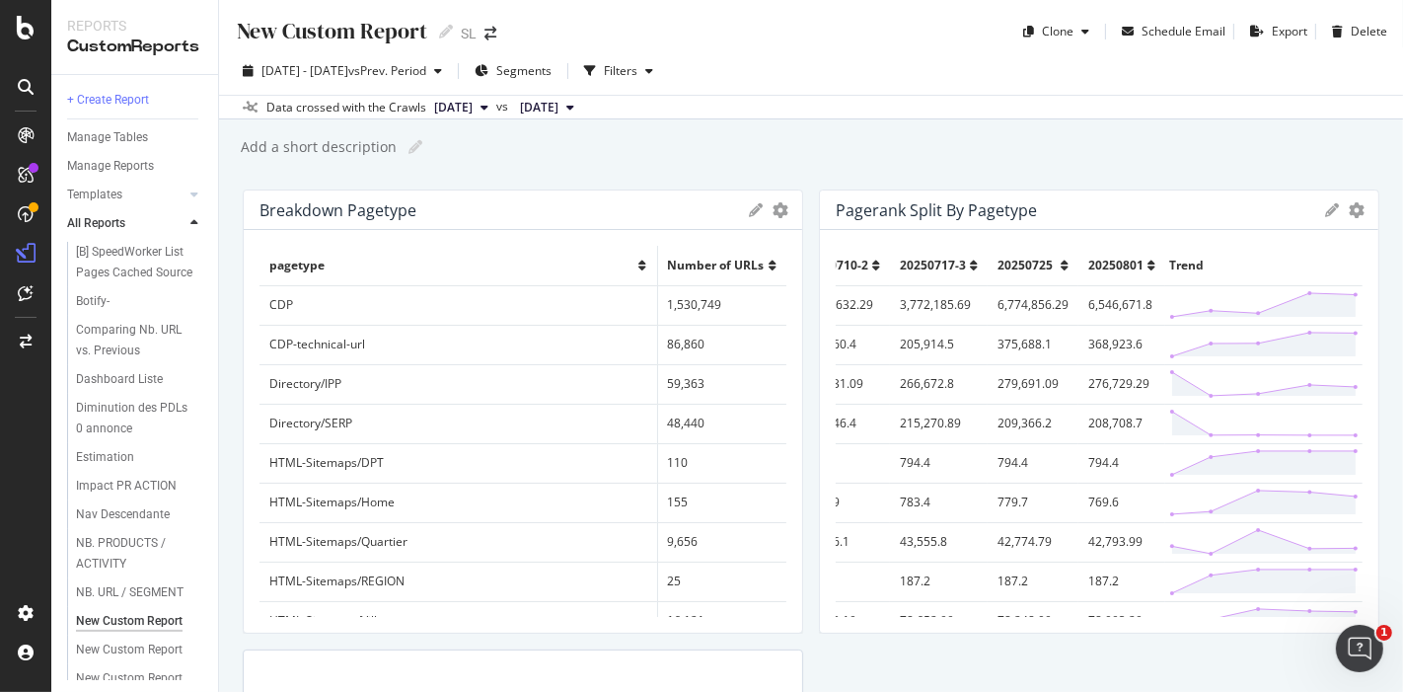
click at [473, 99] on span "[DATE]" at bounding box center [453, 108] width 38 height 18
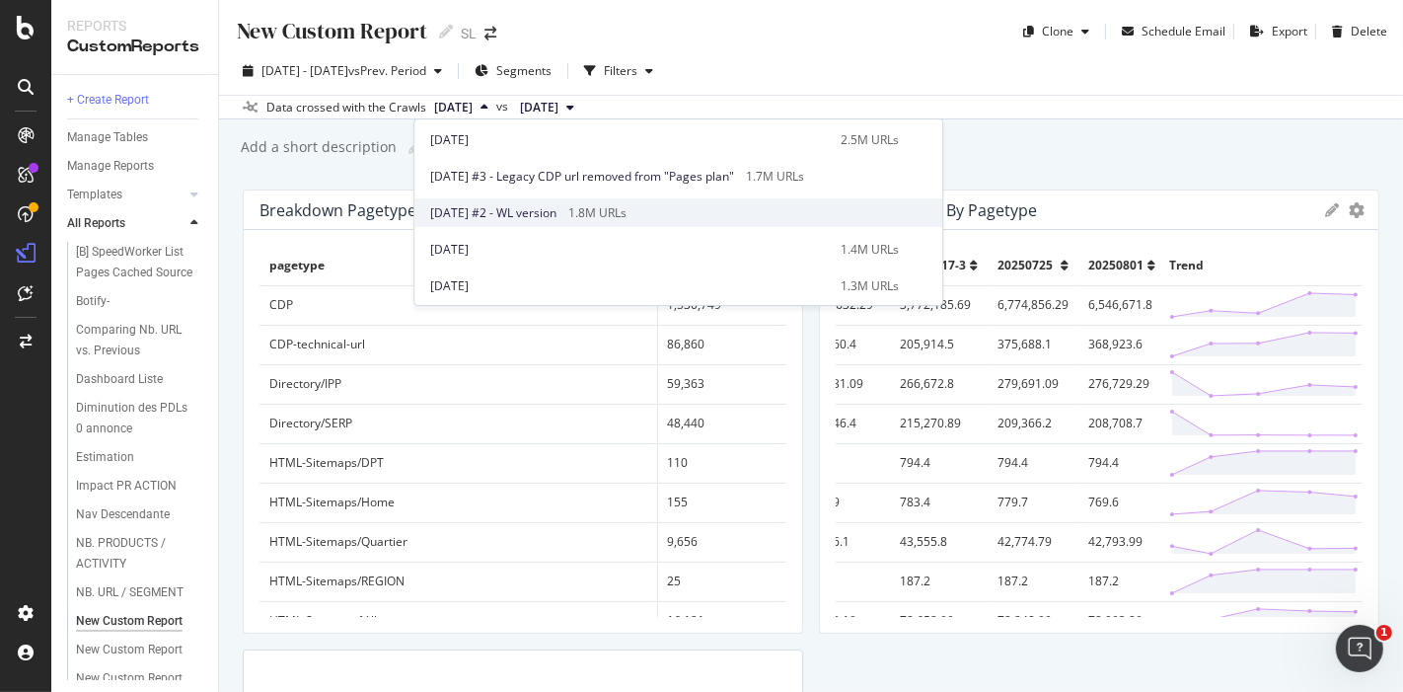
scroll to position [313, 0]
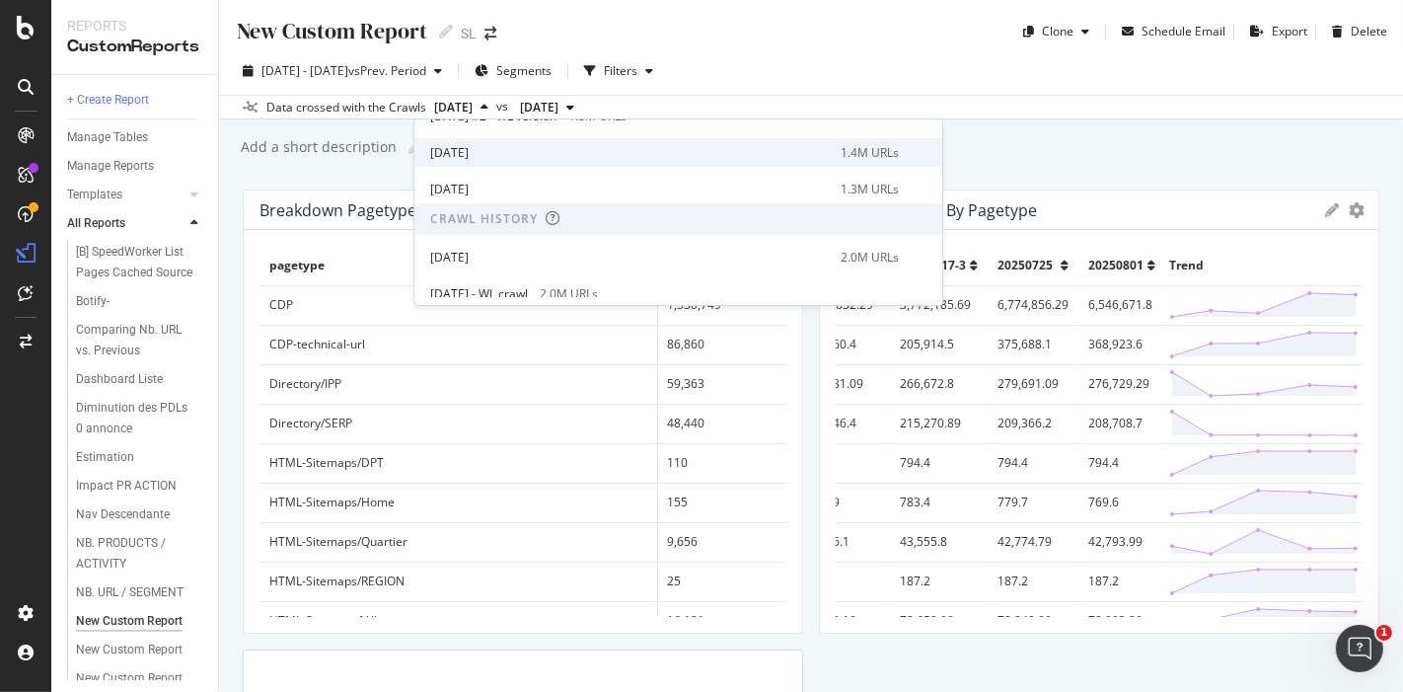
click at [577, 158] on div "[DATE]" at bounding box center [629, 153] width 399 height 18
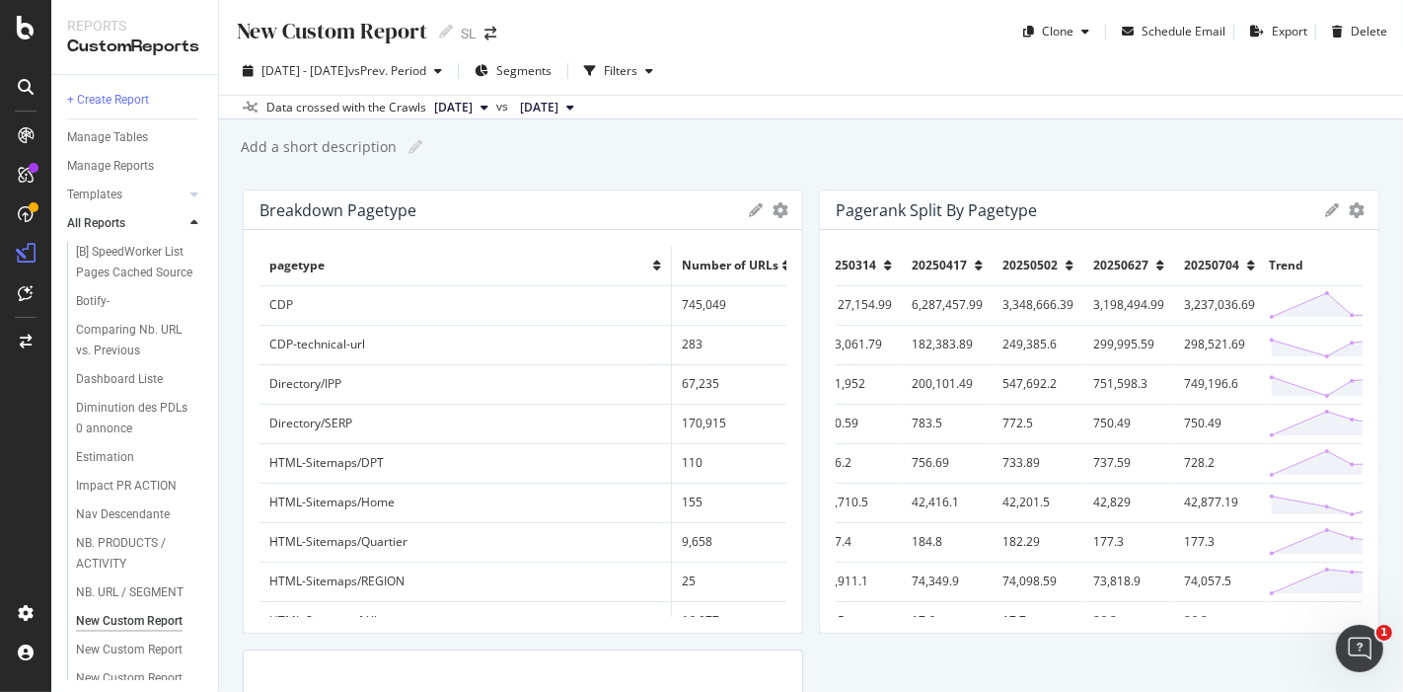
scroll to position [0, 557]
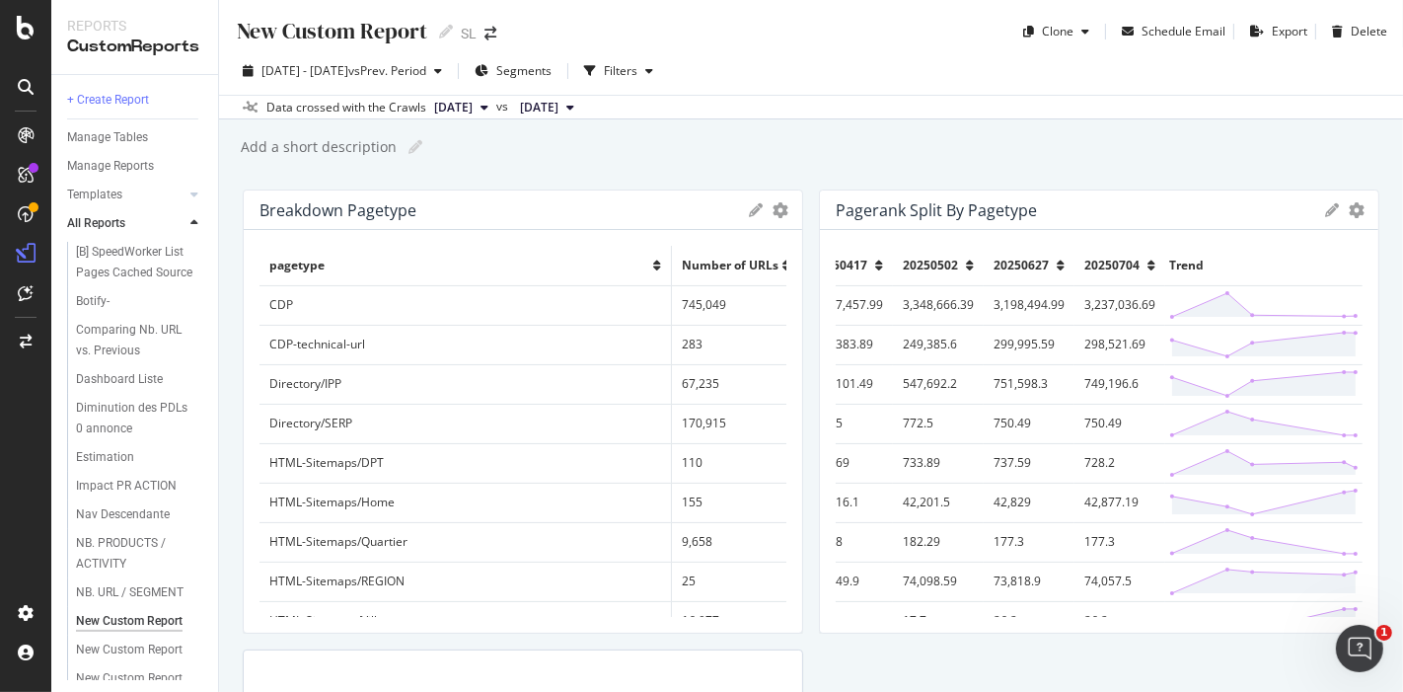
click at [558, 105] on span "[DATE]" at bounding box center [539, 108] width 38 height 18
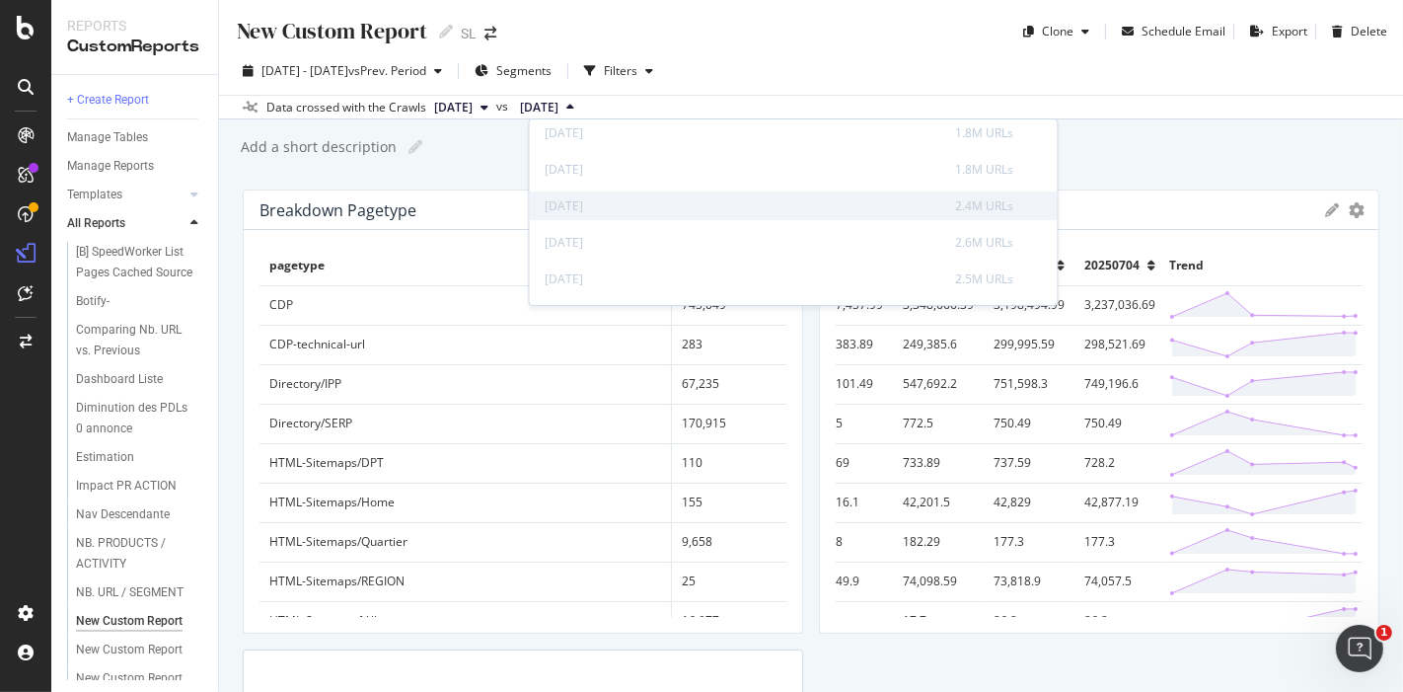
scroll to position [40, 0]
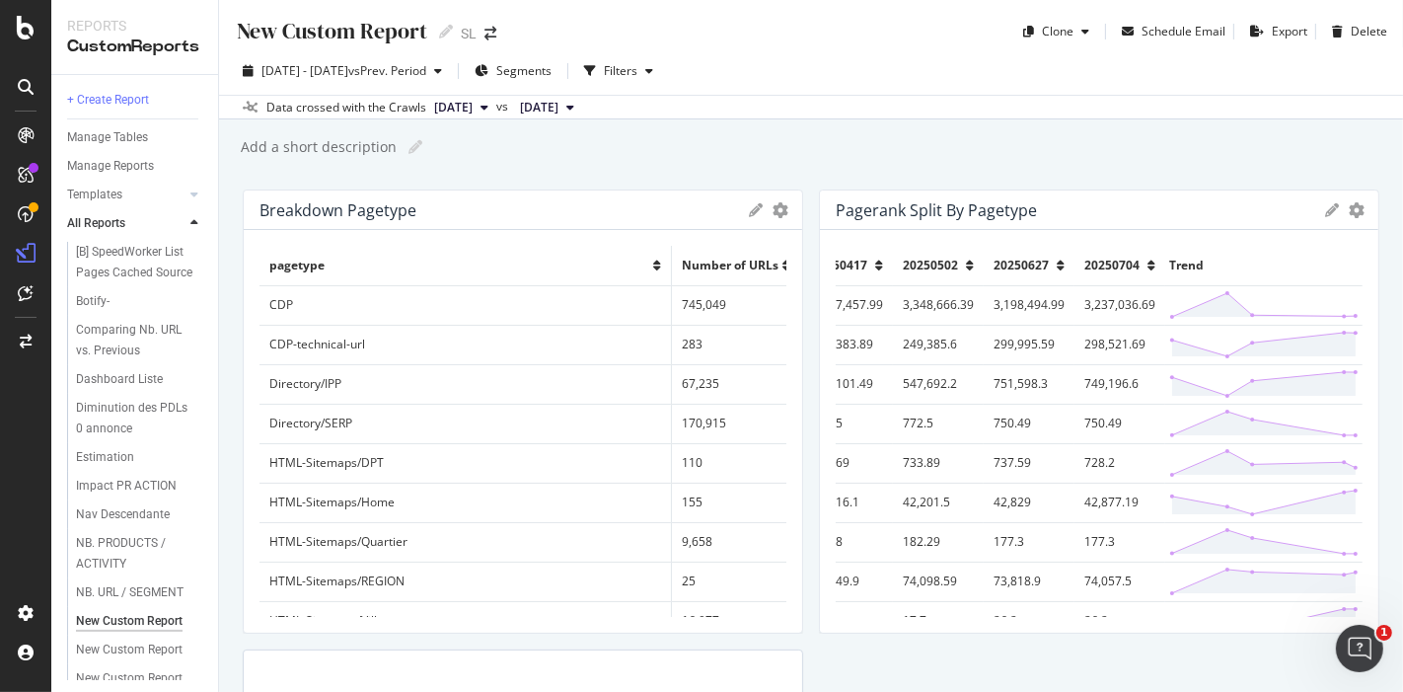
click at [473, 107] on span "[DATE]" at bounding box center [453, 108] width 38 height 18
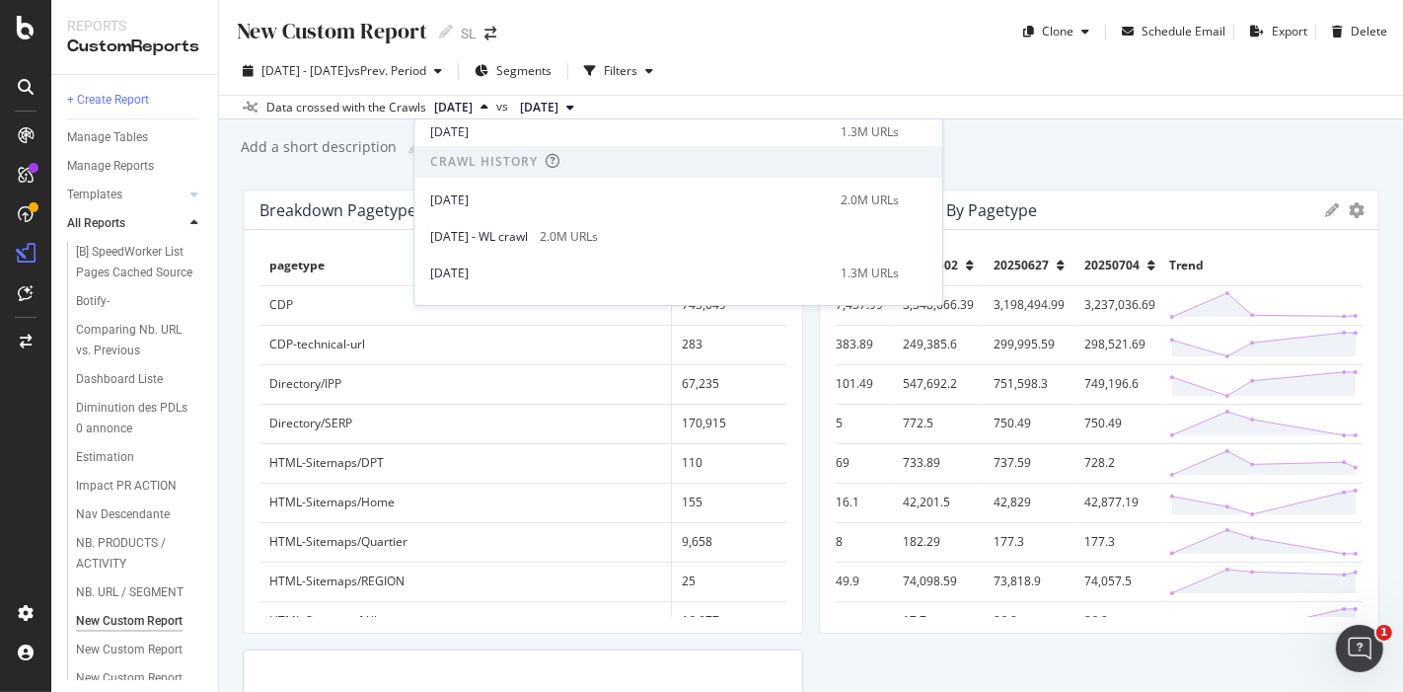
scroll to position [306, 0]
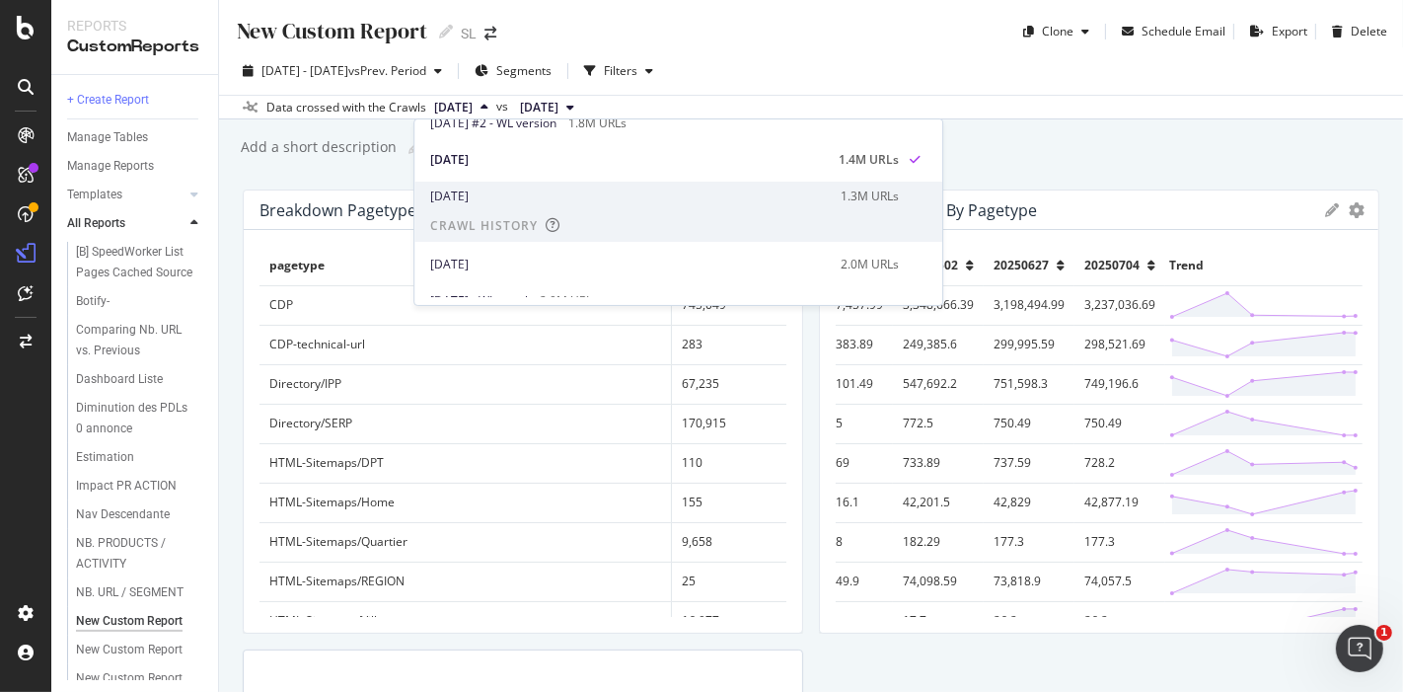
click at [522, 197] on div "[DATE]" at bounding box center [629, 196] width 399 height 18
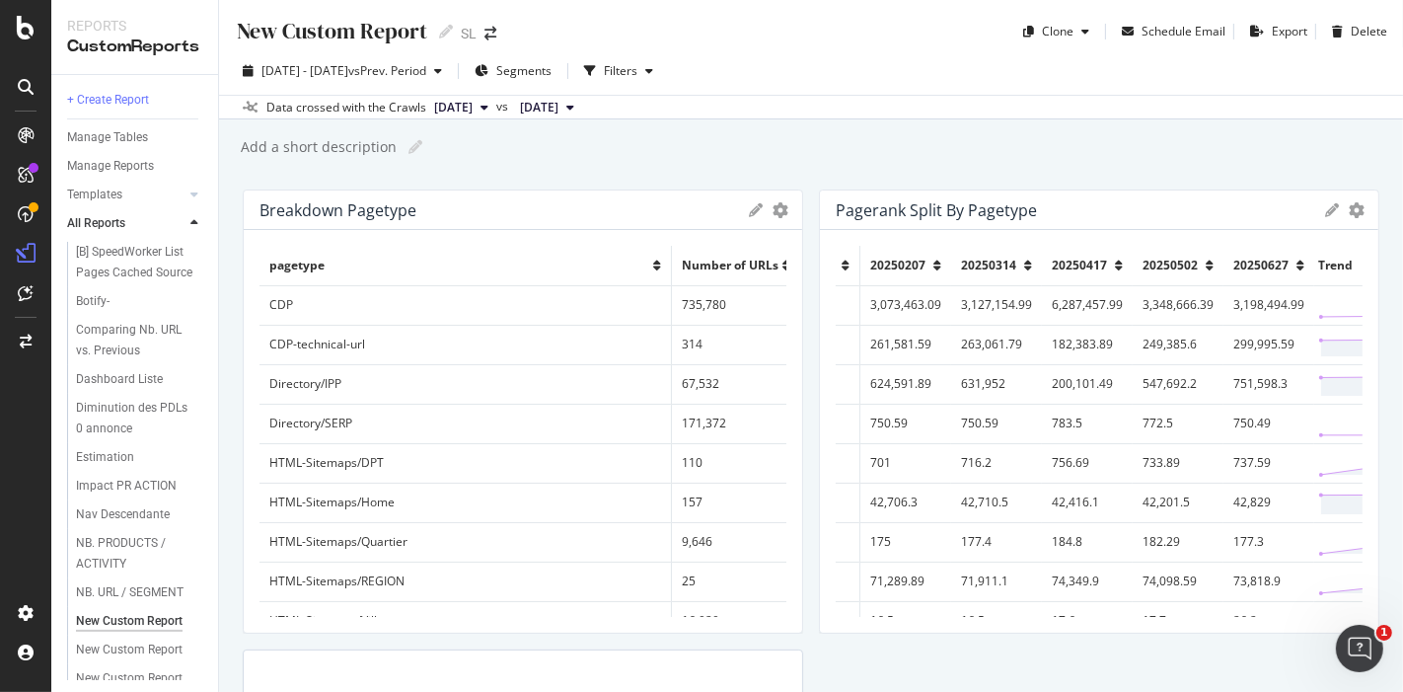
scroll to position [0, 557]
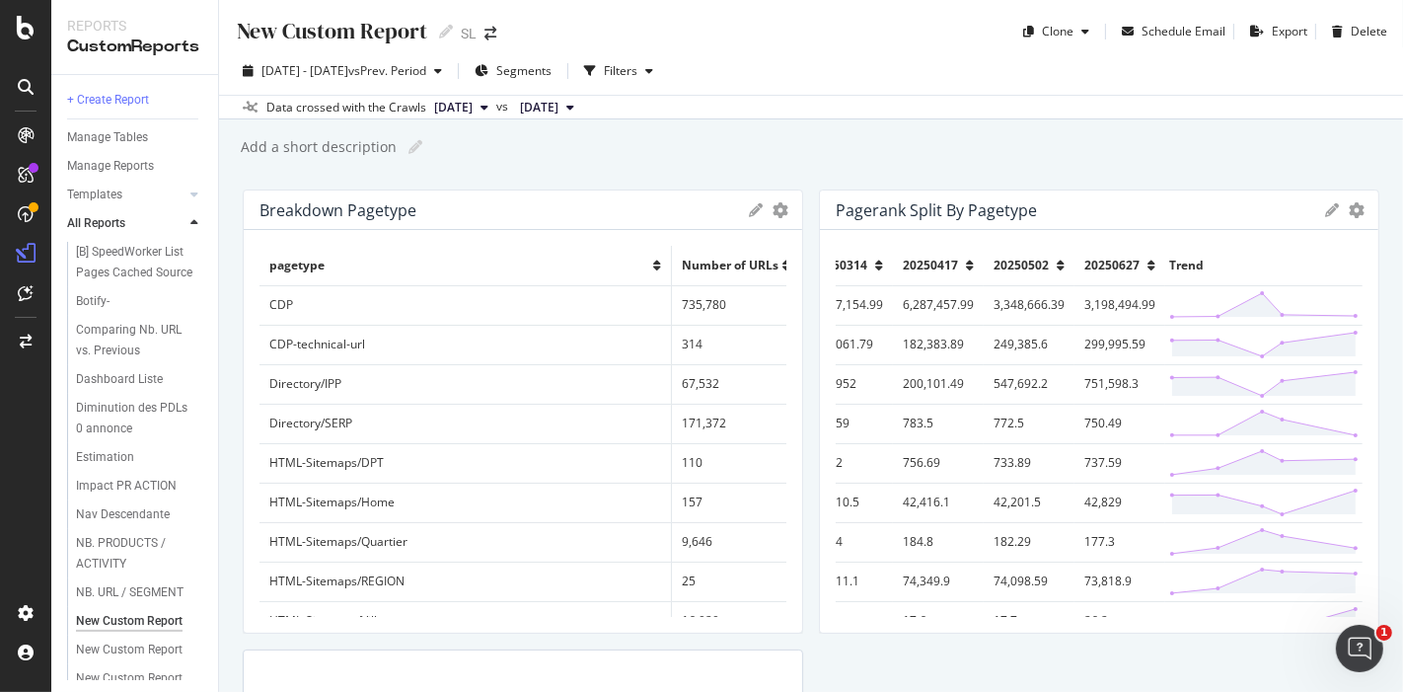
click at [473, 111] on span "[DATE]" at bounding box center [453, 108] width 38 height 18
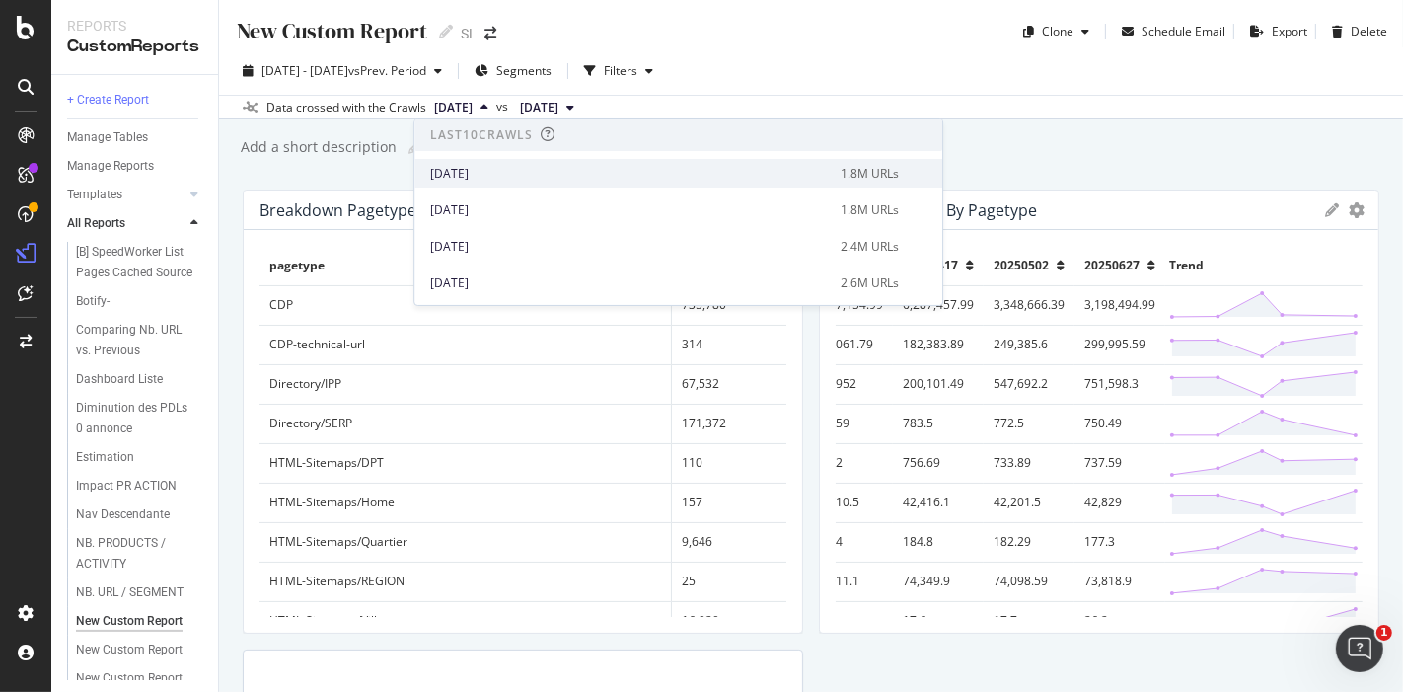
click at [540, 180] on div "[DATE]" at bounding box center [629, 174] width 399 height 18
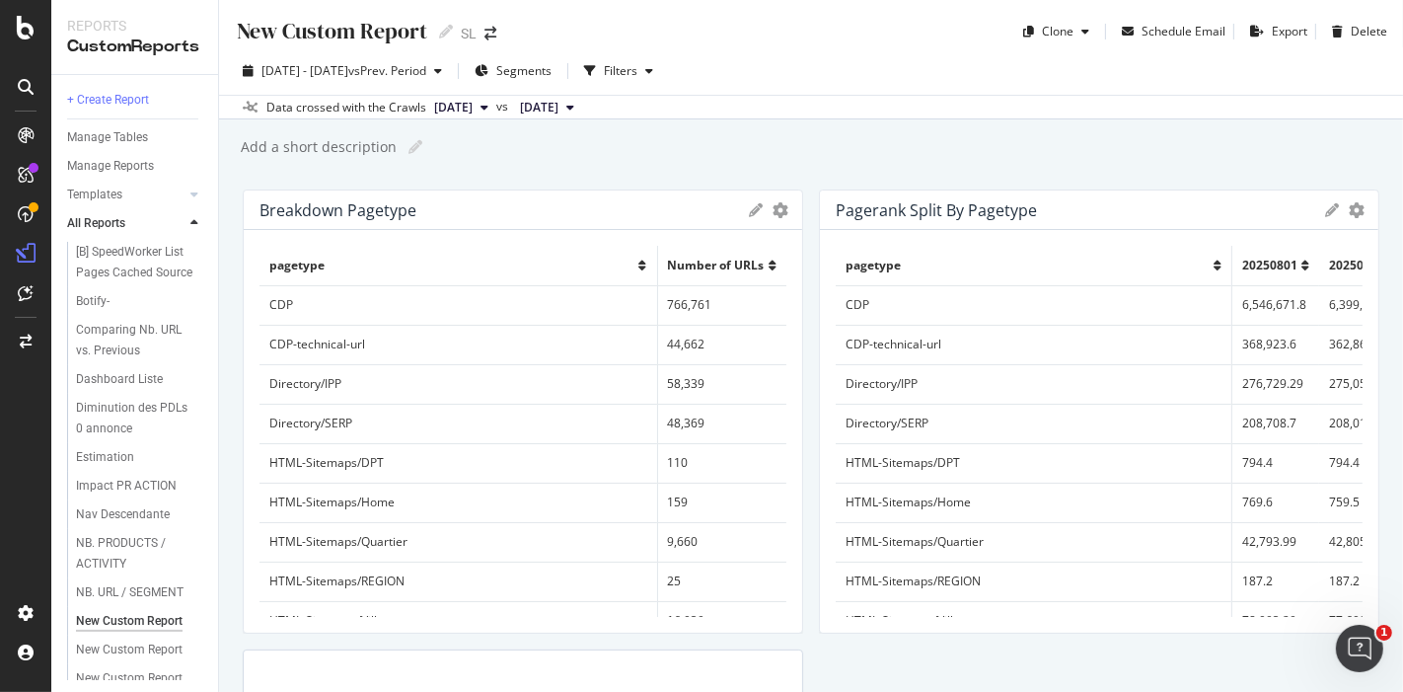
click at [473, 109] on span "[DATE]" at bounding box center [453, 108] width 38 height 18
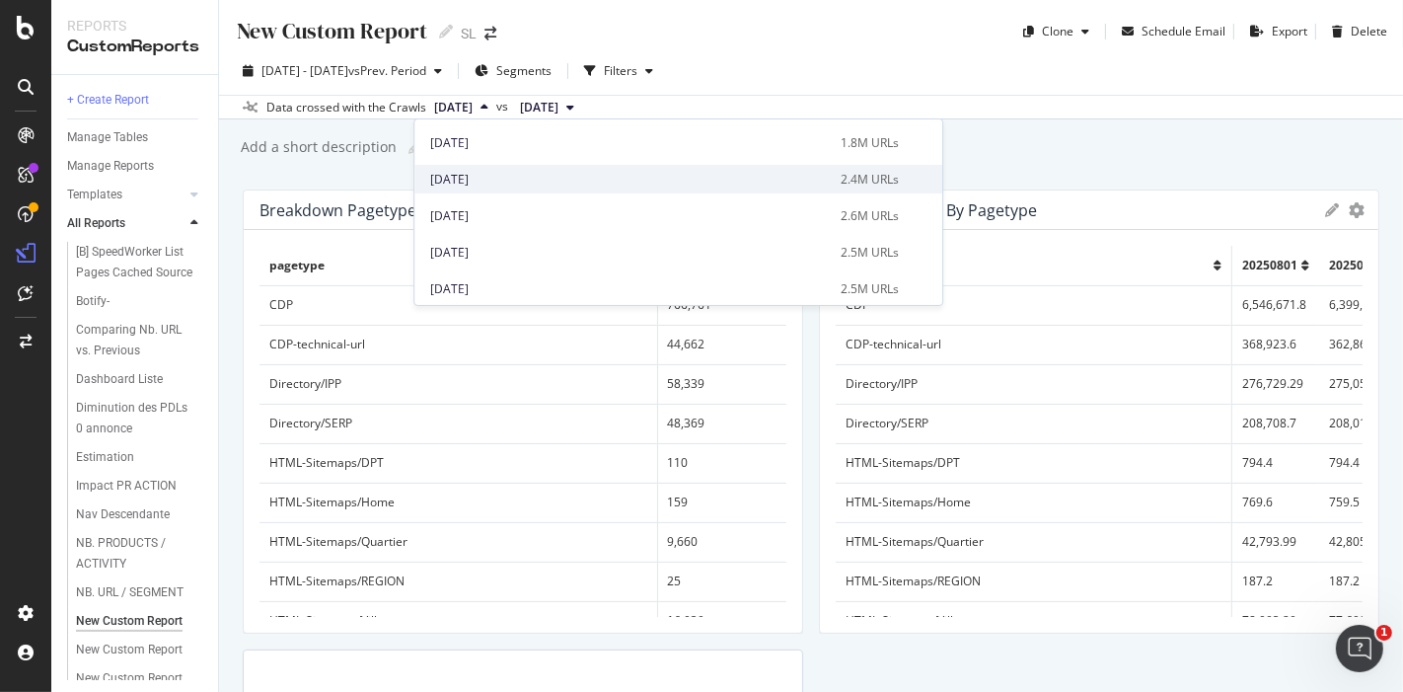
scroll to position [67, 0]
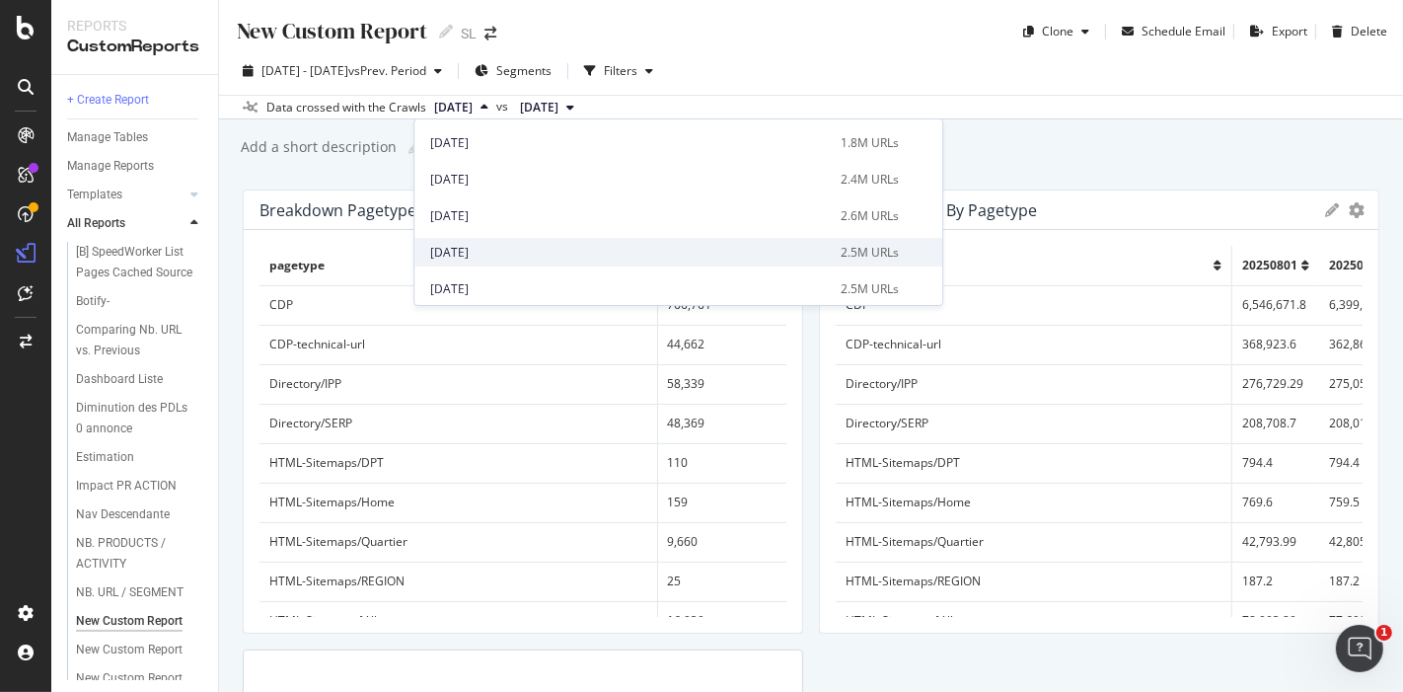
click at [536, 252] on div "[DATE]" at bounding box center [629, 253] width 399 height 18
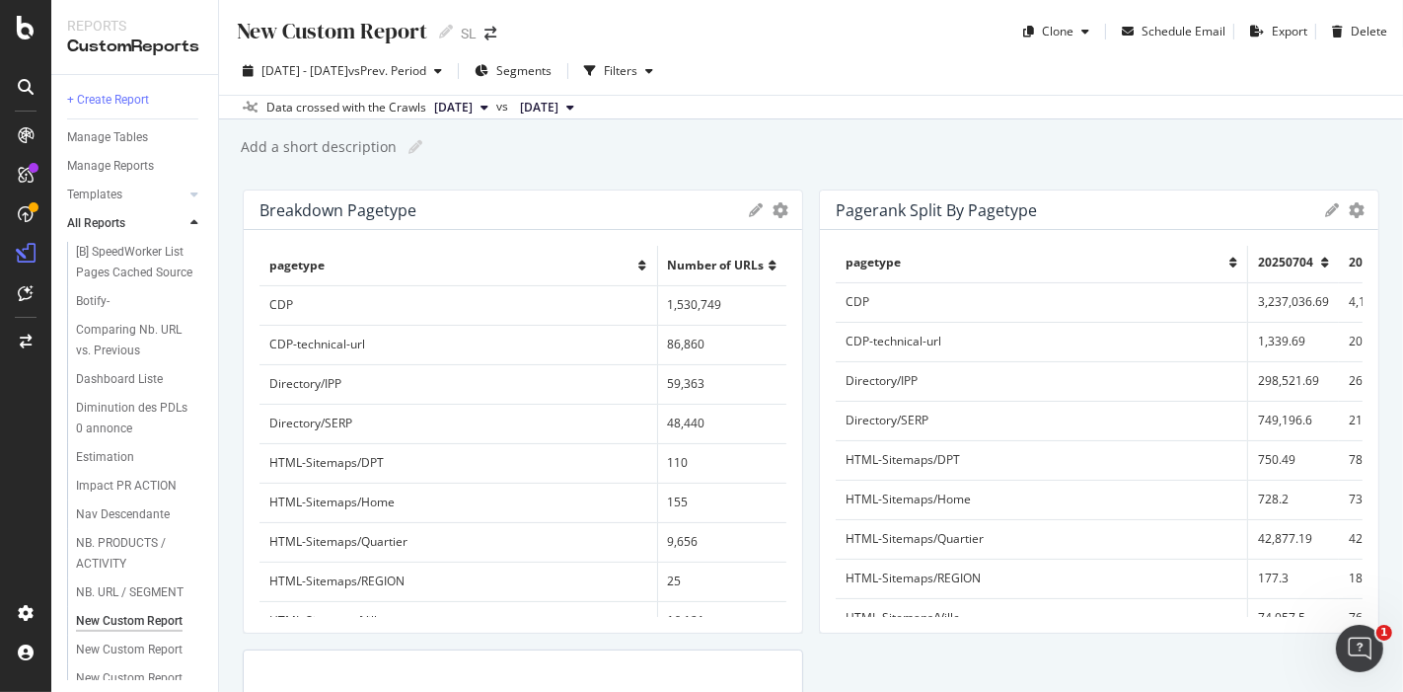
click at [473, 113] on span "[DATE]" at bounding box center [453, 108] width 38 height 18
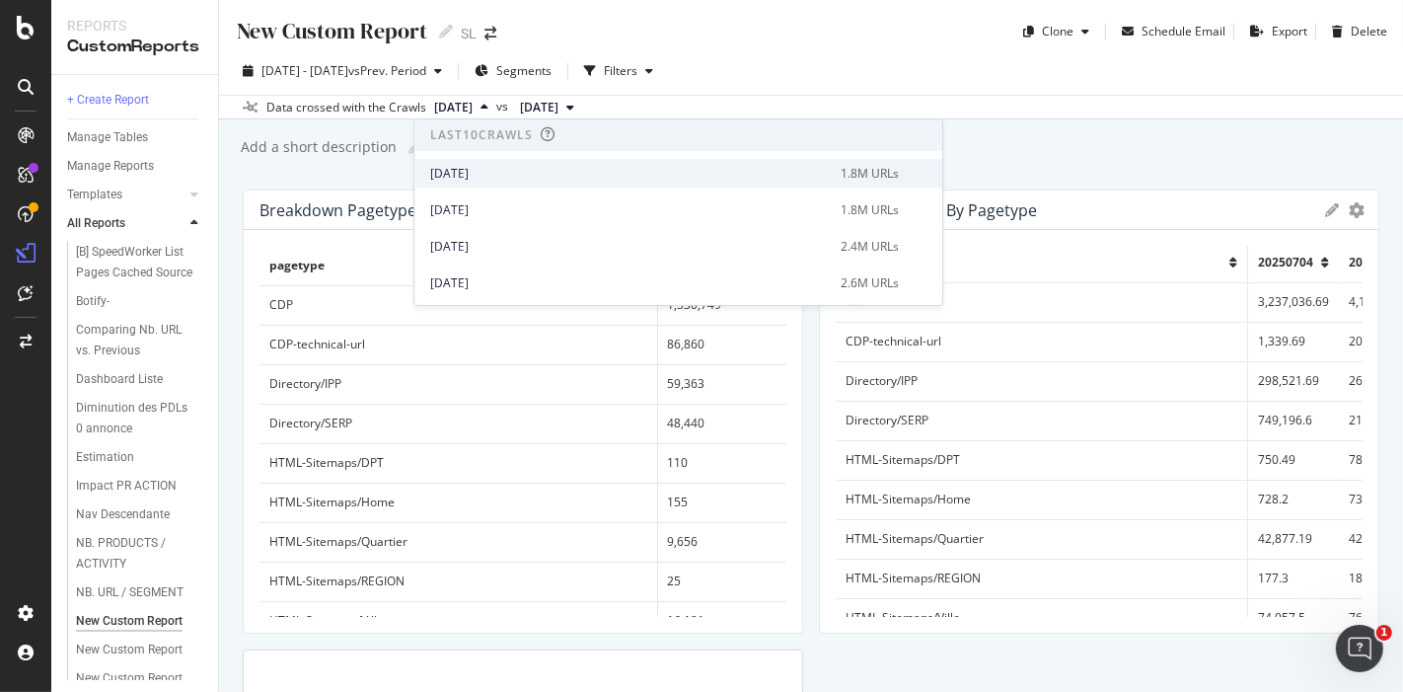
click at [510, 179] on div "[DATE]" at bounding box center [629, 174] width 399 height 18
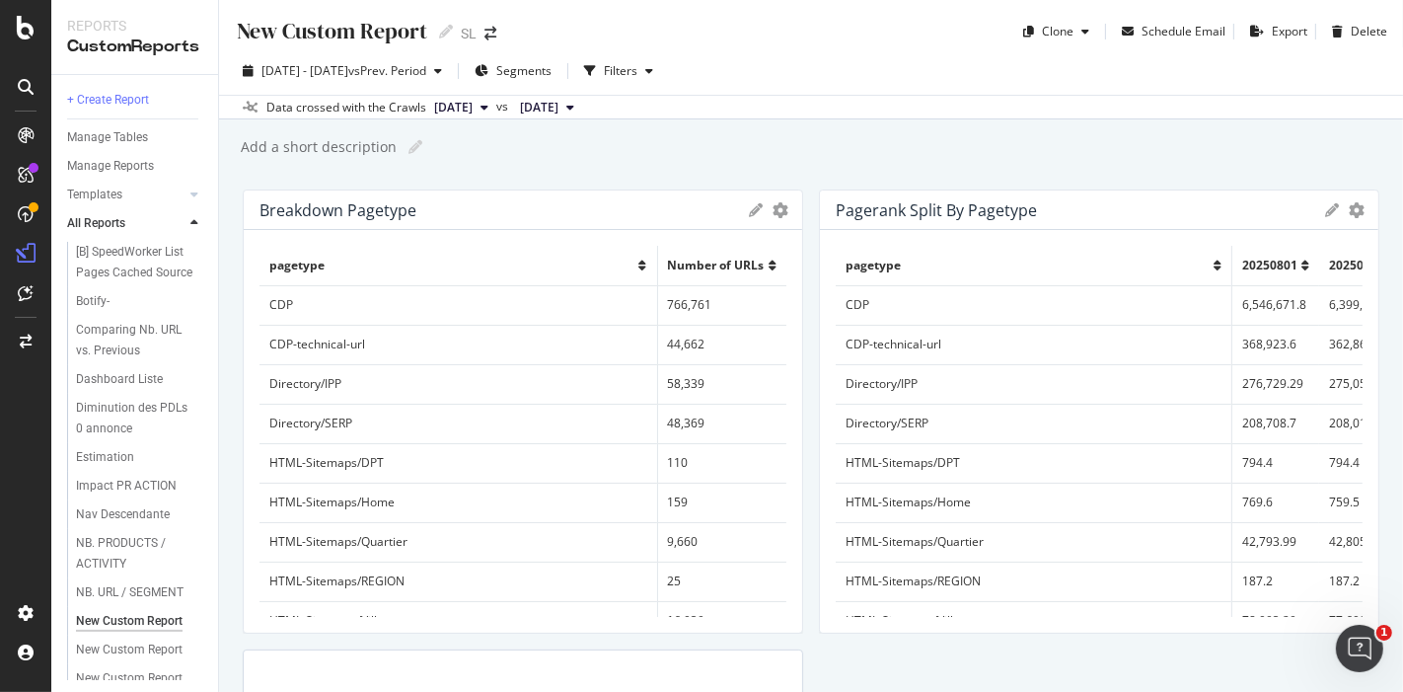
click at [468, 107] on span "[DATE]" at bounding box center [453, 108] width 38 height 18
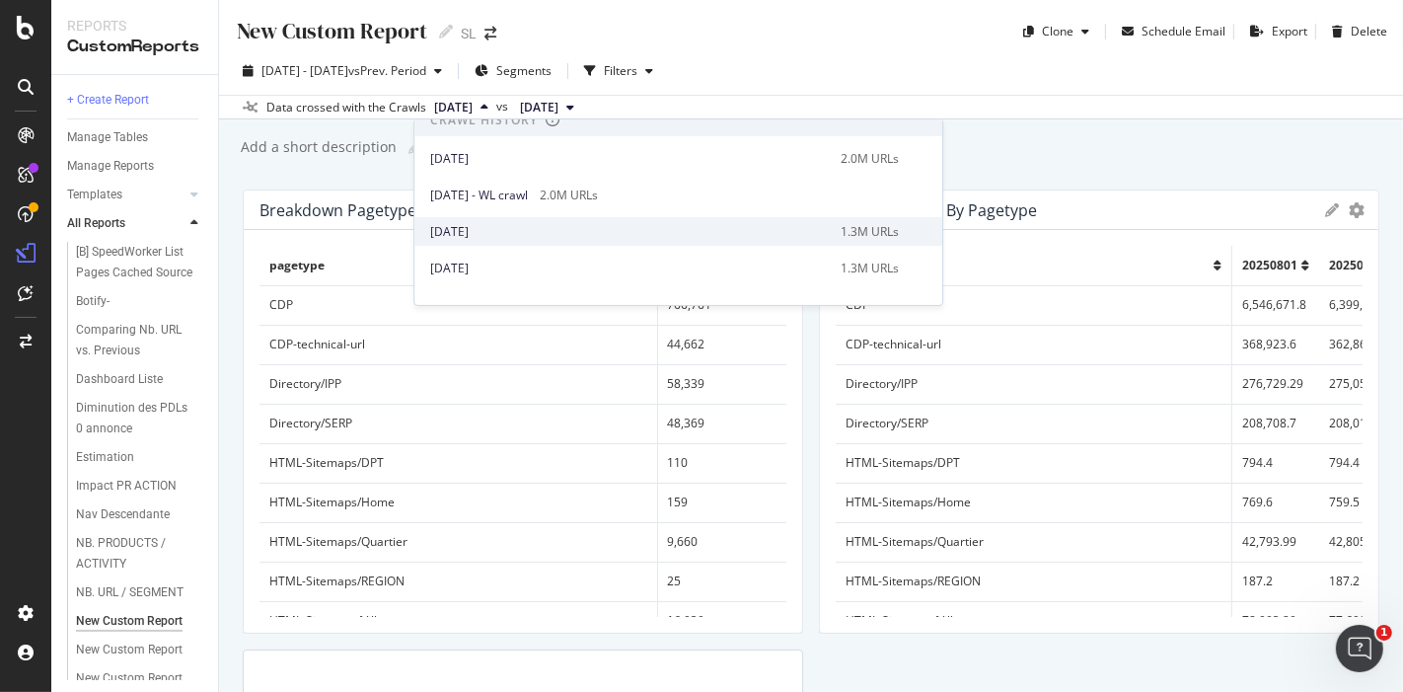
scroll to position [407, 0]
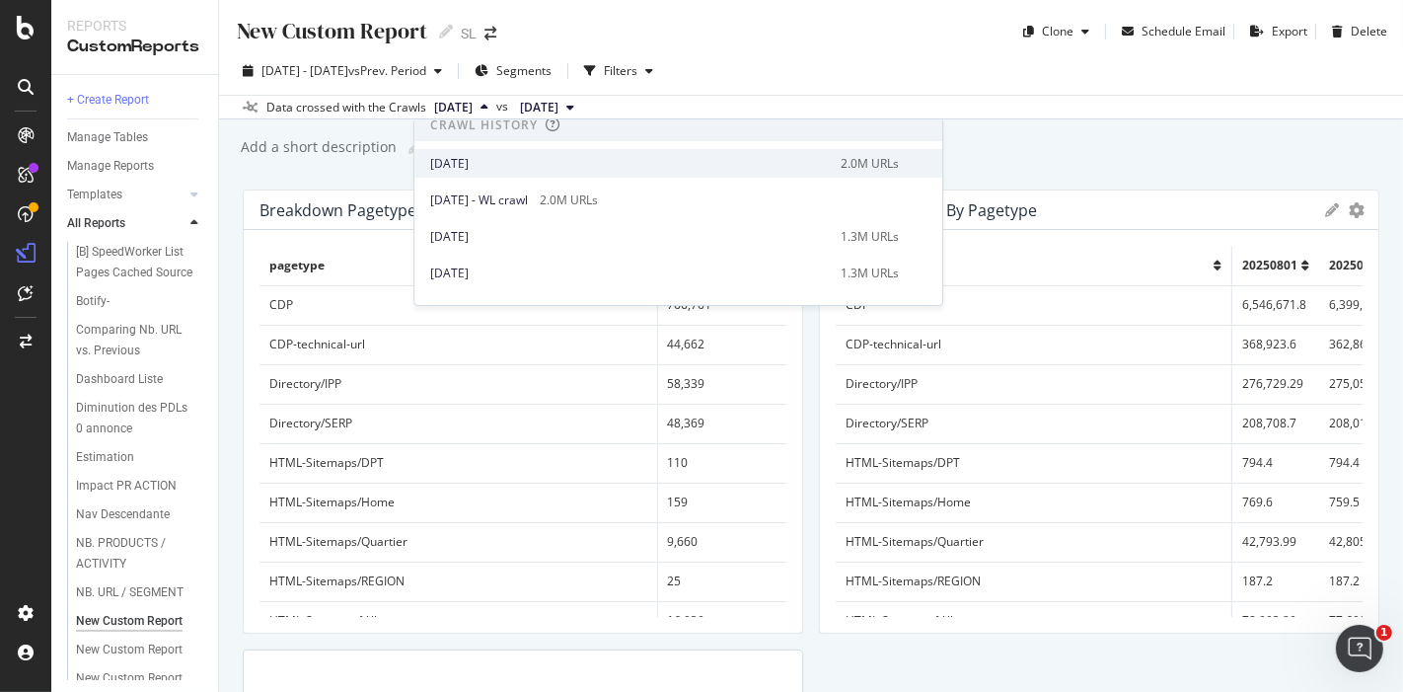
click at [522, 156] on div "[DATE]" at bounding box center [629, 164] width 399 height 18
